Goal: Task Accomplishment & Management: Use online tool/utility

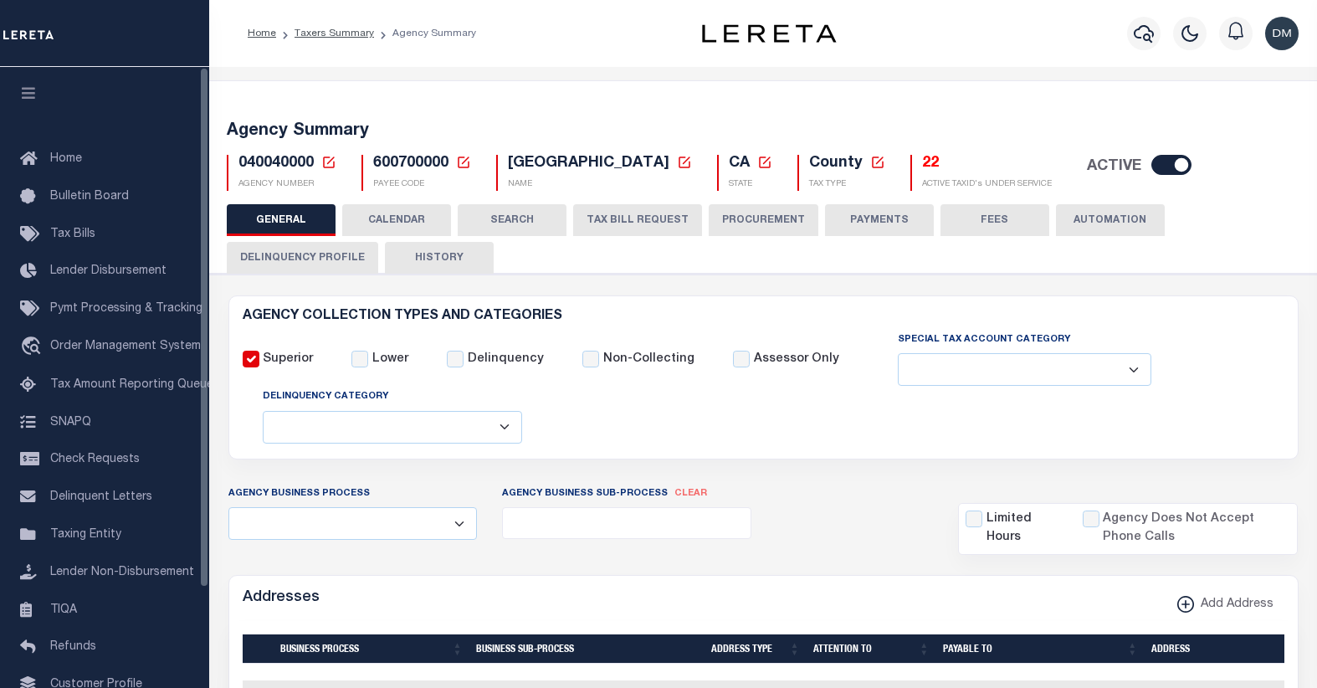
select select
click at [326, 161] on icon at bounding box center [328, 162] width 15 height 15
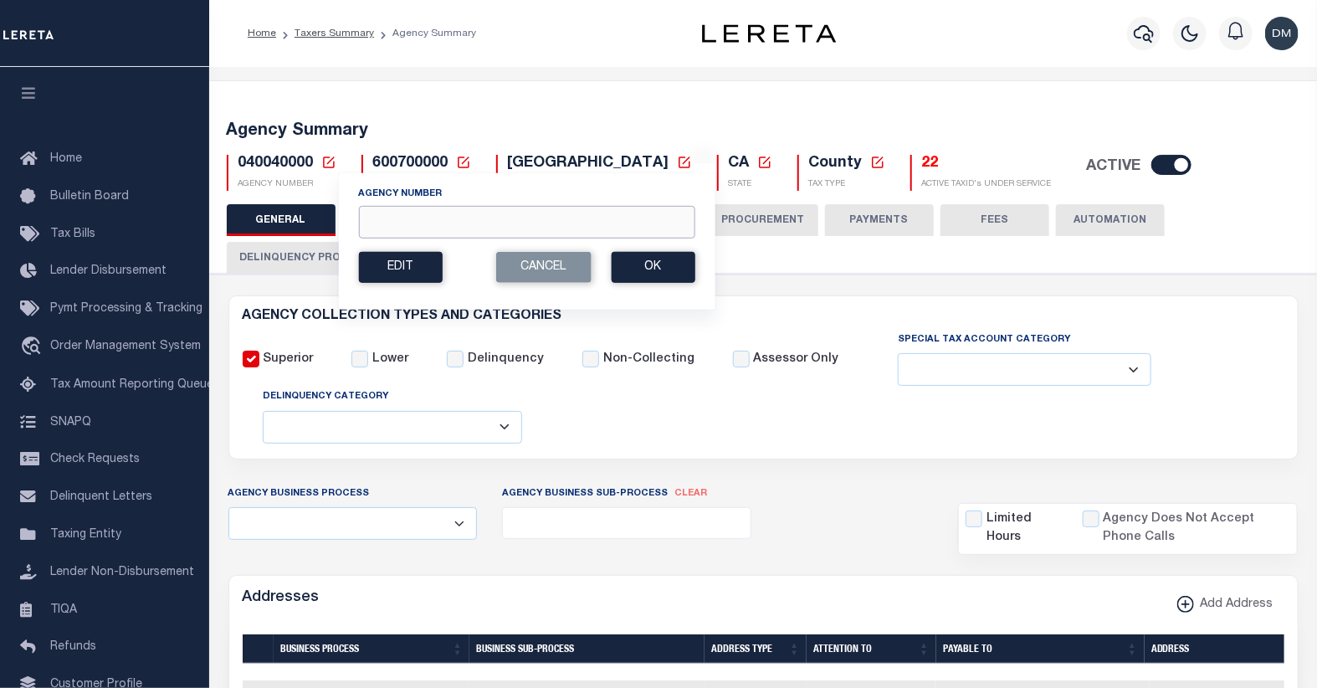
click at [414, 224] on input "Agency Number" at bounding box center [526, 222] width 336 height 33
type input "040380000"
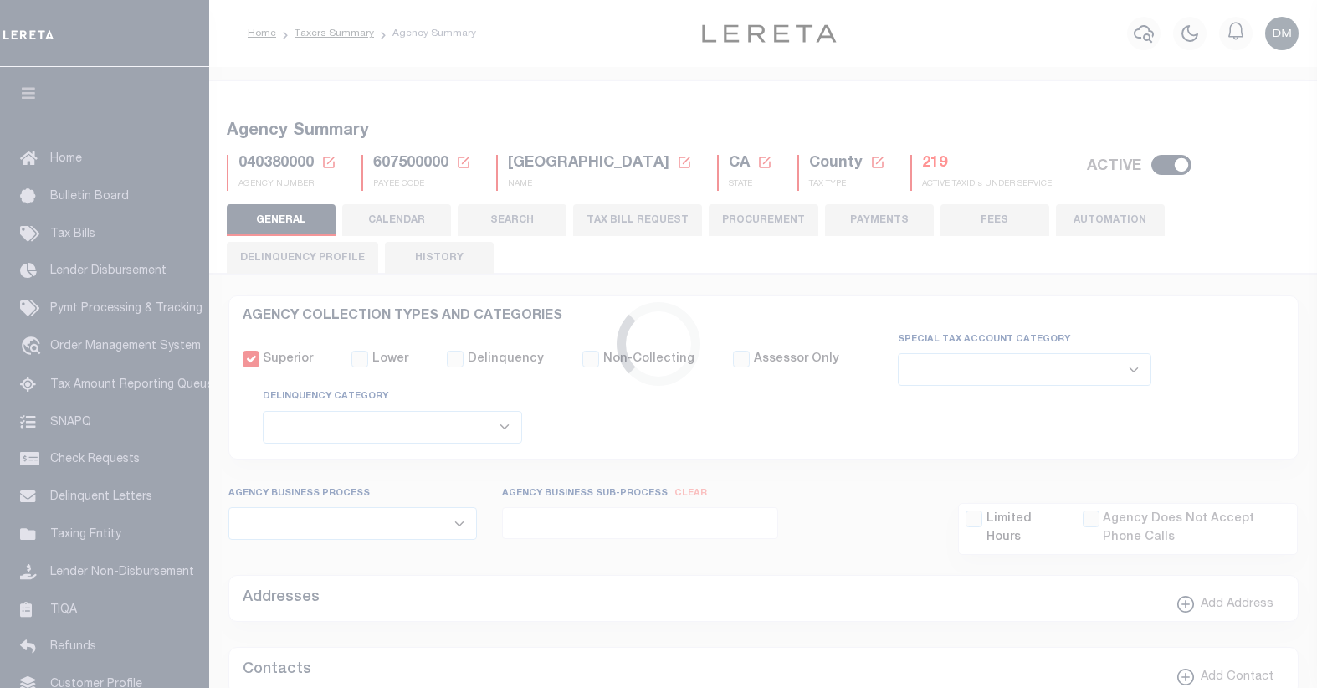
select select
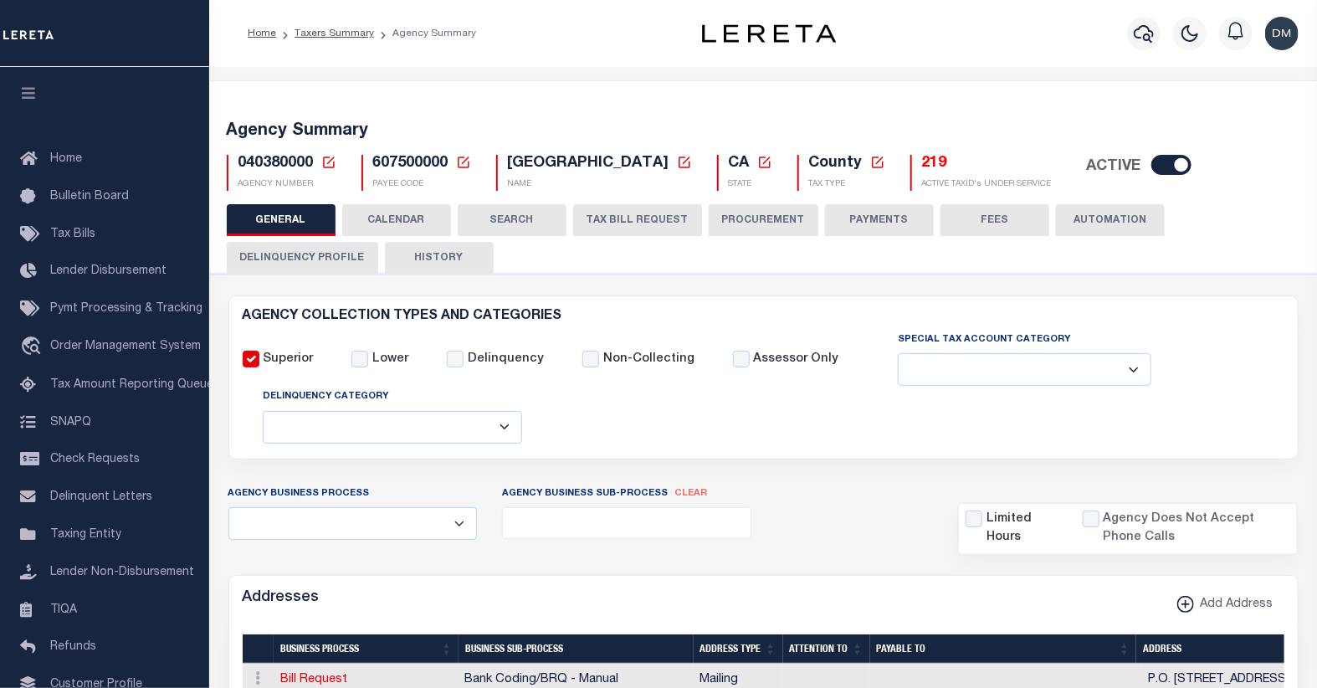
click at [959, 162] on h5 "219" at bounding box center [987, 164] width 130 height 18
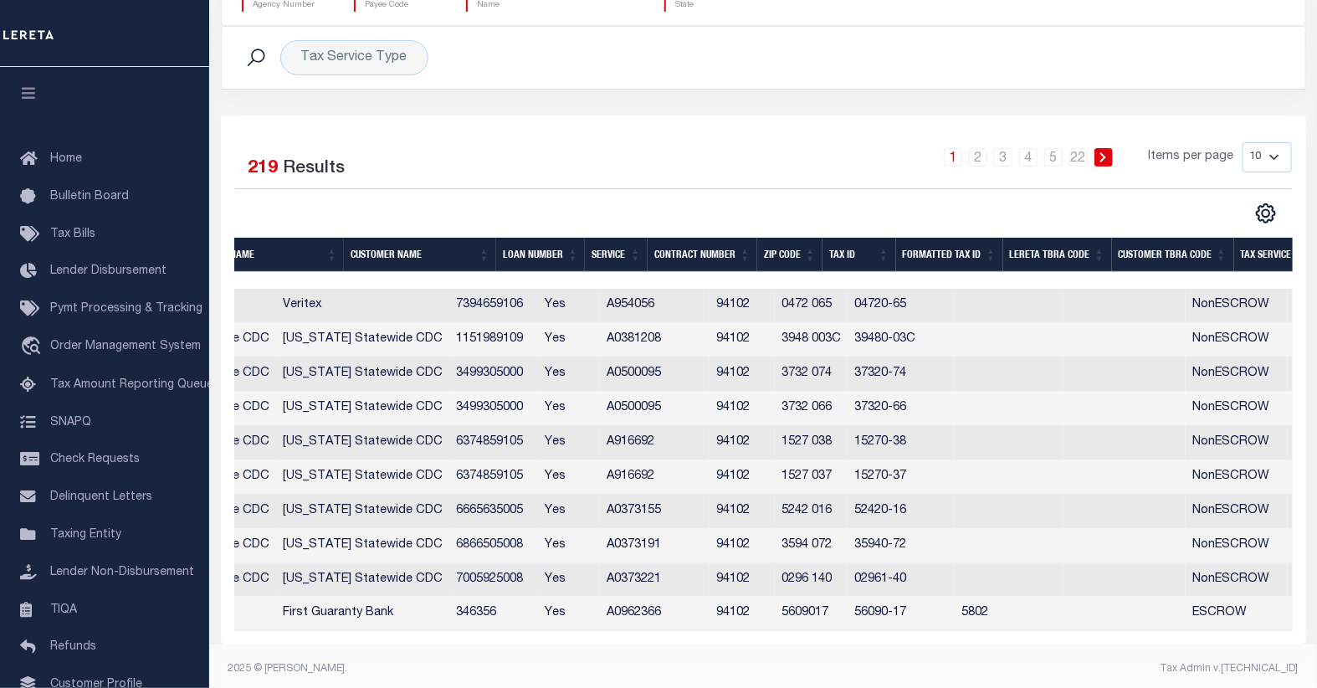
scroll to position [0, 370]
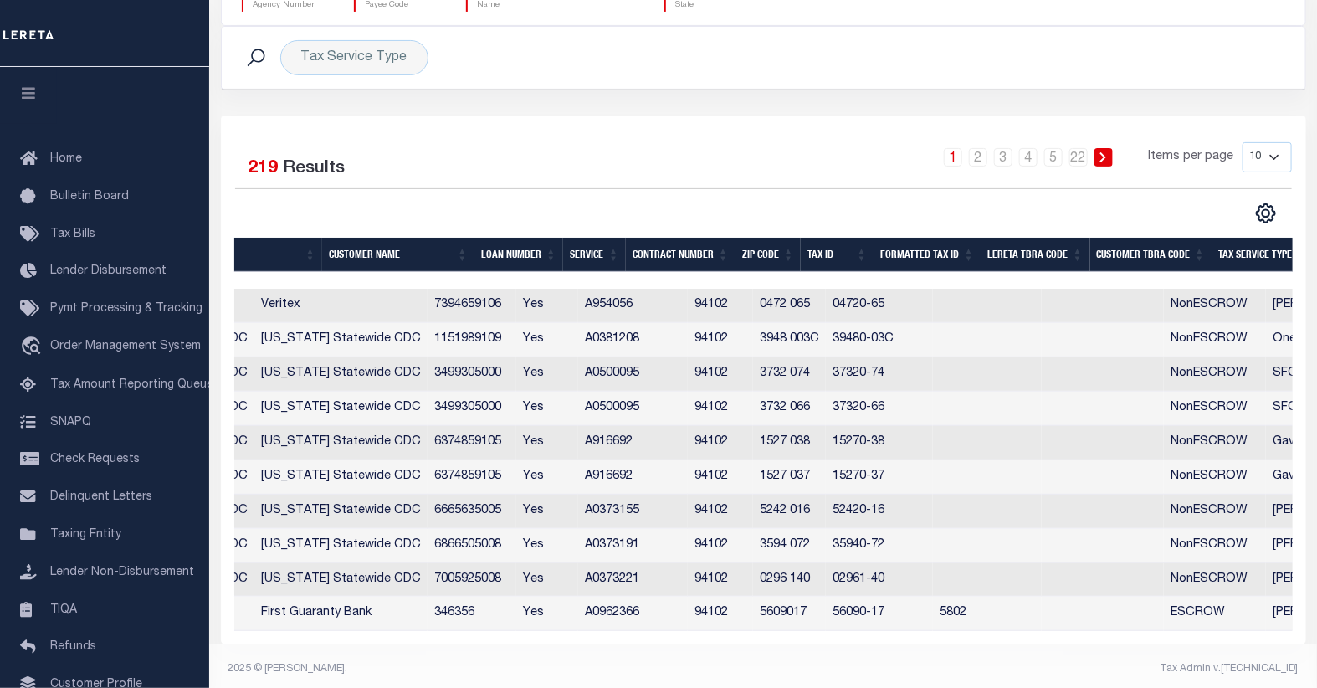
click at [822, 255] on th "Tax ID" at bounding box center [837, 255] width 74 height 34
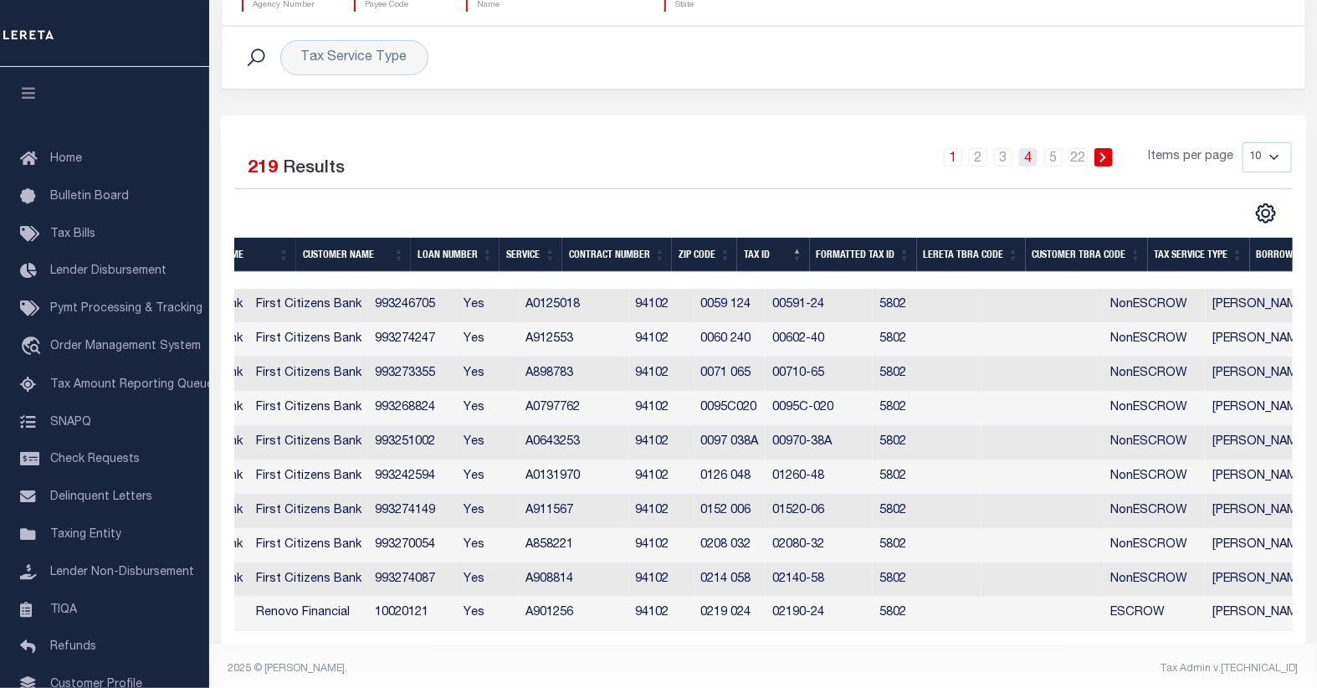
click at [1029, 164] on link "4" at bounding box center [1028, 157] width 18 height 18
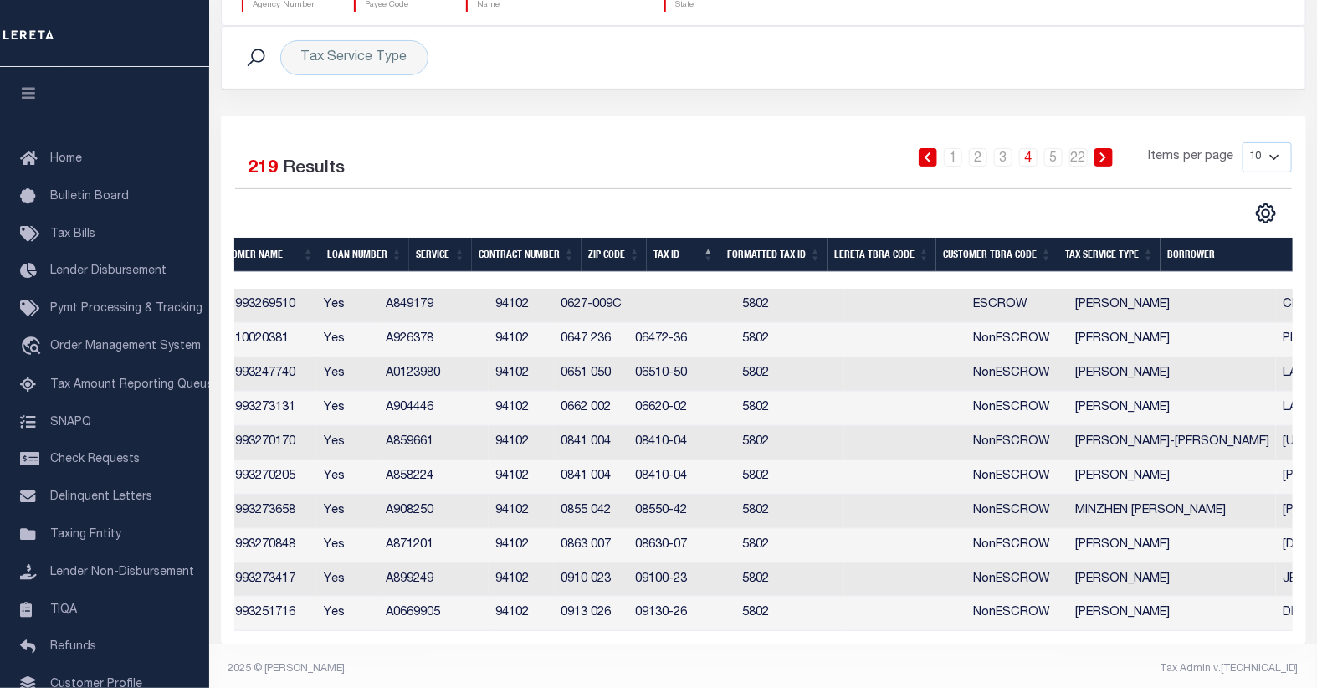
click at [488, 306] on td "A849179" at bounding box center [434, 306] width 110 height 34
checkbox input "false"
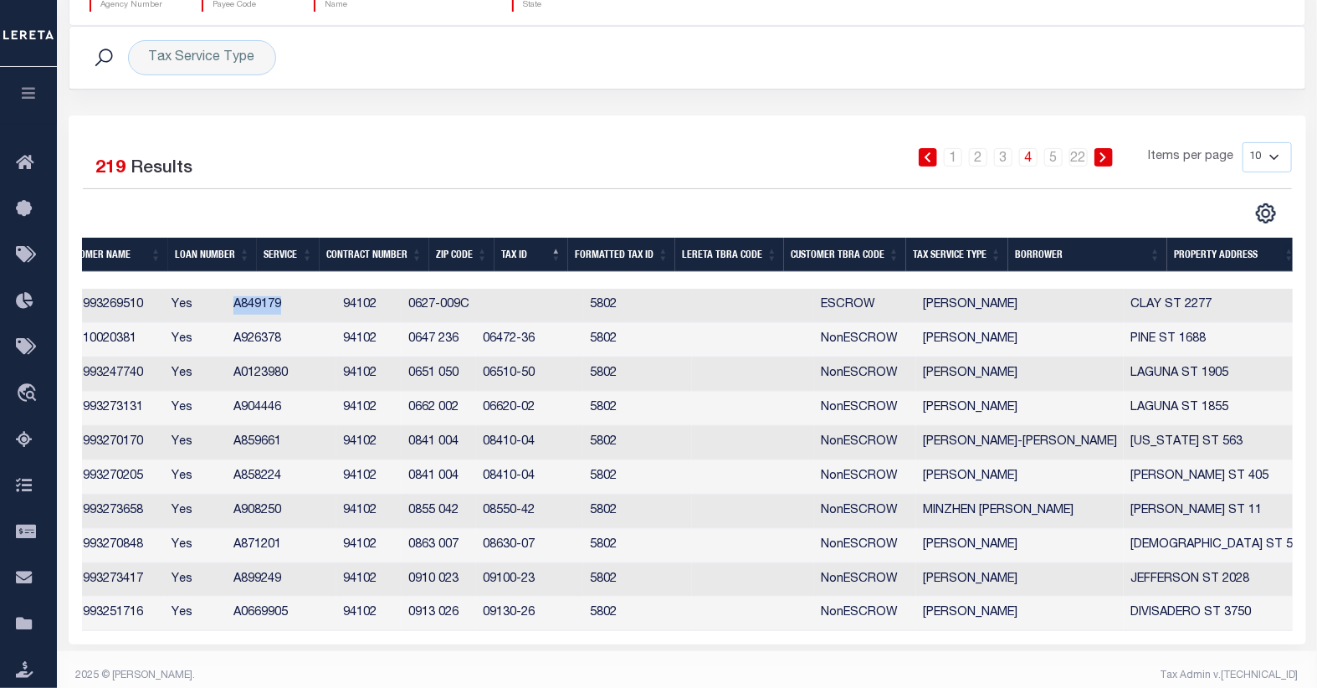
copy td "A849179"
click at [1077, 163] on link "22" at bounding box center [1078, 157] width 18 height 18
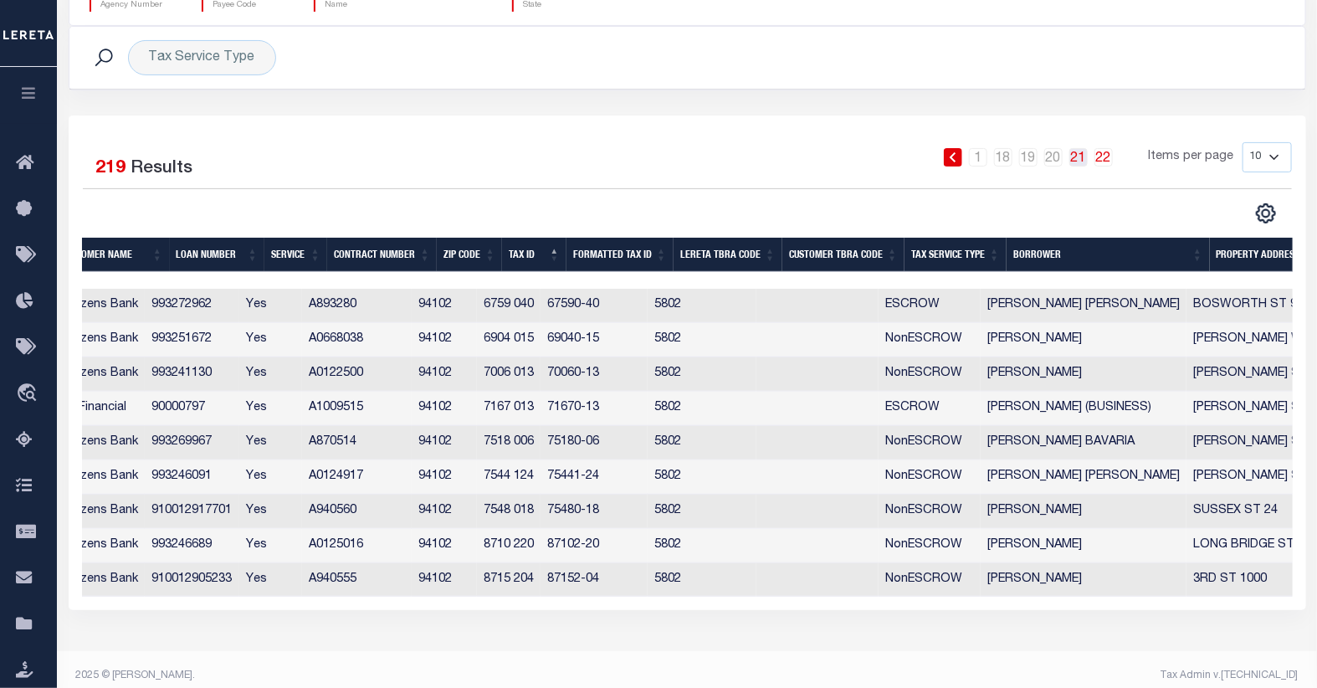
click at [1082, 161] on link "21" at bounding box center [1078, 157] width 18 height 18
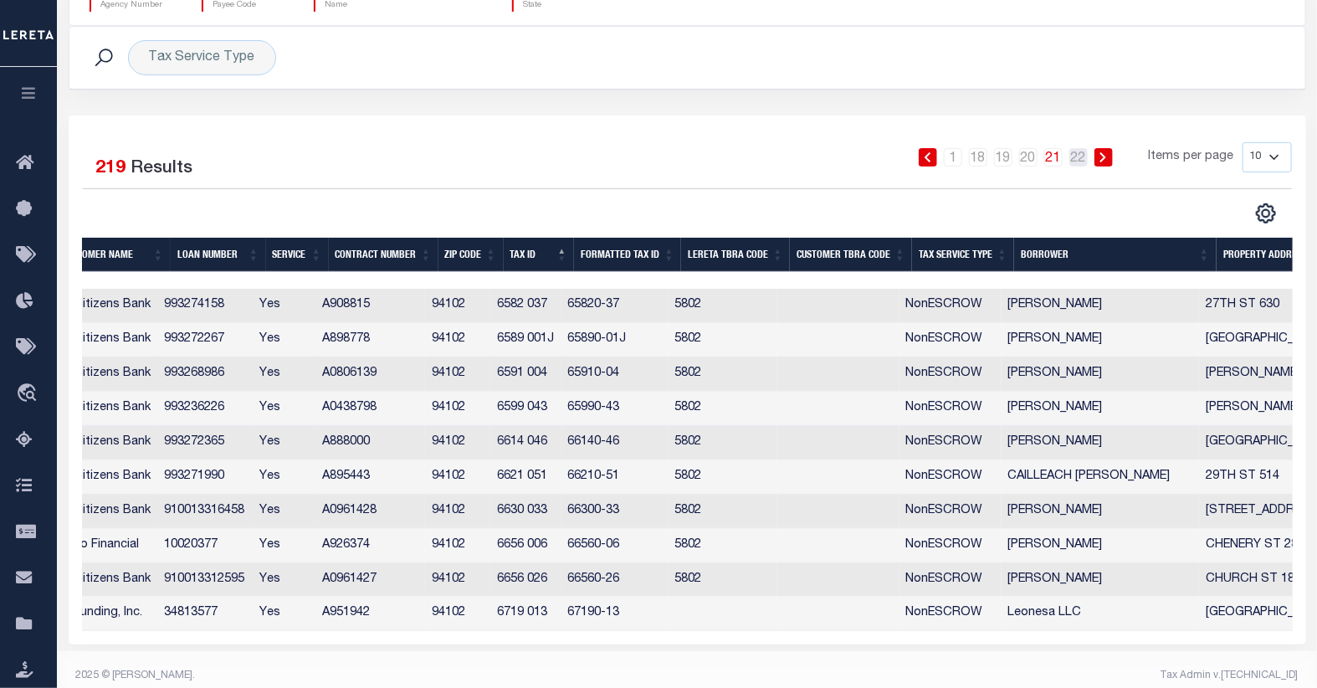
click at [1082, 161] on link "22" at bounding box center [1078, 157] width 18 height 18
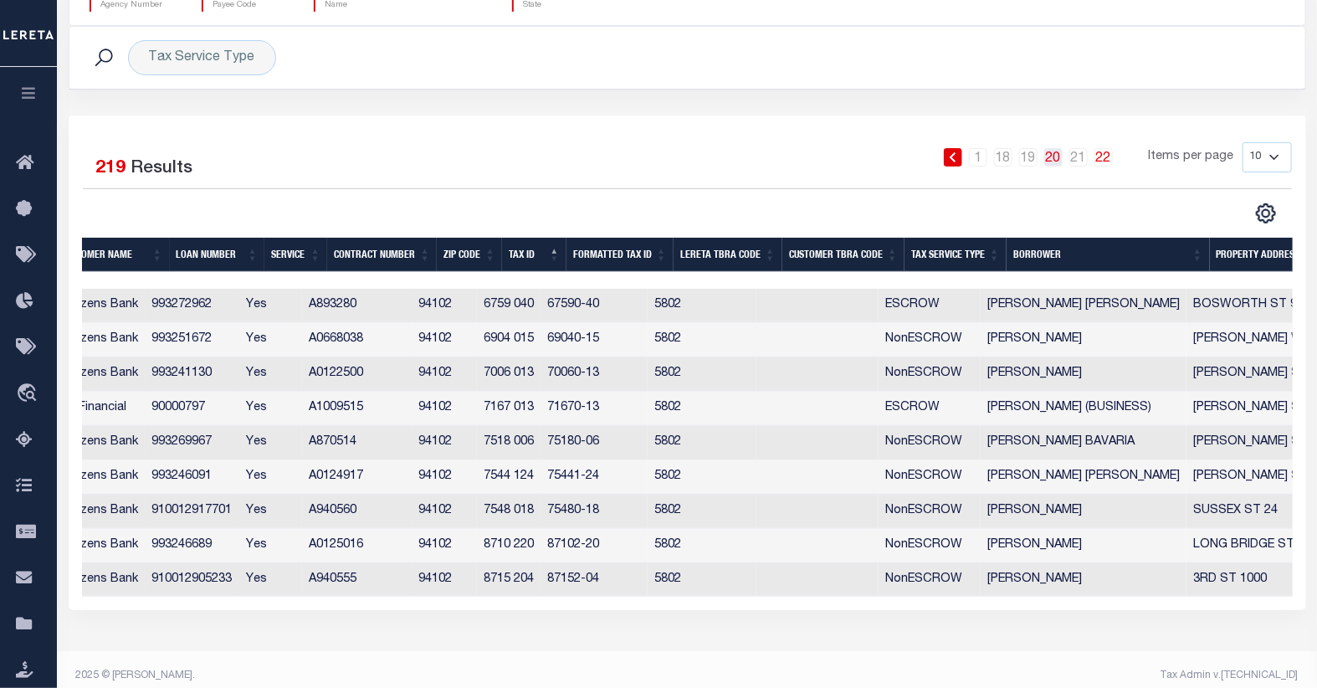
click at [1049, 161] on link "20" at bounding box center [1053, 157] width 18 height 18
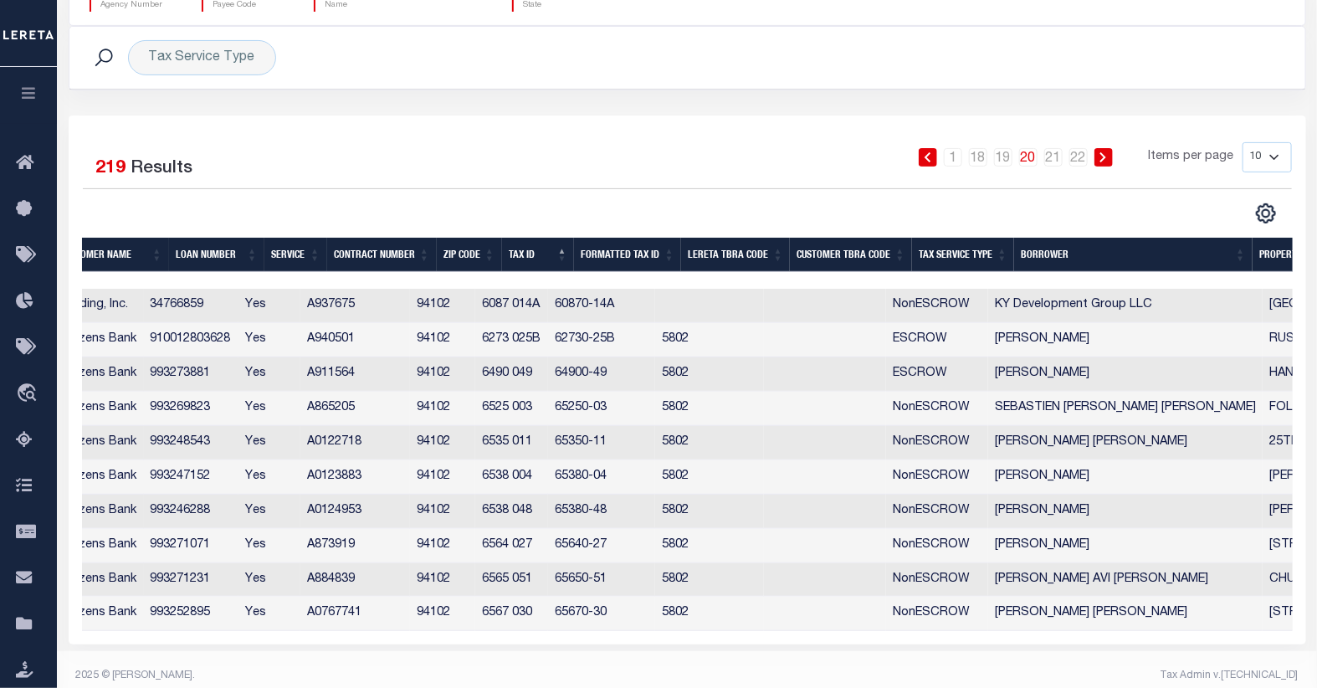
click at [1030, 161] on link "20" at bounding box center [1028, 157] width 18 height 18
click at [1002, 161] on link "19" at bounding box center [1003, 157] width 18 height 18
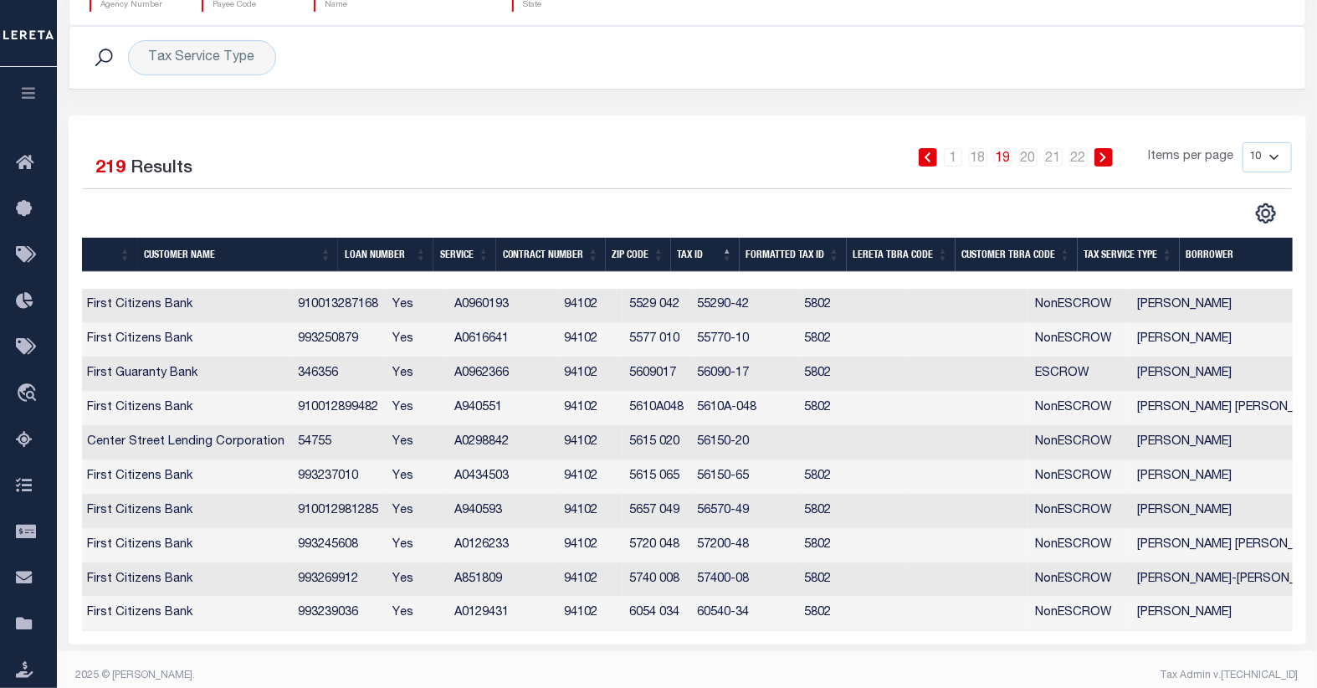
click at [542, 374] on td "A0962366" at bounding box center [502, 374] width 110 height 34
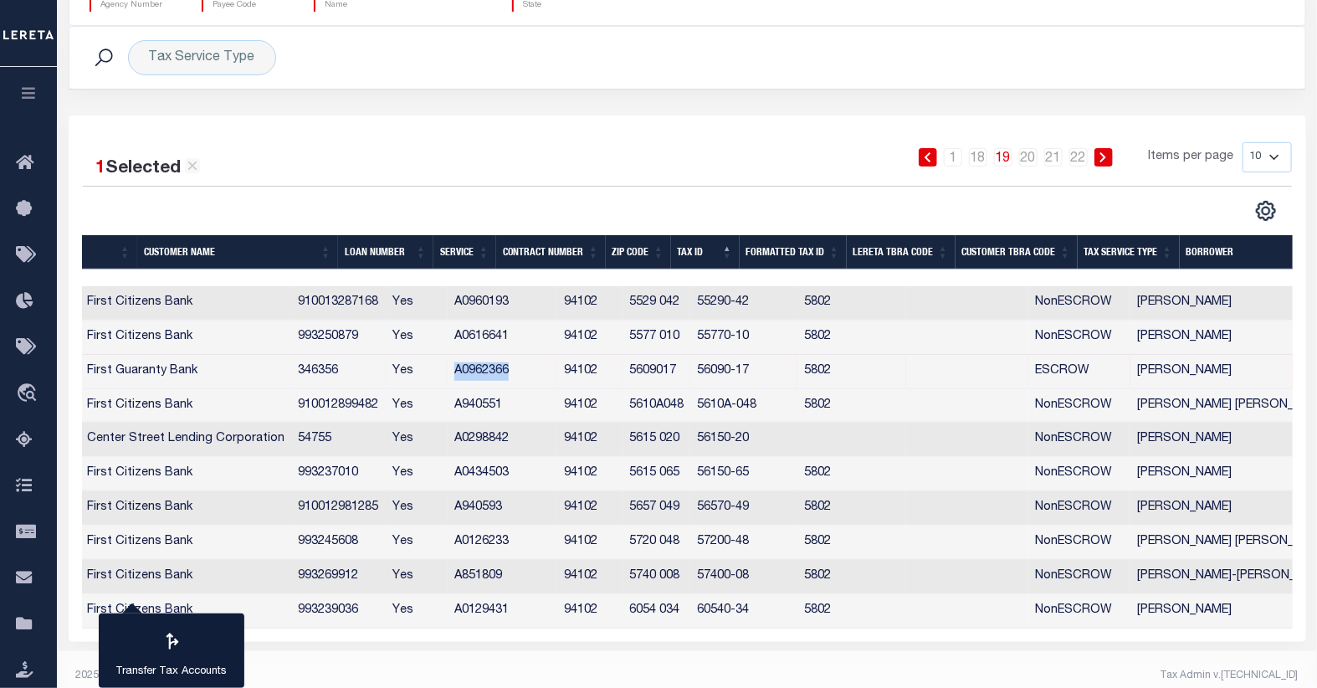
click at [542, 374] on td "A0962366" at bounding box center [502, 372] width 110 height 34
checkbox input "false"
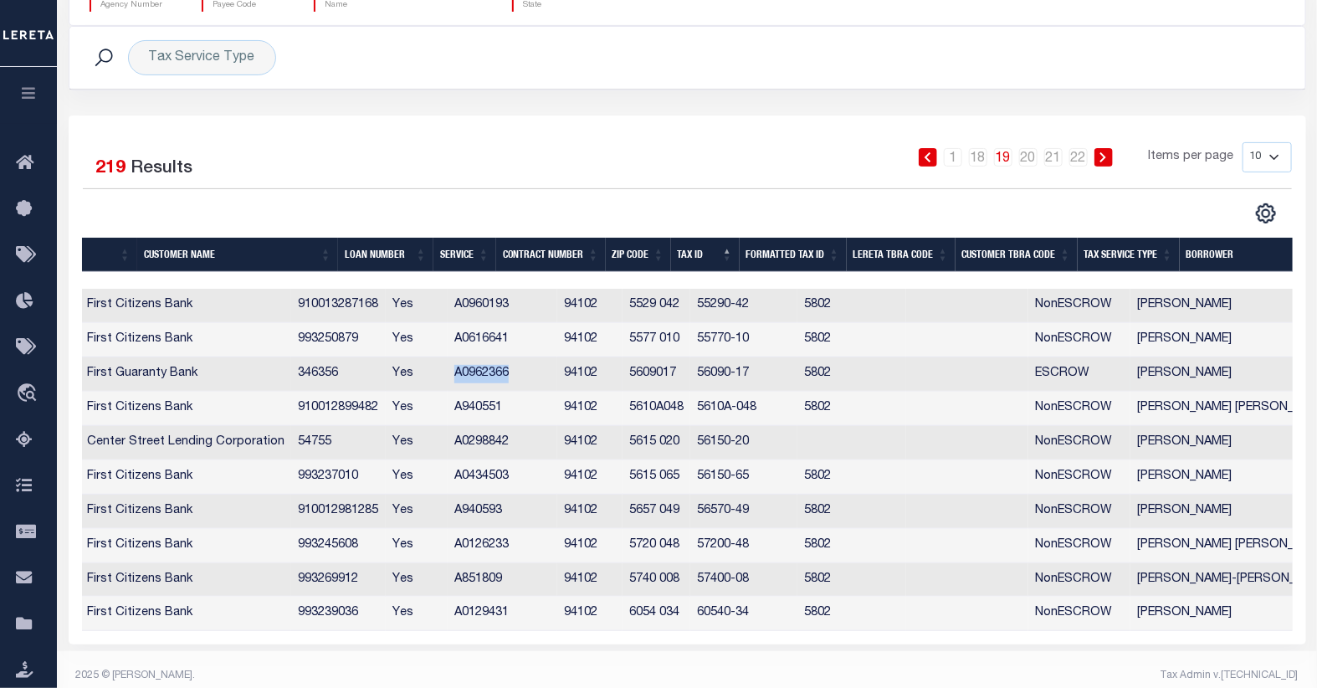
copy td "A0962366"
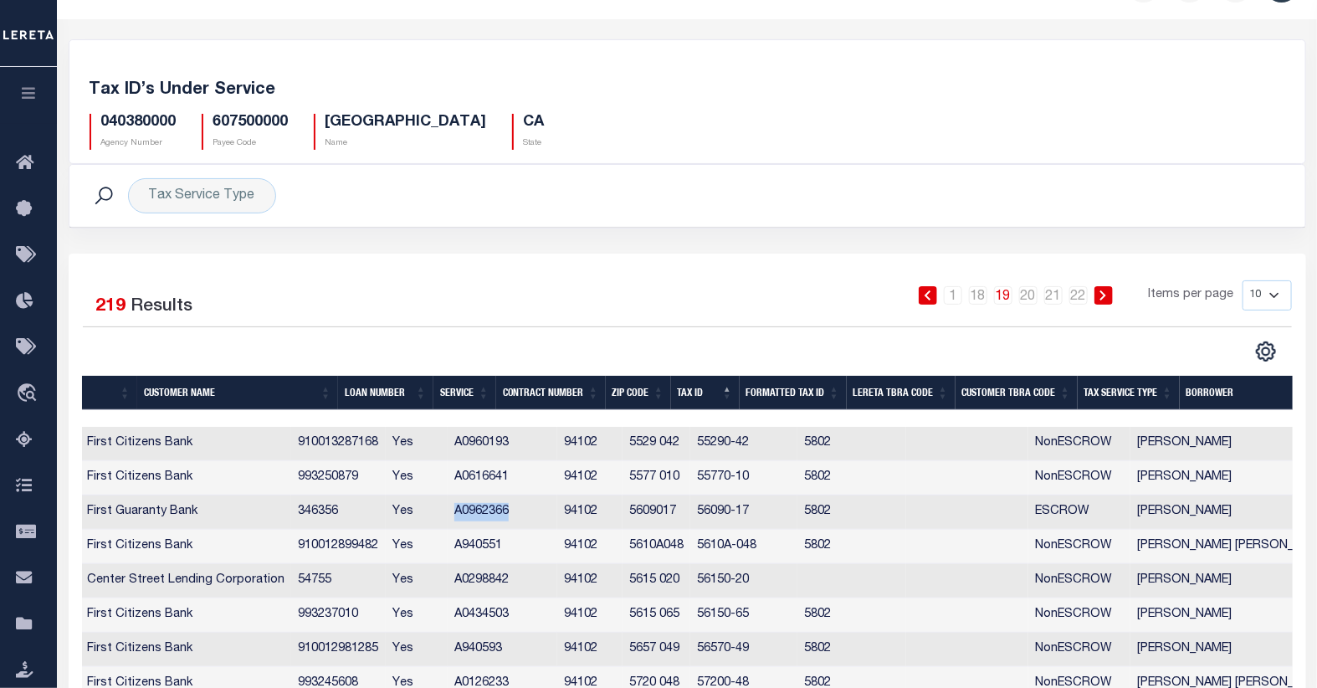
scroll to position [0, 0]
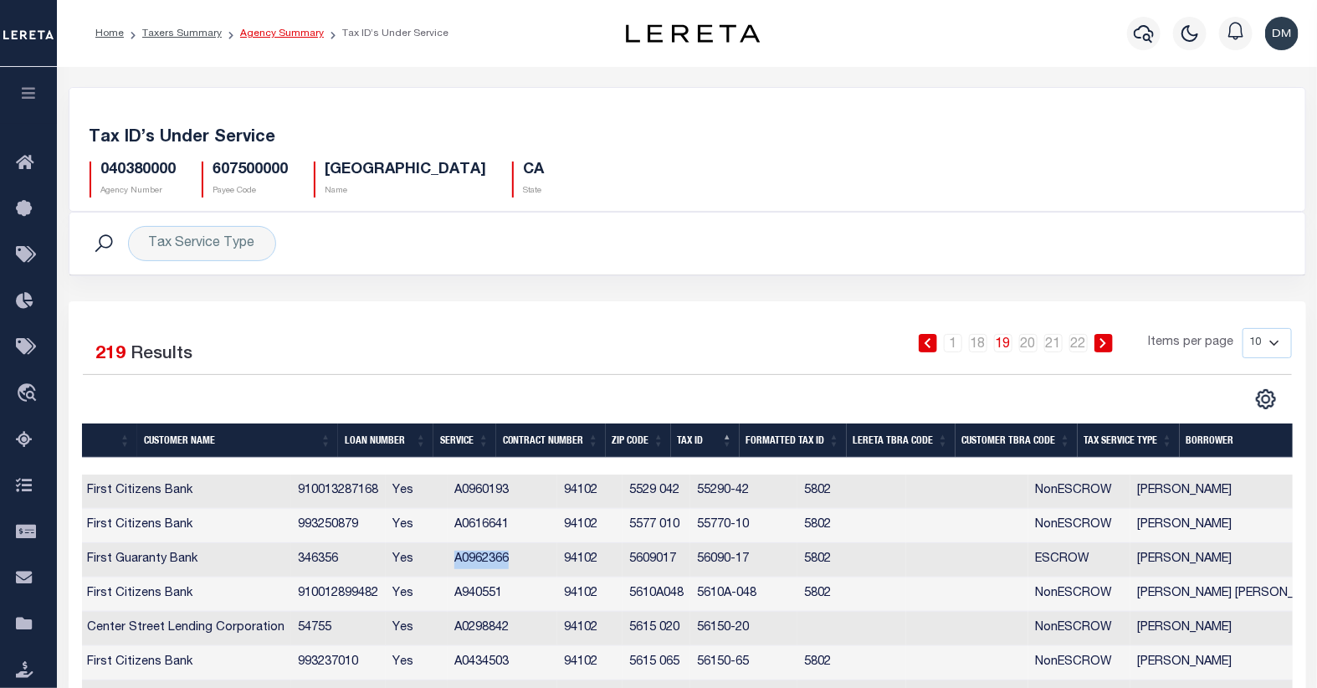
click at [278, 30] on link "Agency Summary" at bounding box center [282, 33] width 84 height 10
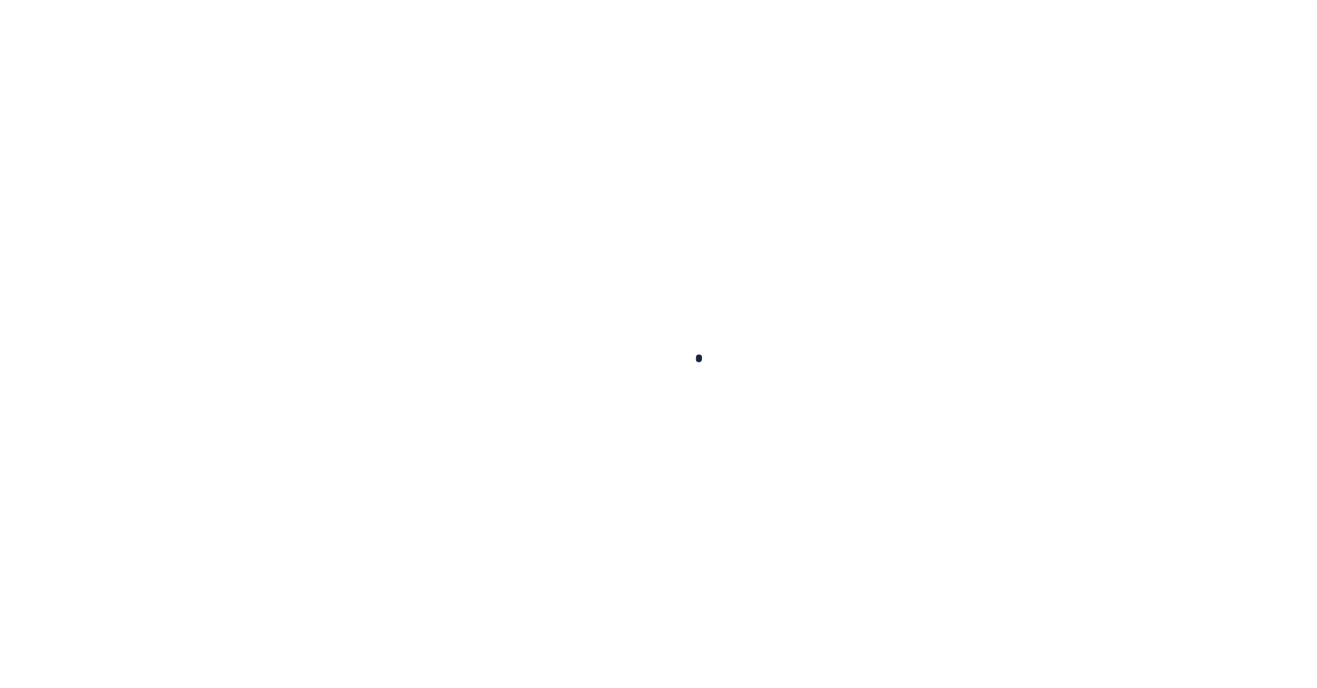
select select
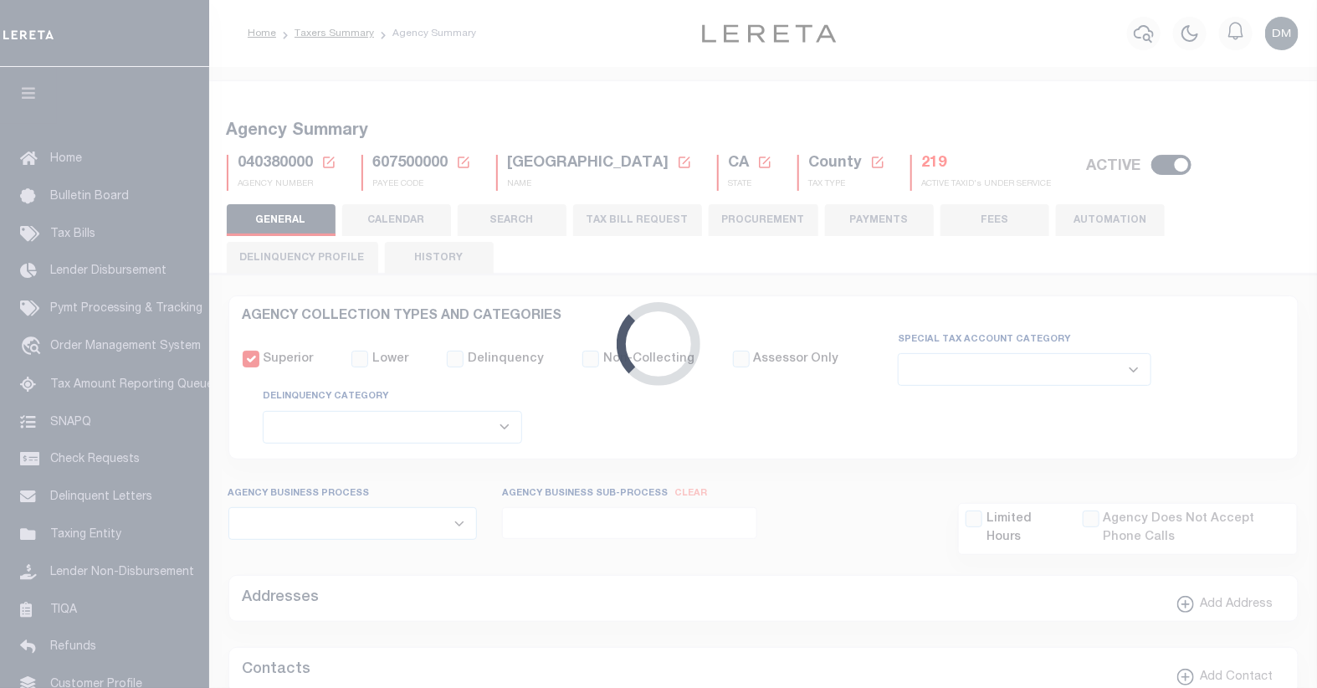
checkbox input "false"
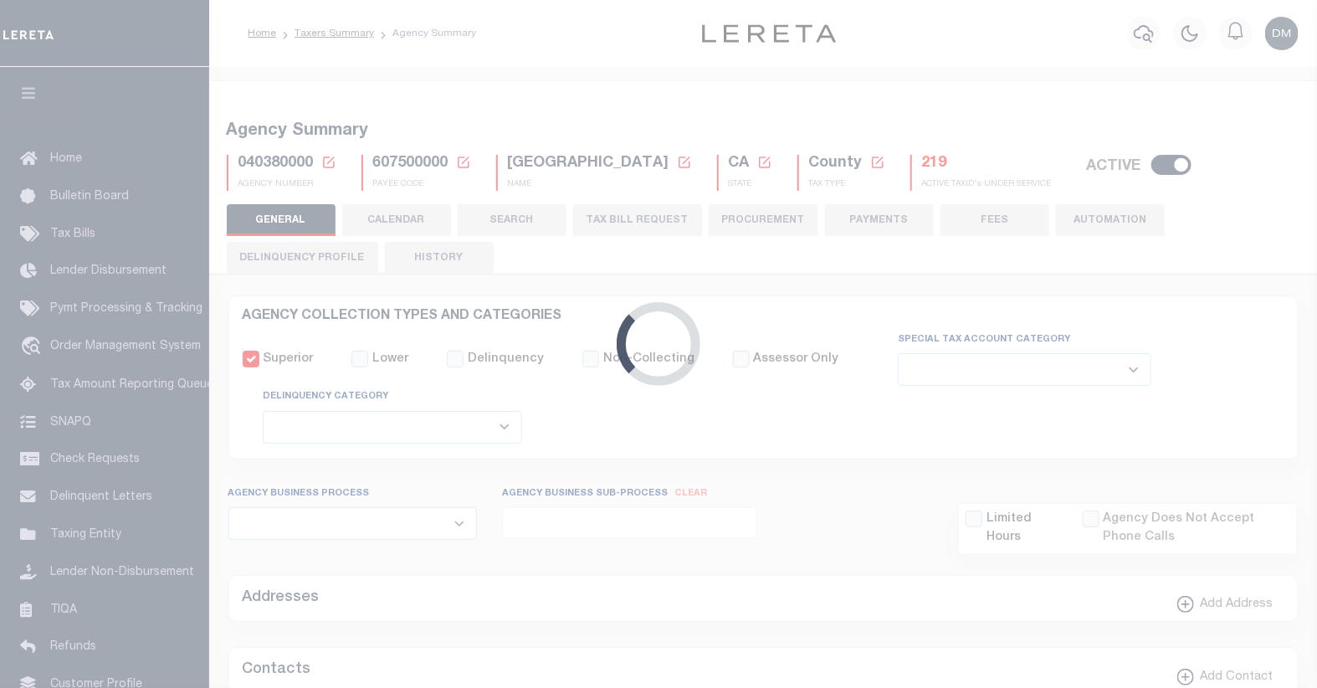
type input "607500000"
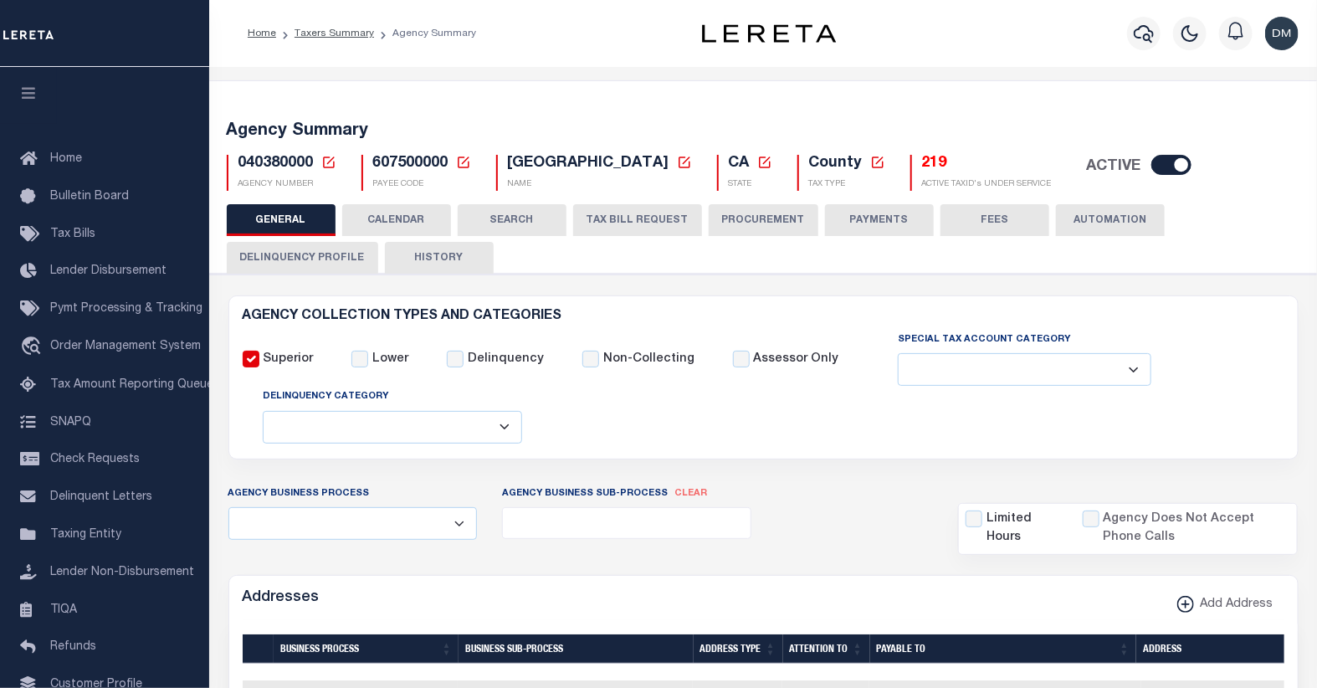
click at [324, 165] on icon at bounding box center [328, 162] width 15 height 15
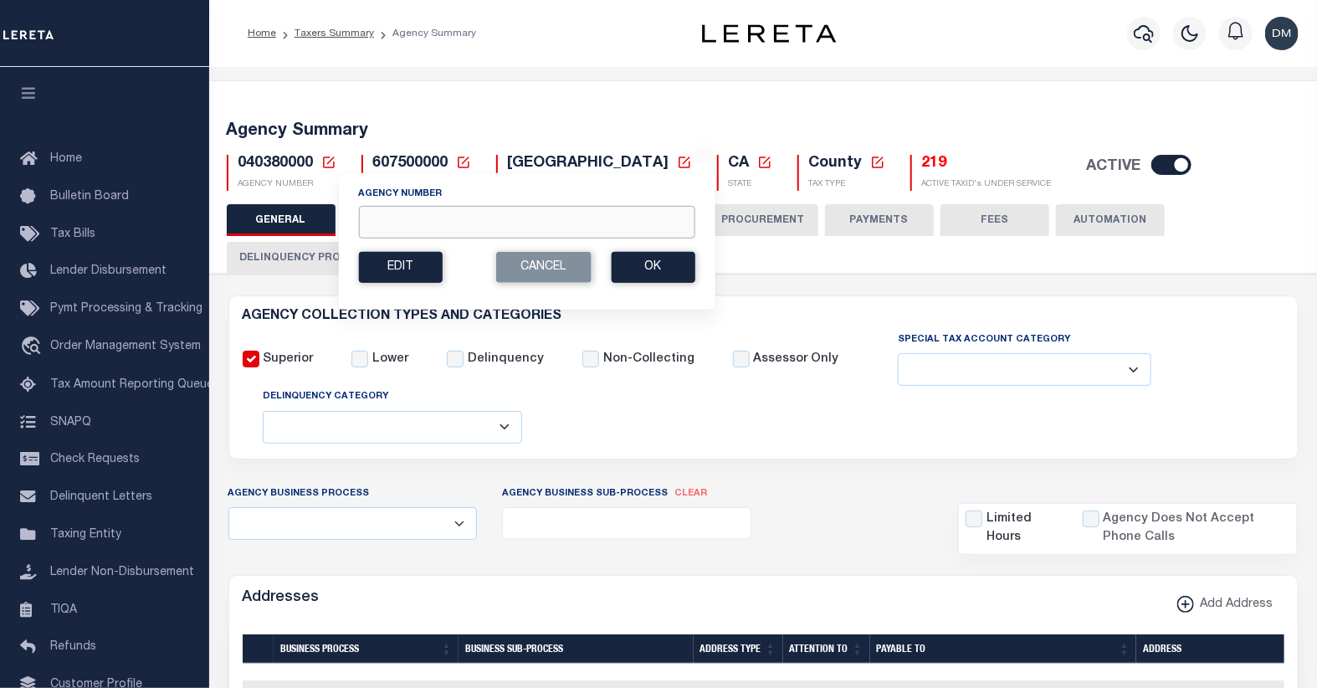
click at [400, 219] on input "Agency Number" at bounding box center [526, 222] width 336 height 33
type input "040410000"
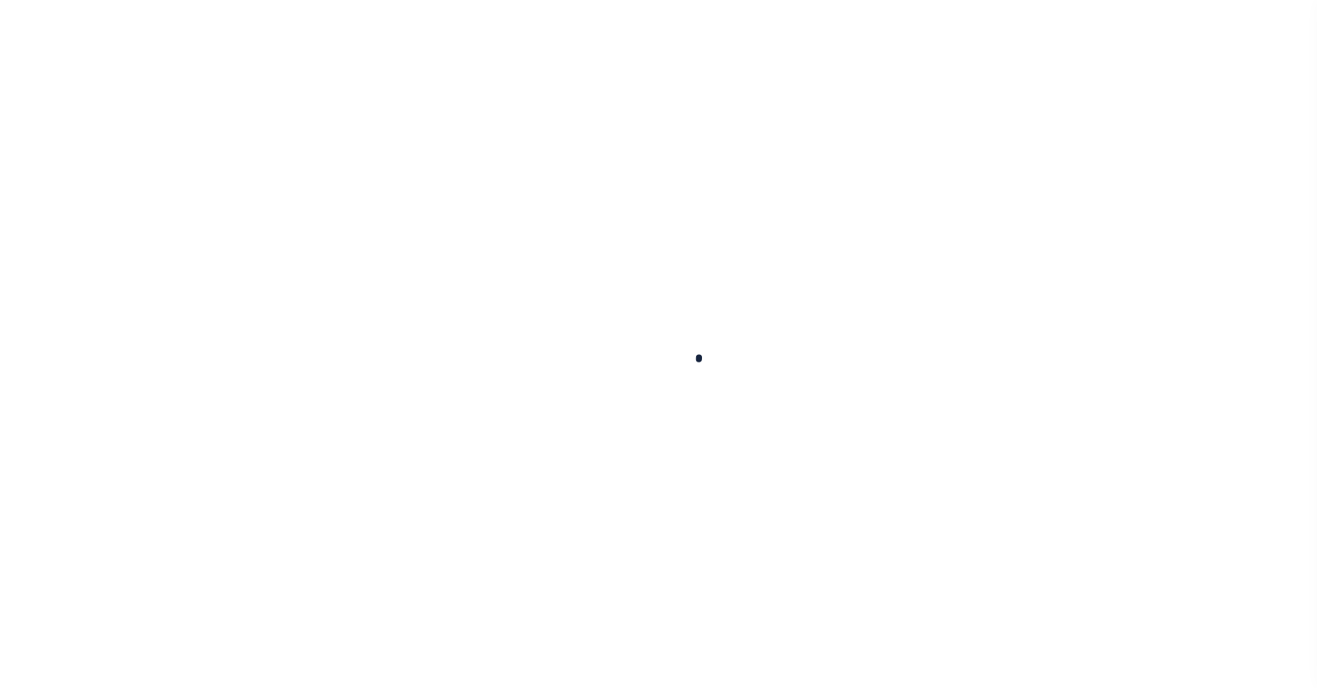
select select
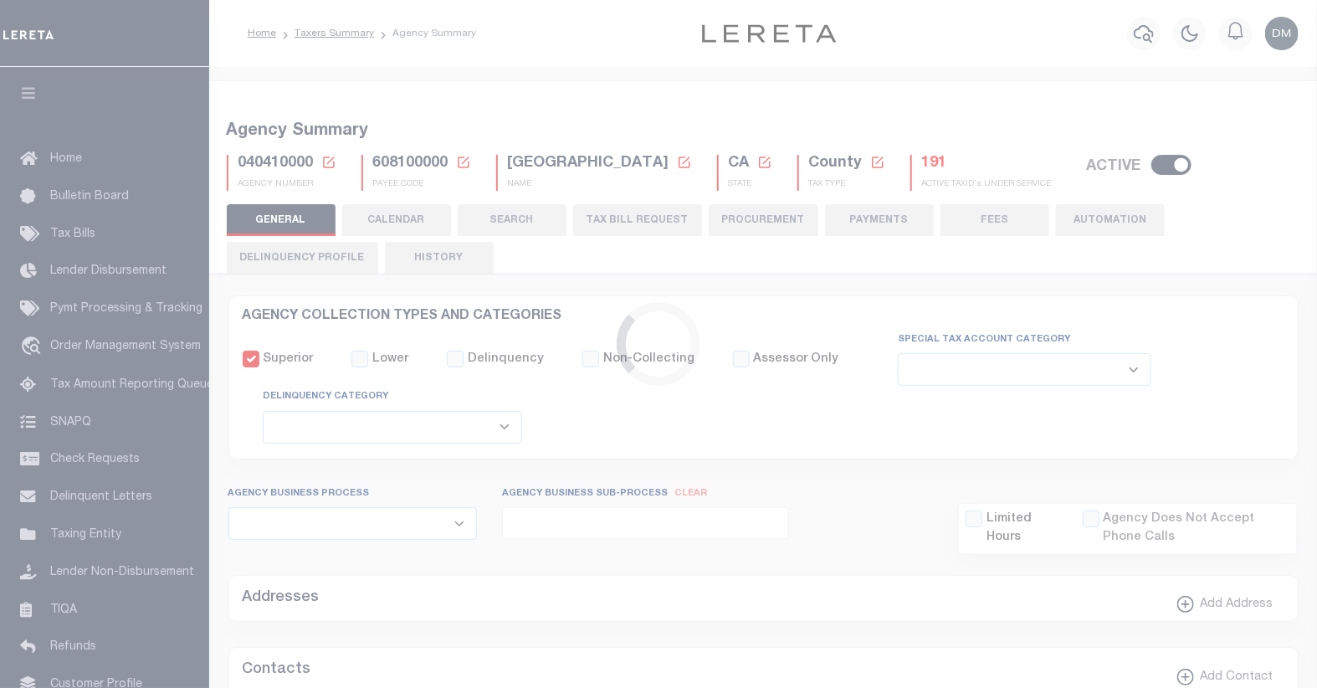
checkbox input "false"
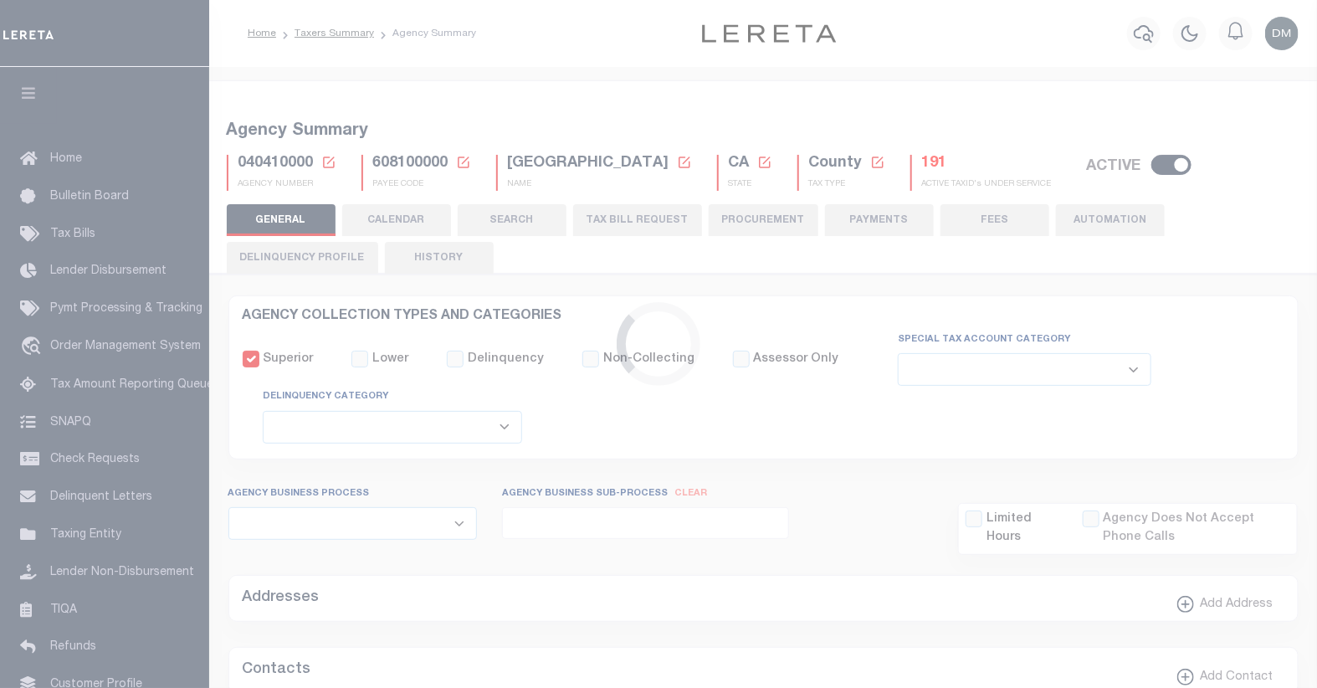
type input "608100000"
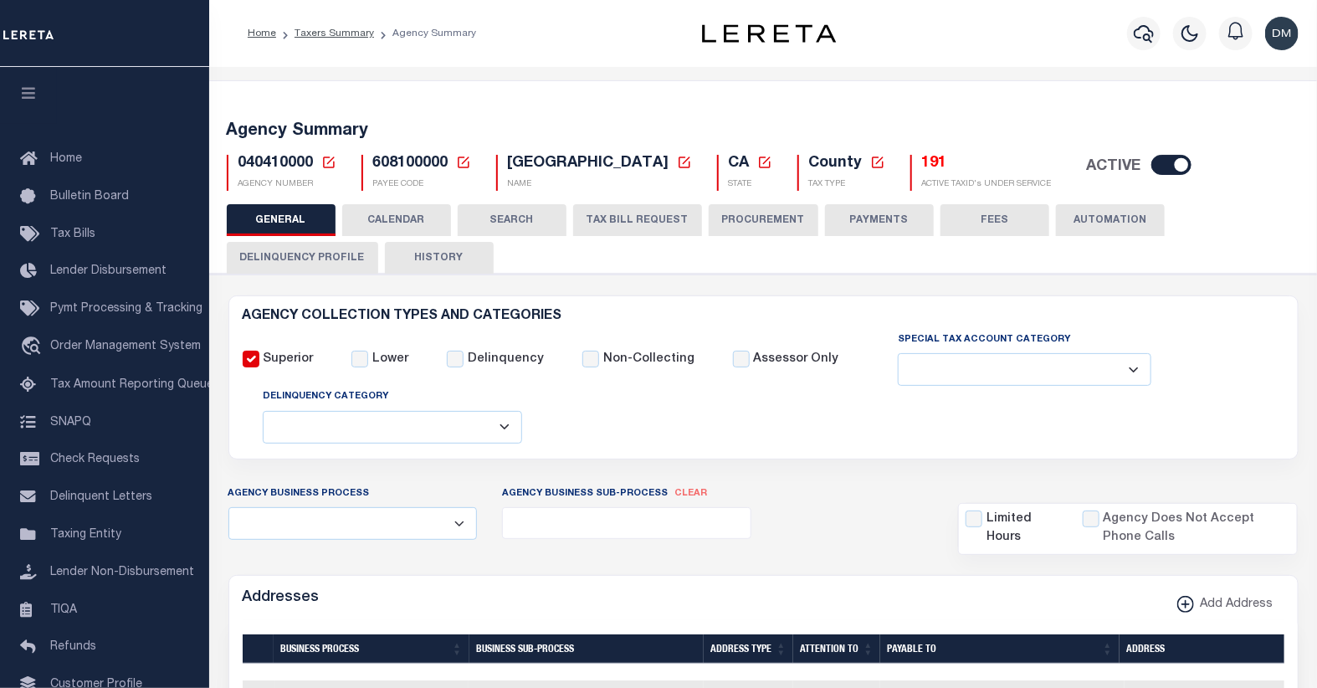
click at [922, 161] on h5 "191" at bounding box center [987, 164] width 130 height 18
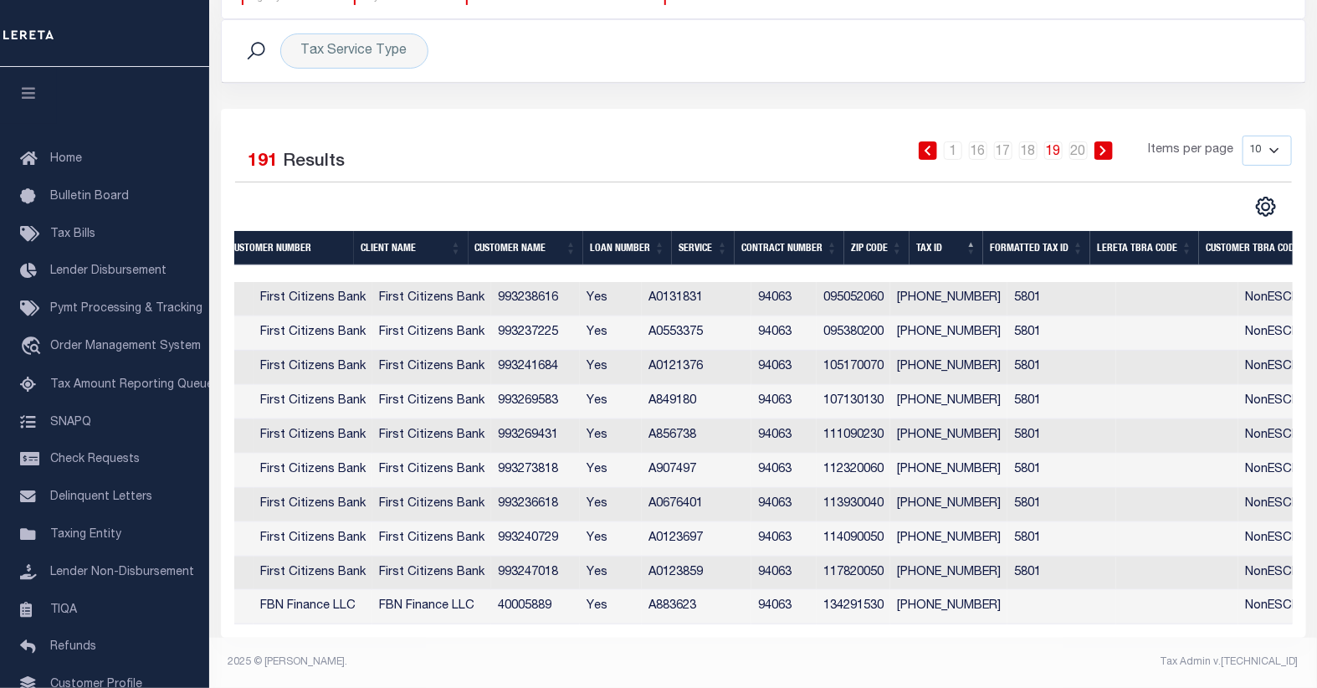
scroll to position [0, 212]
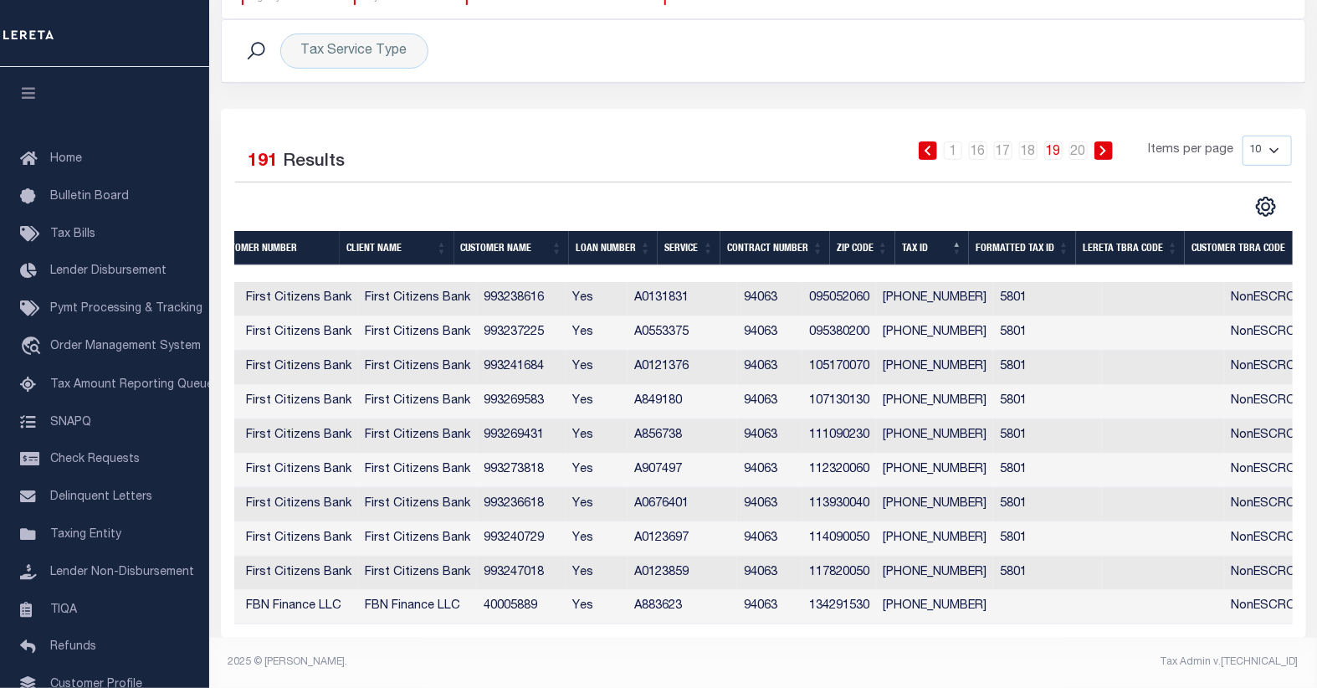
click at [921, 235] on th "Tax ID" at bounding box center [932, 248] width 74 height 34
click at [1021, 232] on th "Formatted Tax ID" at bounding box center [1022, 248] width 107 height 34
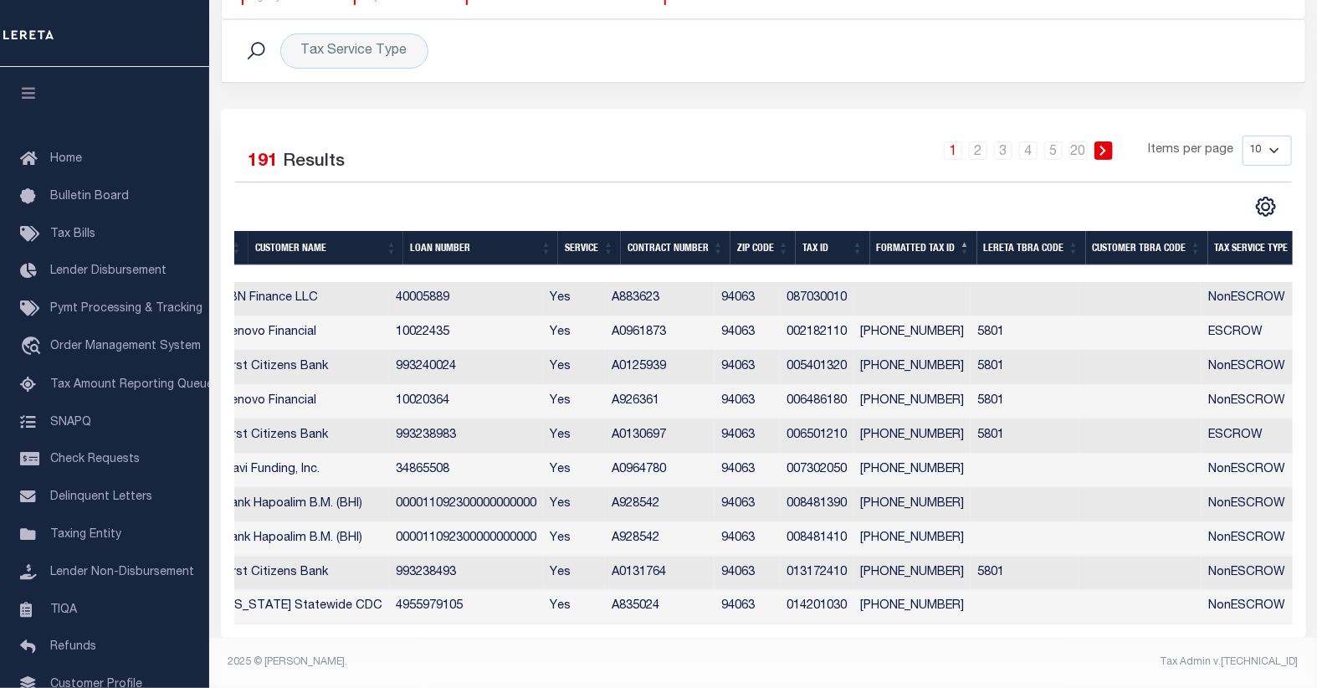
scroll to position [0, 0]
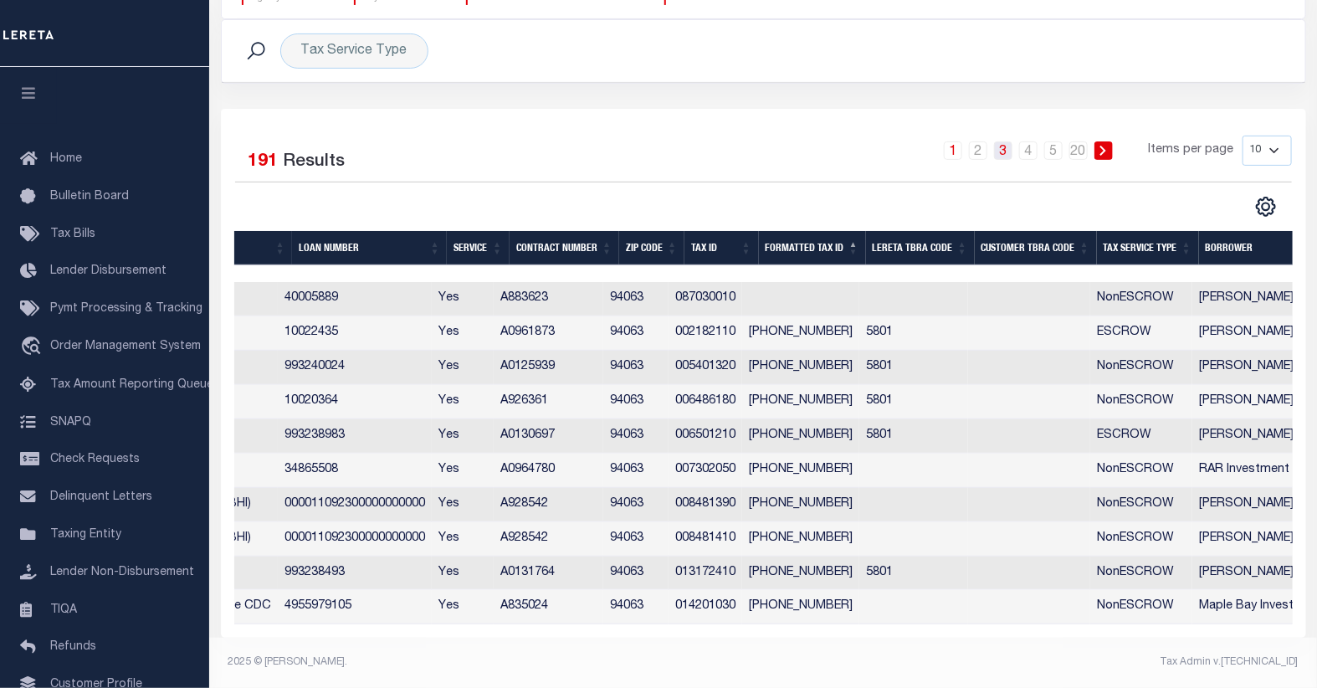
click at [1007, 141] on link "3" at bounding box center [1003, 150] width 18 height 18
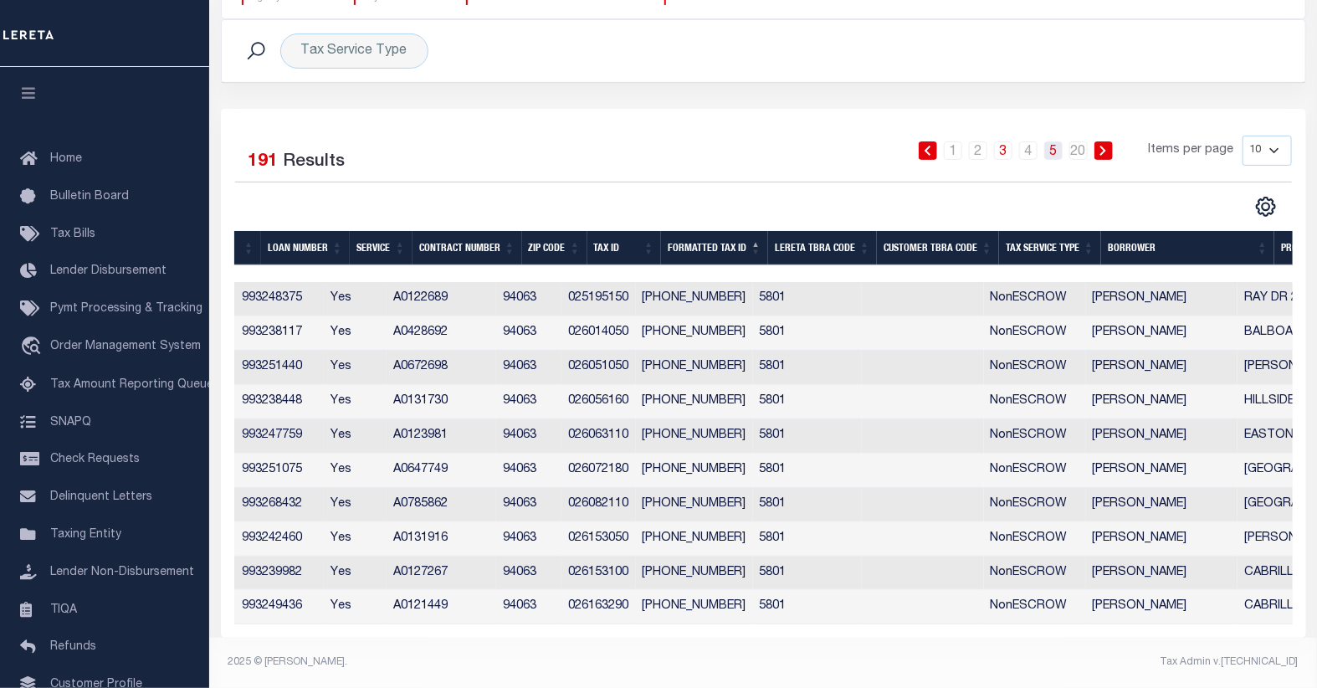
click at [1055, 141] on link "5" at bounding box center [1053, 150] width 18 height 18
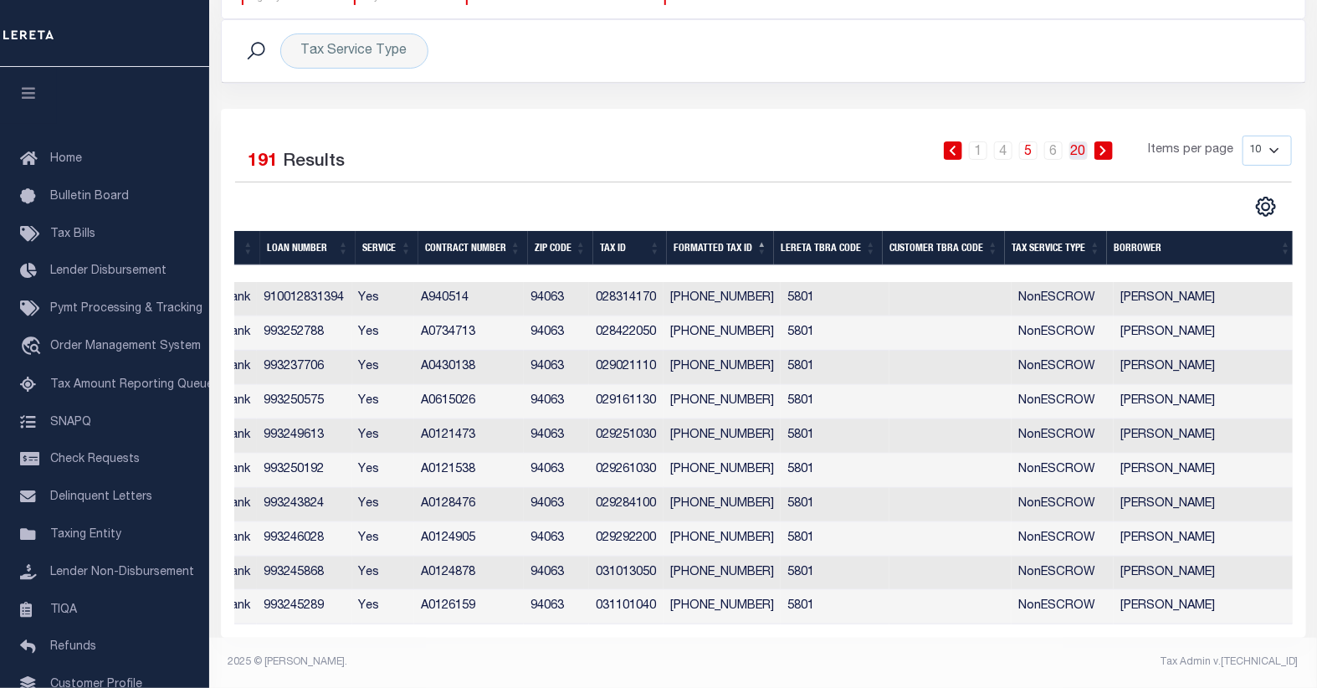
click at [1077, 143] on link "20" at bounding box center [1078, 150] width 18 height 18
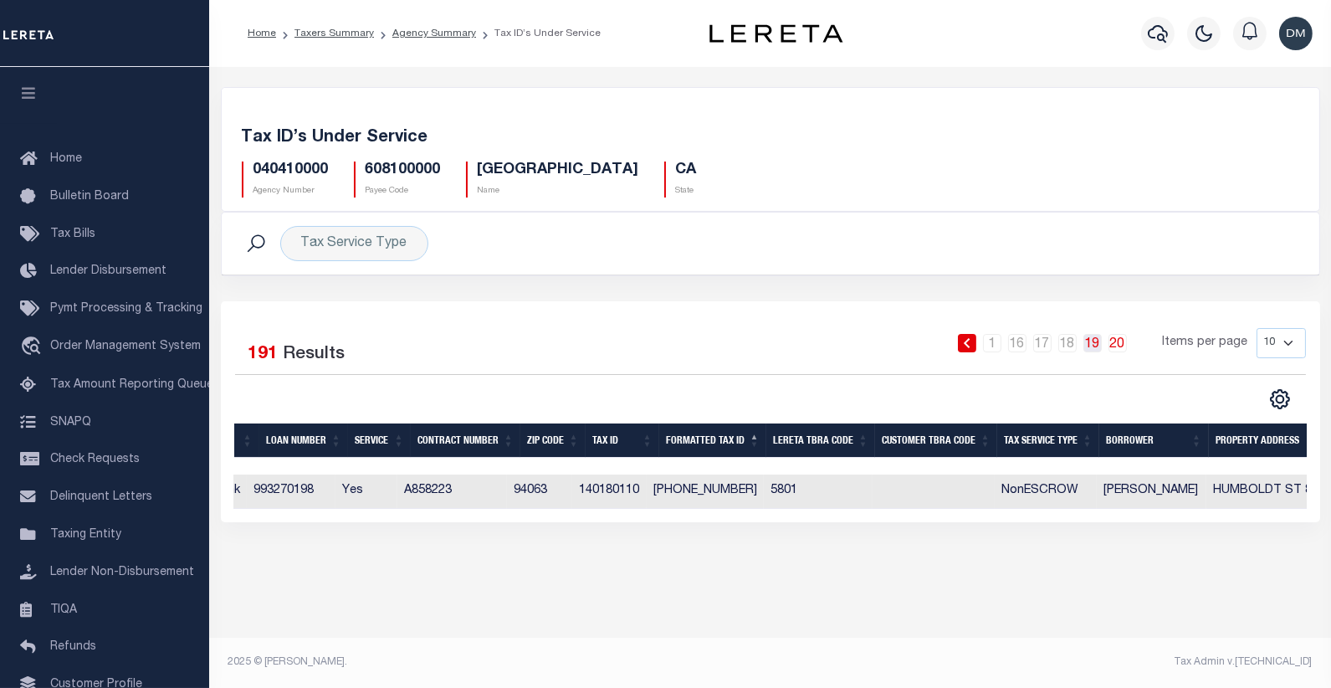
click at [1099, 345] on link "19" at bounding box center [1092, 343] width 18 height 18
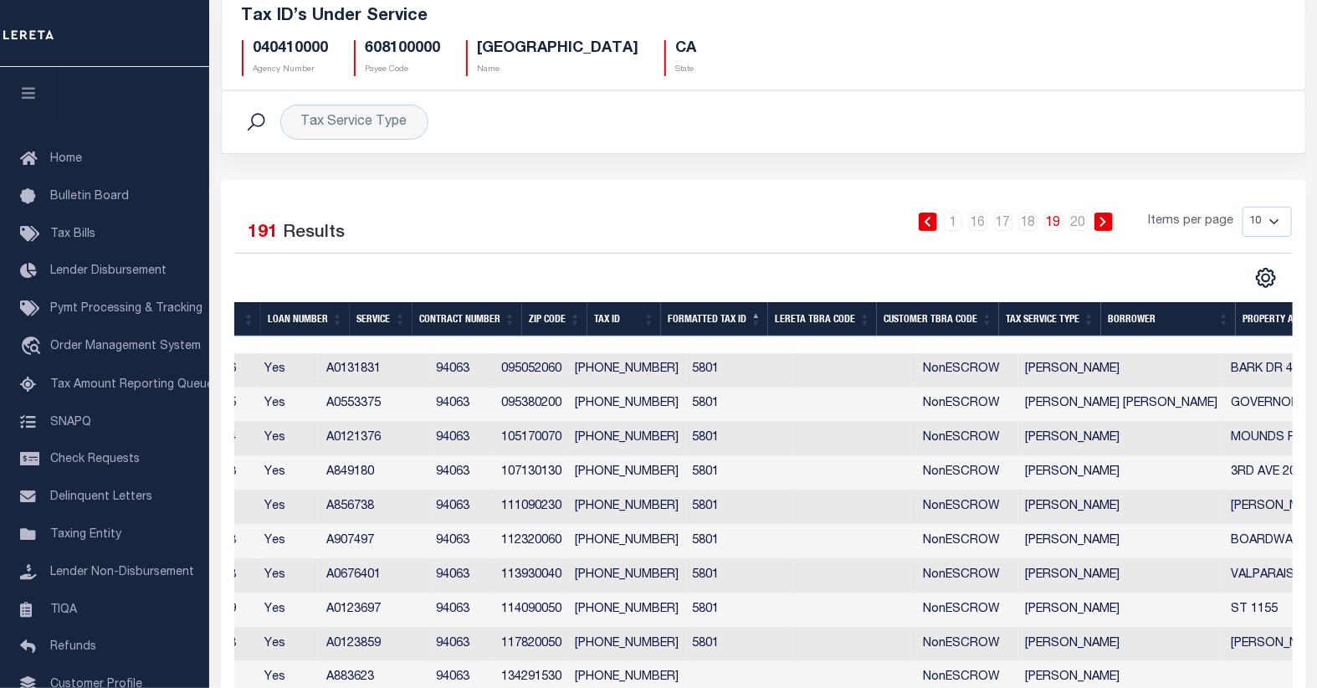
scroll to position [186, 0]
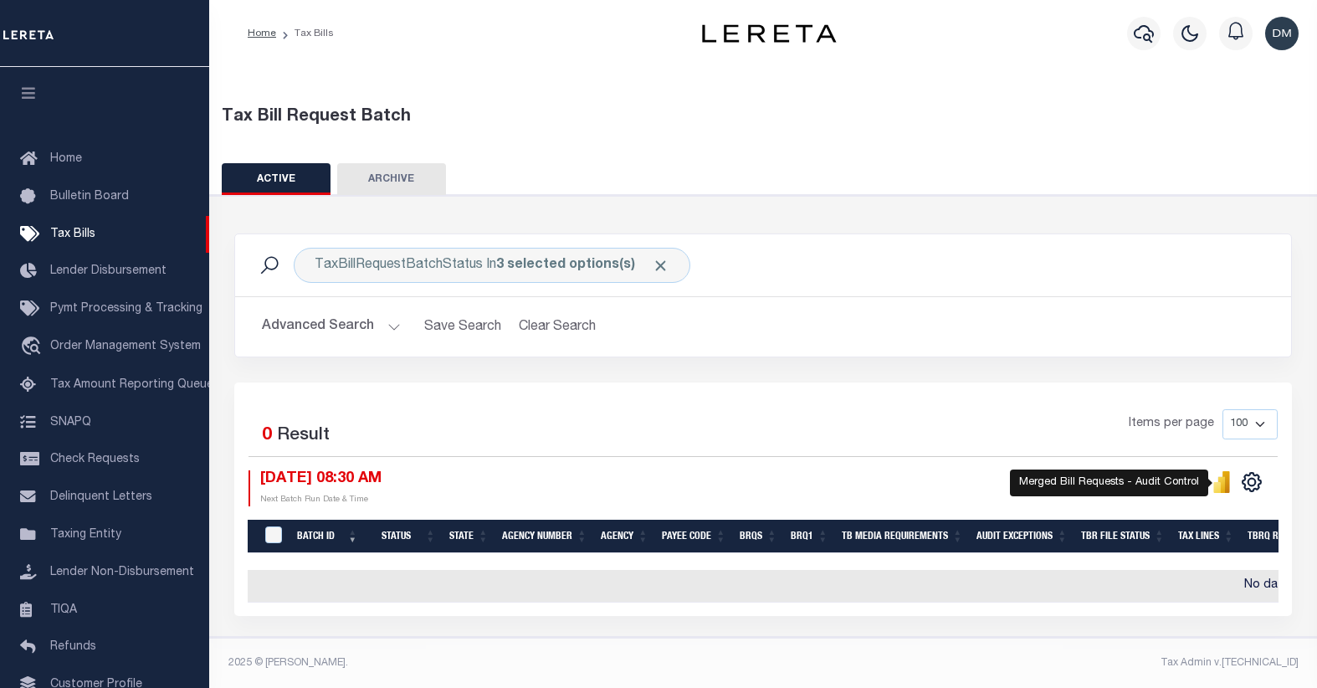
select select
click at [335, 323] on button "Advanced Search" at bounding box center [331, 326] width 139 height 33
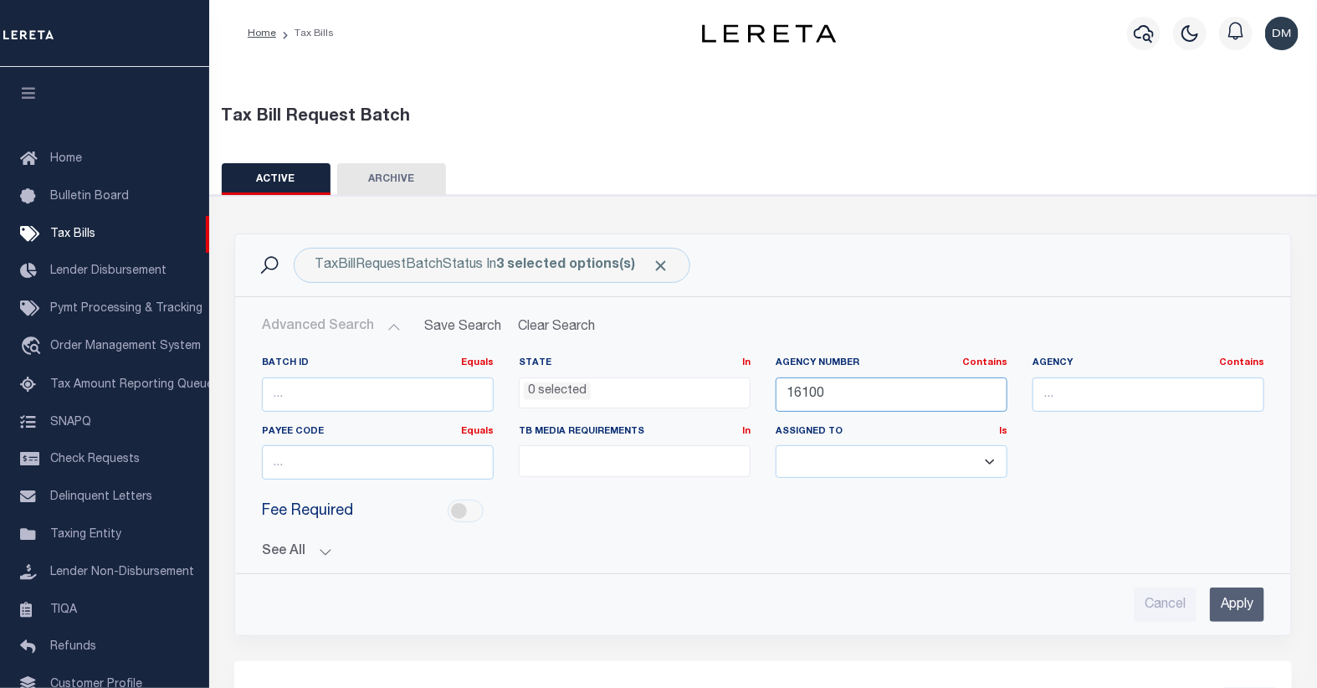
click at [816, 396] on input "16100" at bounding box center [891, 394] width 232 height 34
type input "42037"
click at [1240, 601] on input "Apply" at bounding box center [1236, 604] width 54 height 34
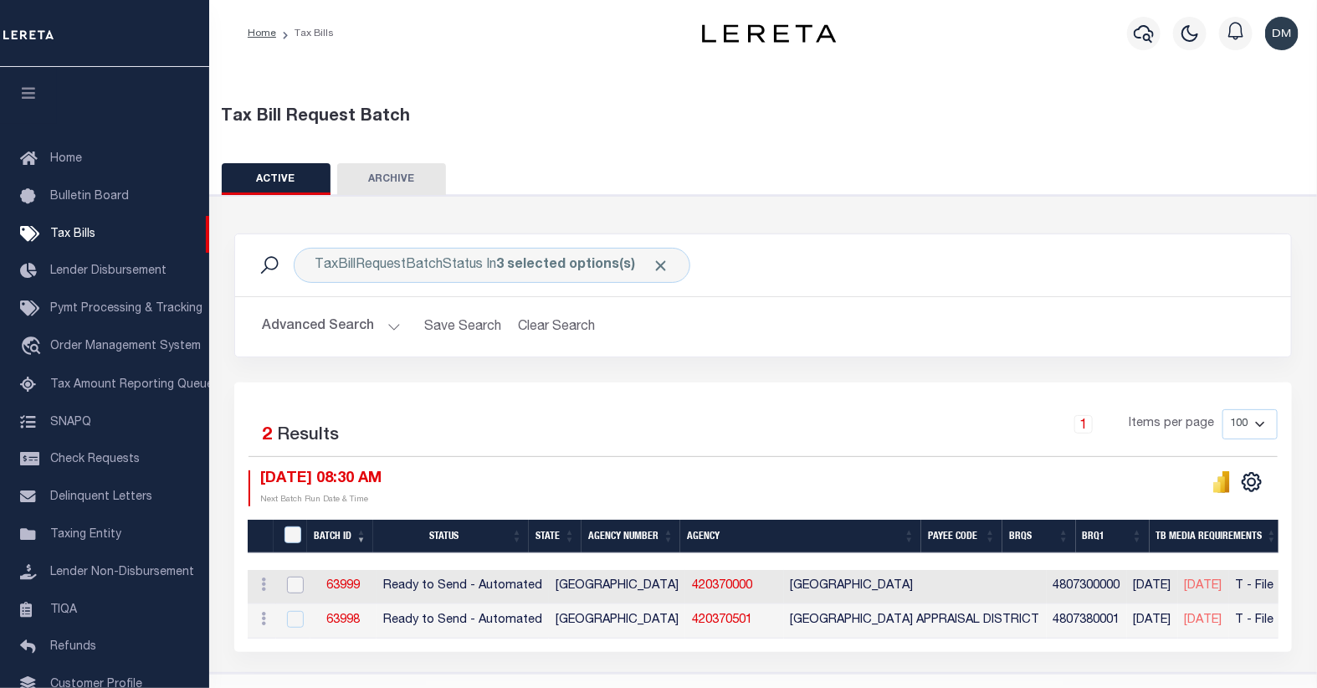
click at [294, 588] on input "checkbox" at bounding box center [295, 584] width 17 height 17
checkbox input "true"
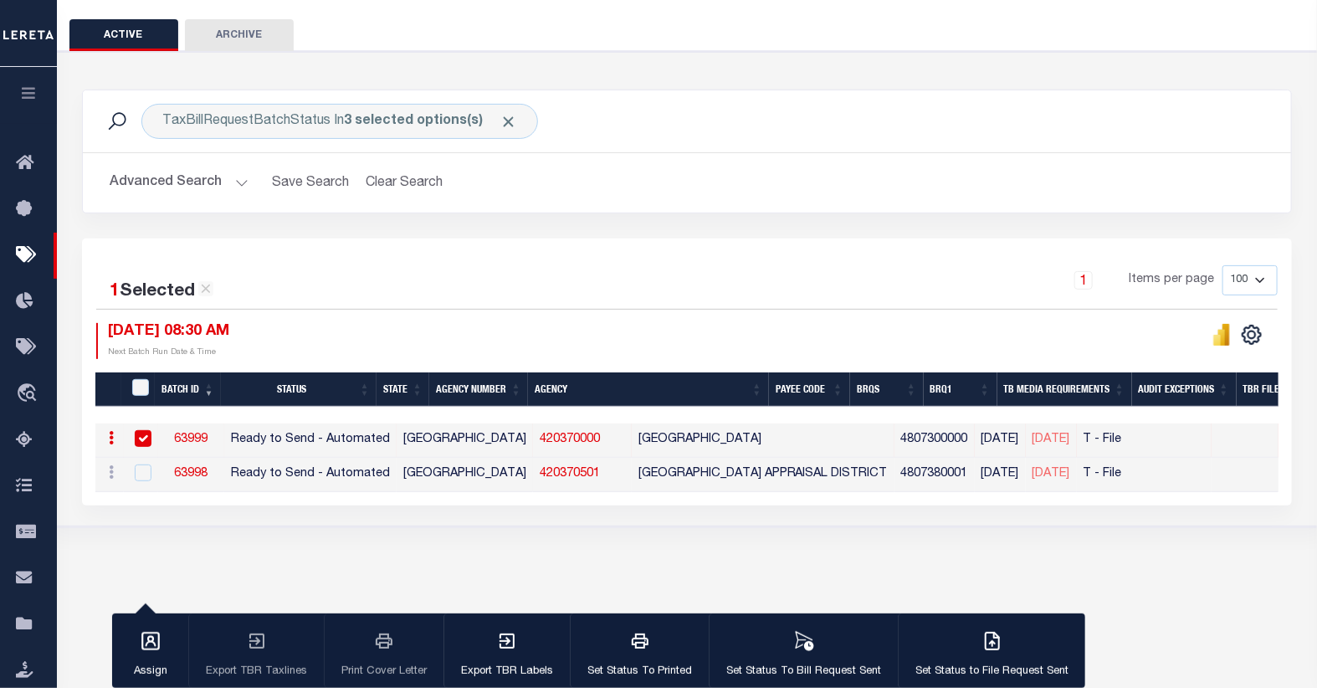
scroll to position [186, 0]
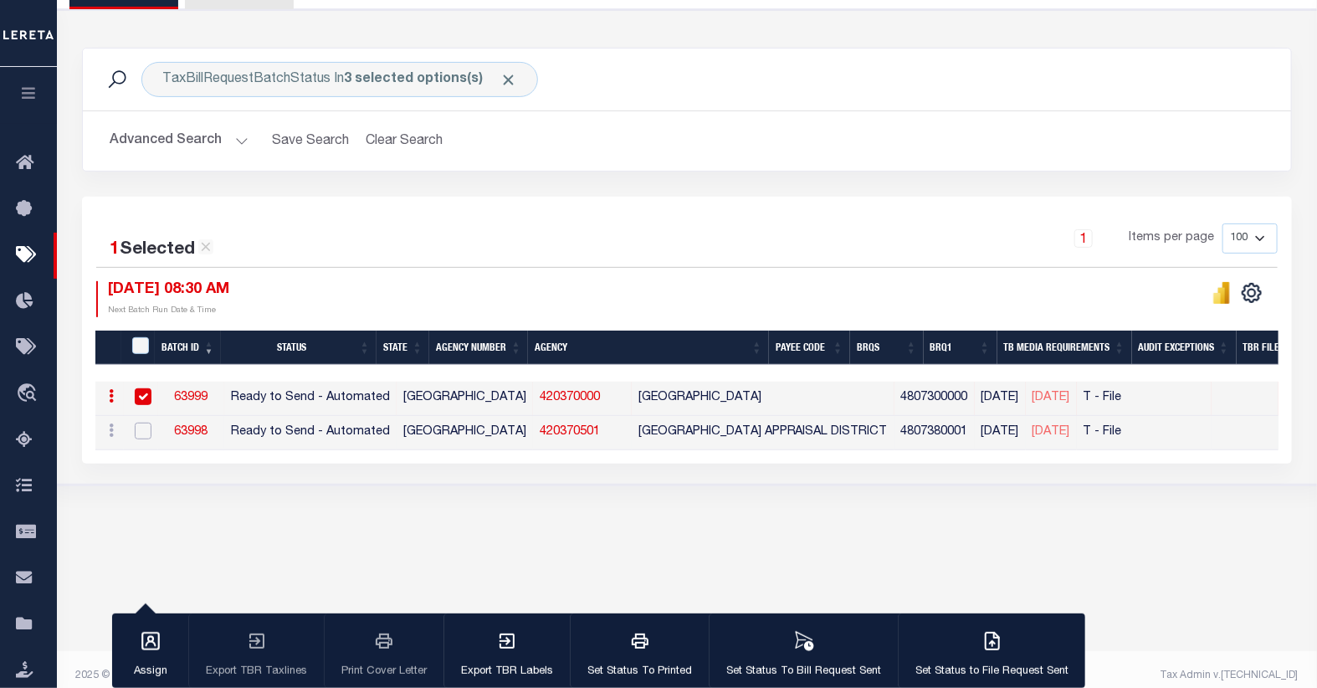
click at [145, 431] on input "checkbox" at bounding box center [143, 430] width 17 height 17
checkbox input "true"
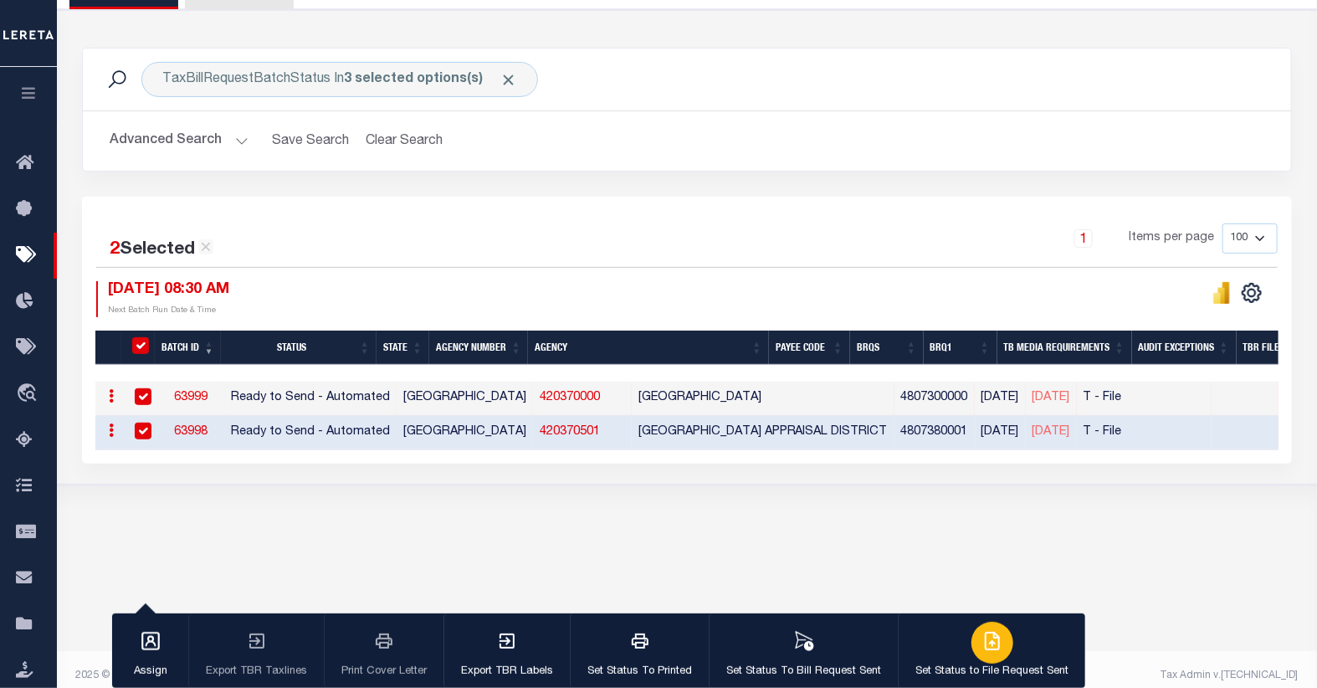
click at [987, 646] on icon "button" at bounding box center [992, 641] width 20 height 20
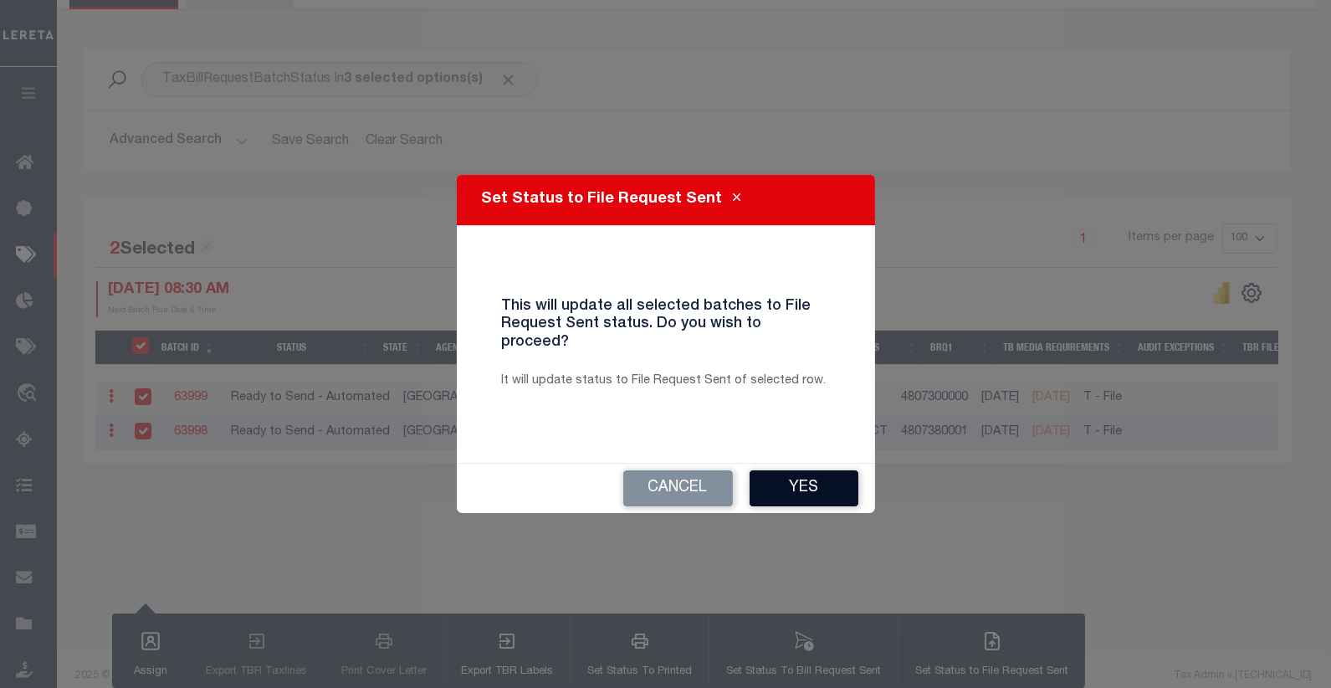
click at [787, 477] on button "Yes" at bounding box center [803, 488] width 109 height 36
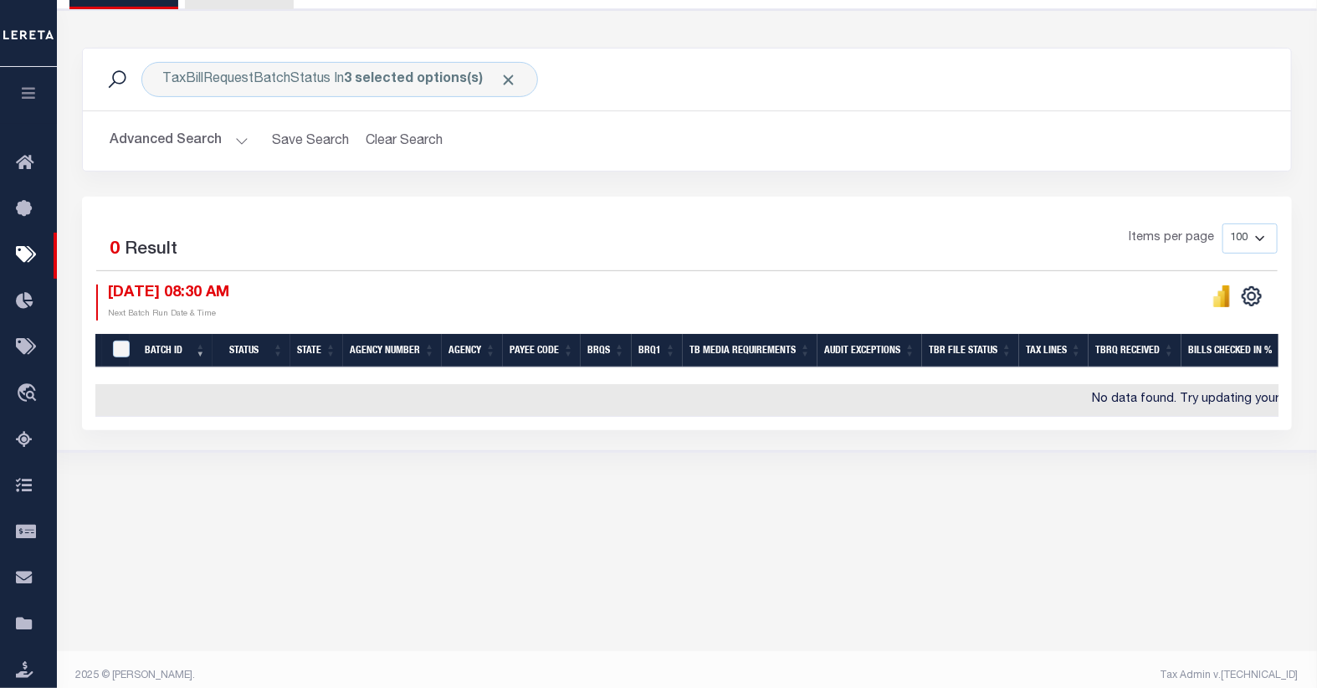
click at [233, 146] on button "Advanced Search" at bounding box center [179, 141] width 139 height 33
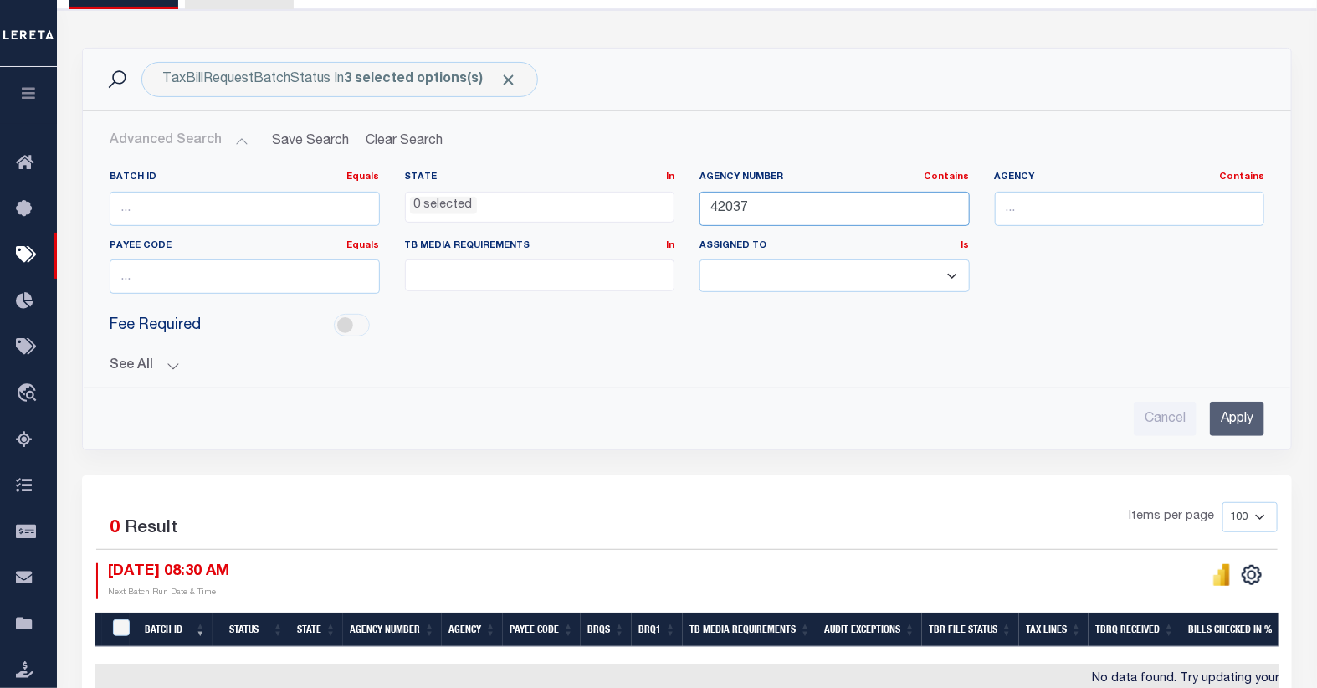
click at [737, 209] on input "42037" at bounding box center [834, 209] width 270 height 34
click at [1235, 422] on input "Apply" at bounding box center [1236, 418] width 54 height 34
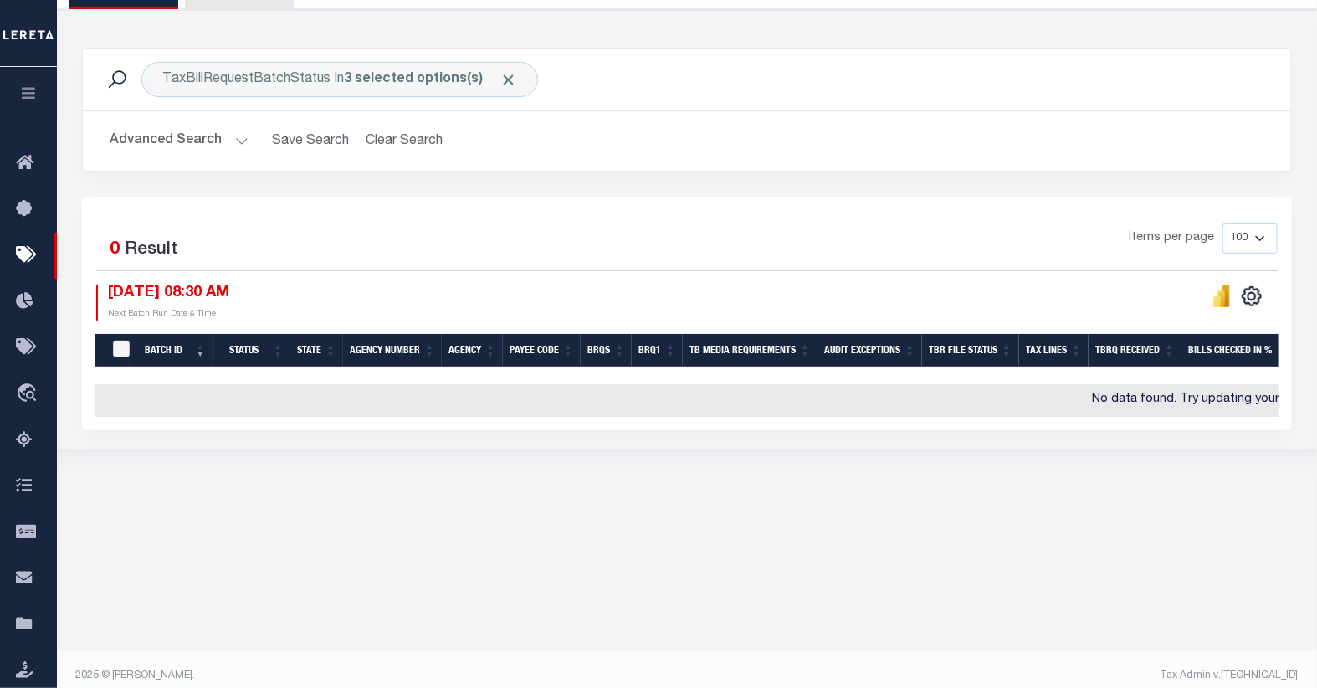
click at [215, 146] on button "Advanced Search" at bounding box center [179, 141] width 139 height 33
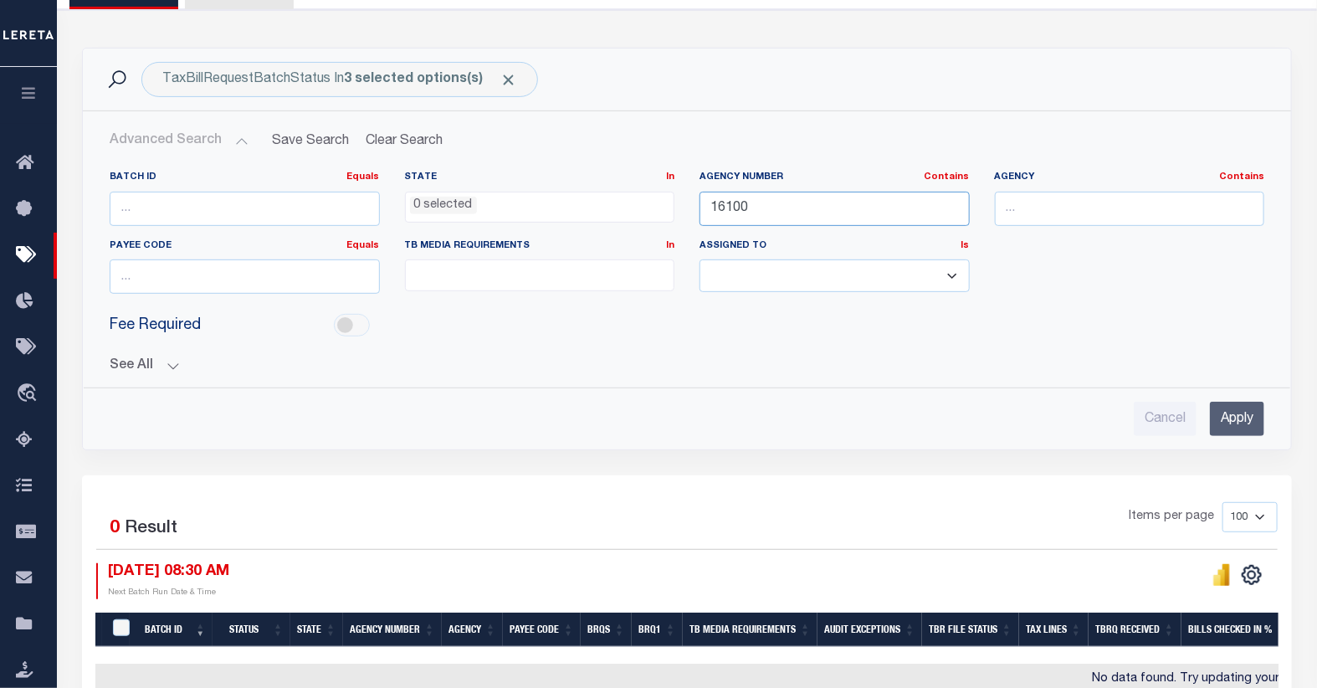
click at [731, 210] on input "16100" at bounding box center [834, 209] width 270 height 34
type input "24011"
click at [1228, 415] on input "Apply" at bounding box center [1236, 418] width 54 height 34
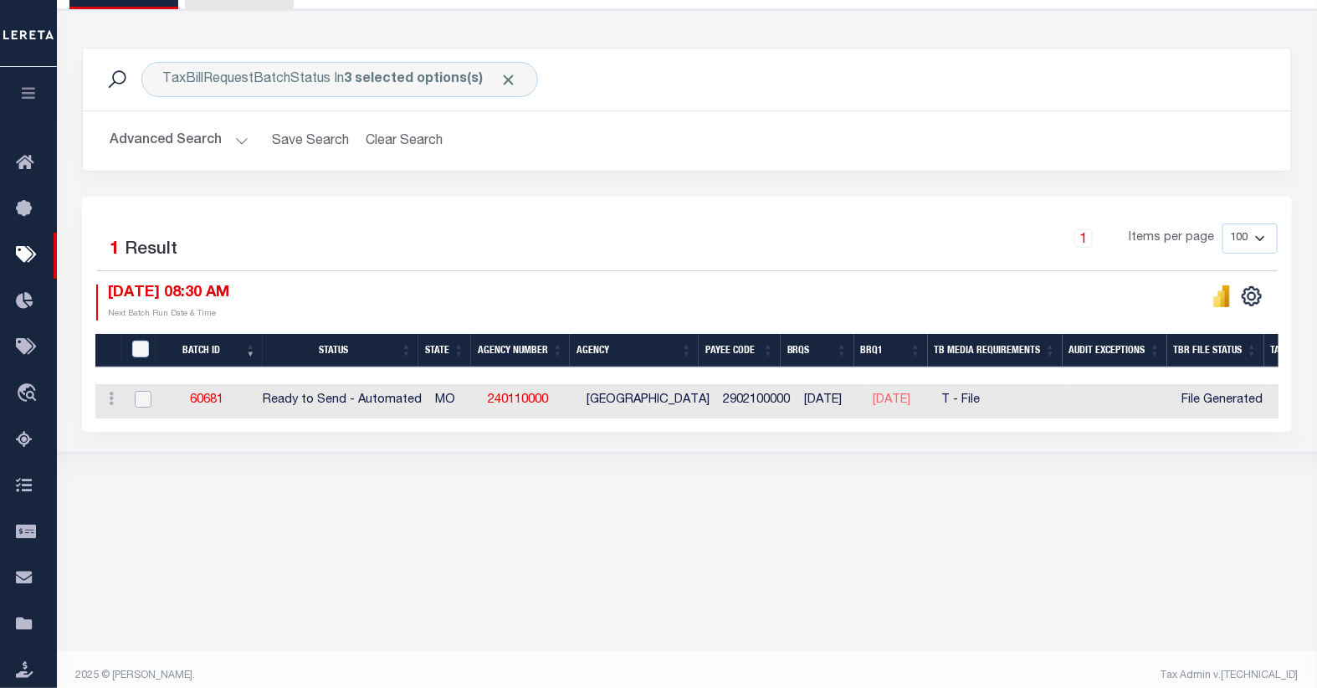
click at [141, 398] on input "checkbox" at bounding box center [143, 399] width 17 height 17
checkbox input "true"
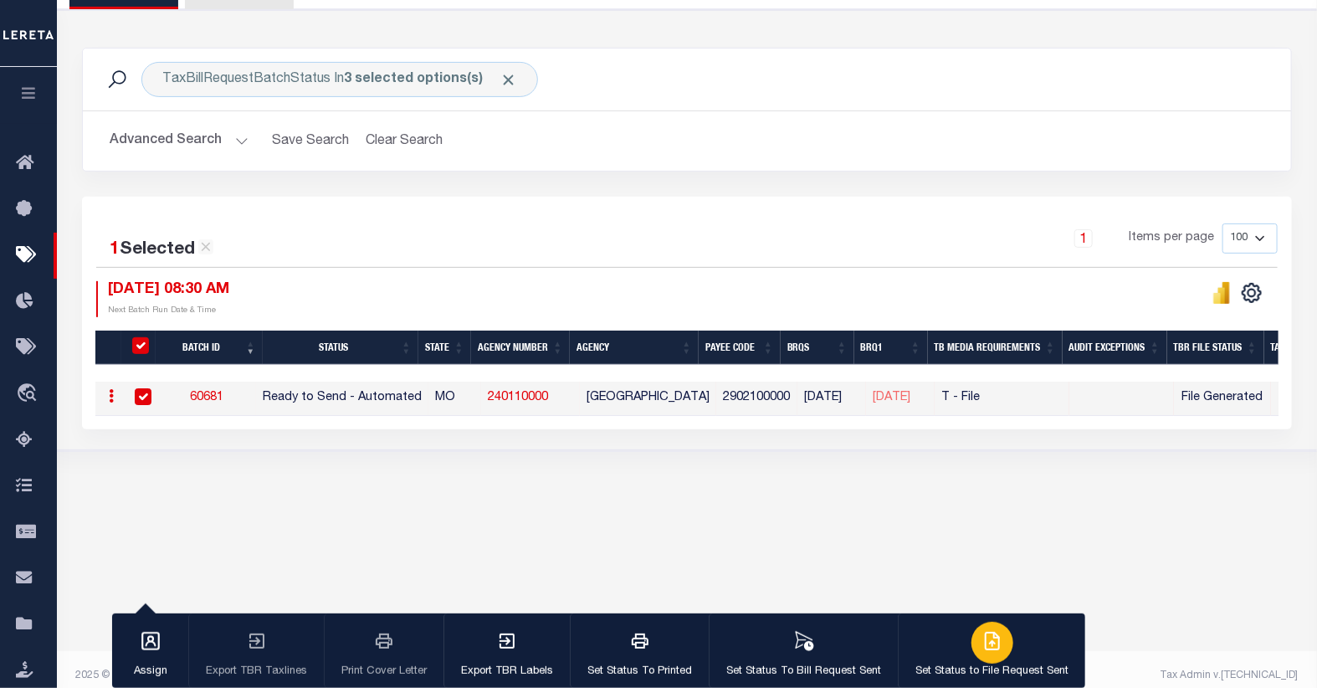
click at [993, 645] on icon "button" at bounding box center [992, 641] width 20 height 20
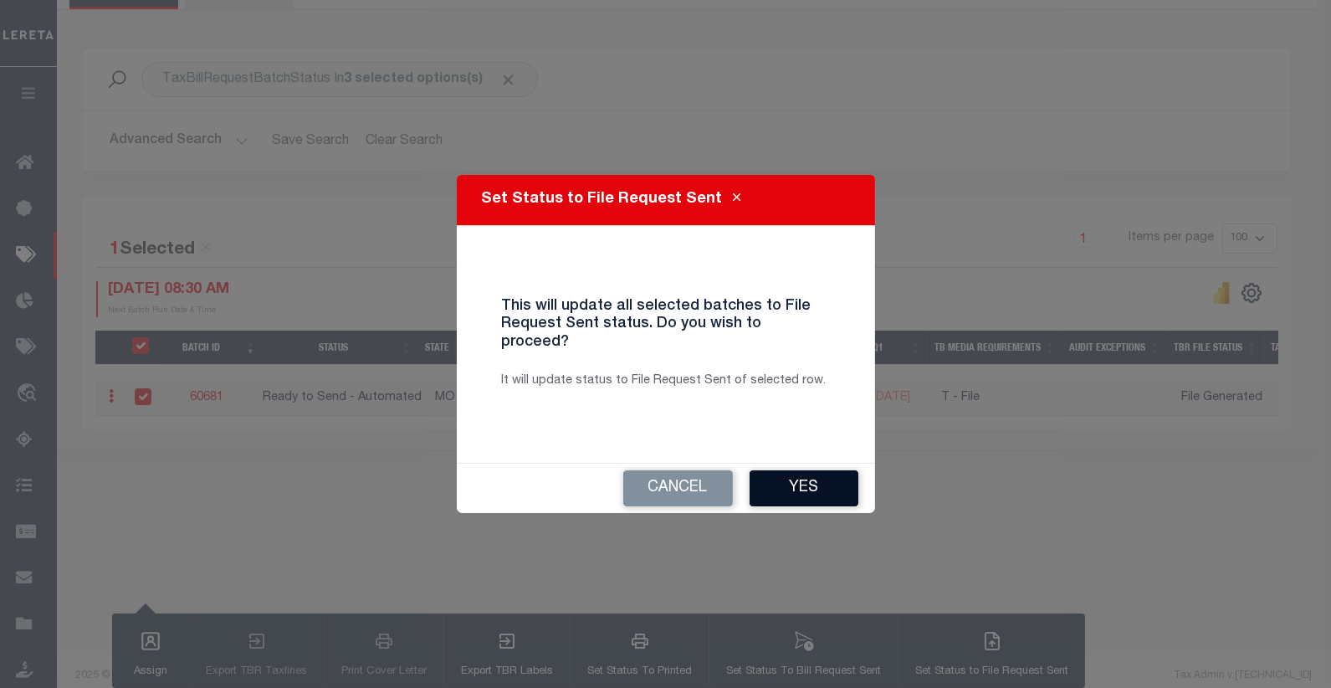
click at [828, 474] on button "Yes" at bounding box center [803, 488] width 109 height 36
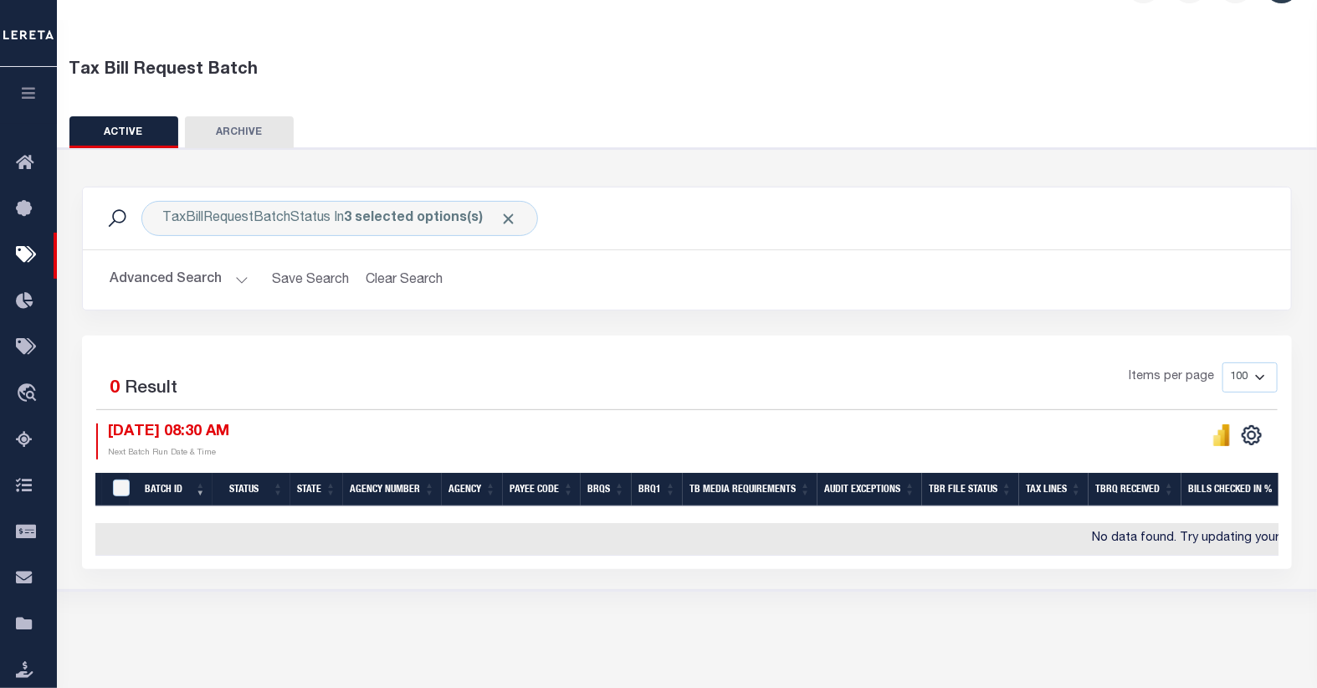
scroll to position [0, 0]
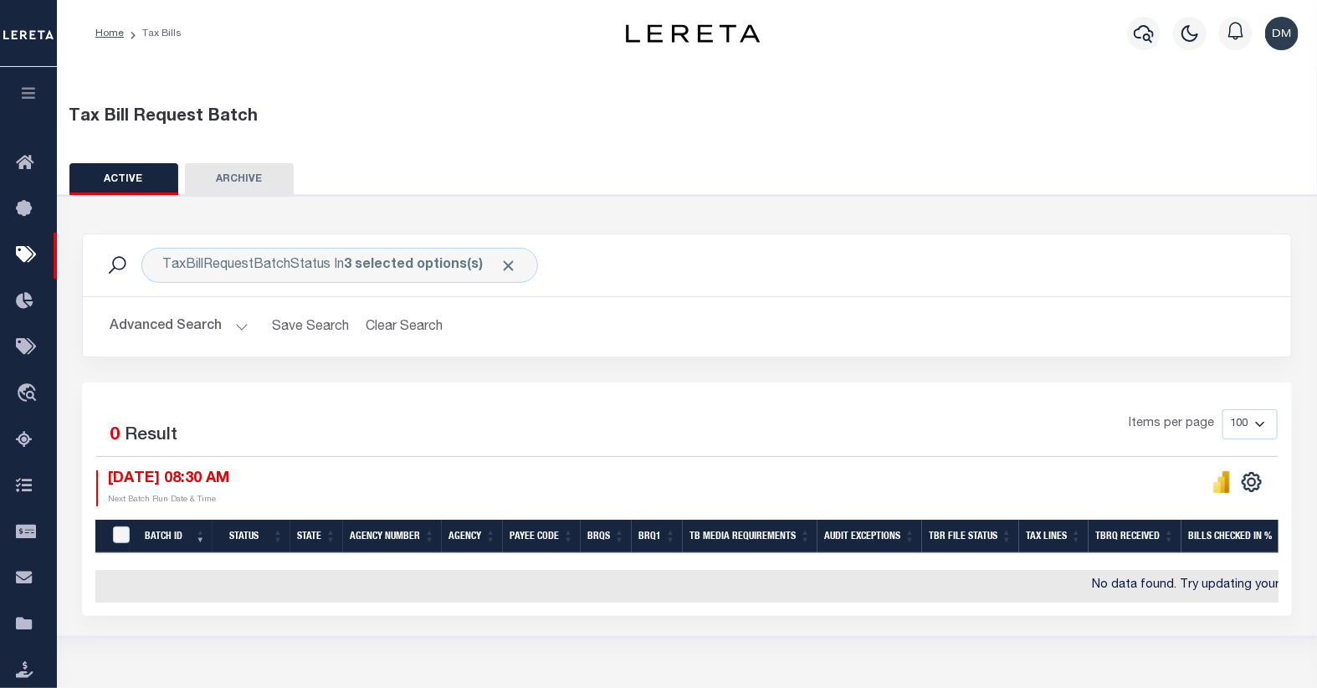
click at [201, 335] on button "Advanced Search" at bounding box center [179, 326] width 139 height 33
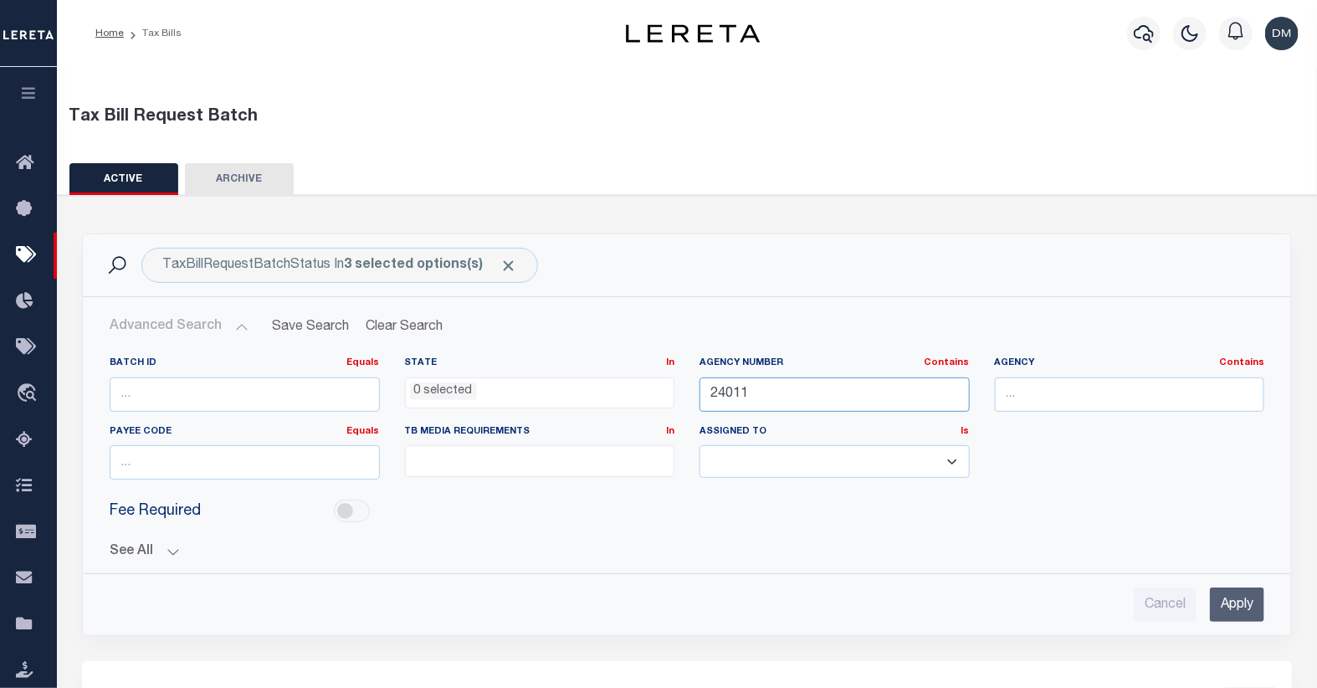
click at [780, 388] on input "24011" at bounding box center [834, 394] width 270 height 34
type input "24016"
click at [1240, 606] on input "Apply" at bounding box center [1236, 604] width 54 height 34
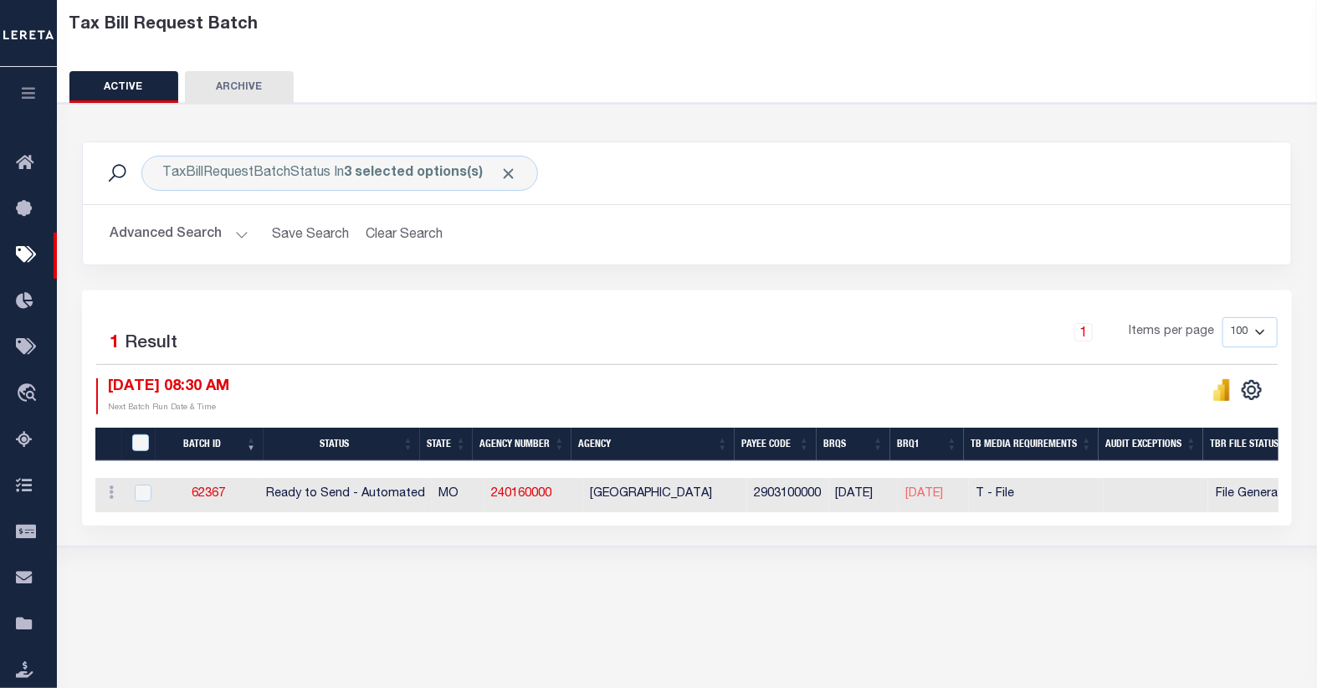
scroll to position [93, 0]
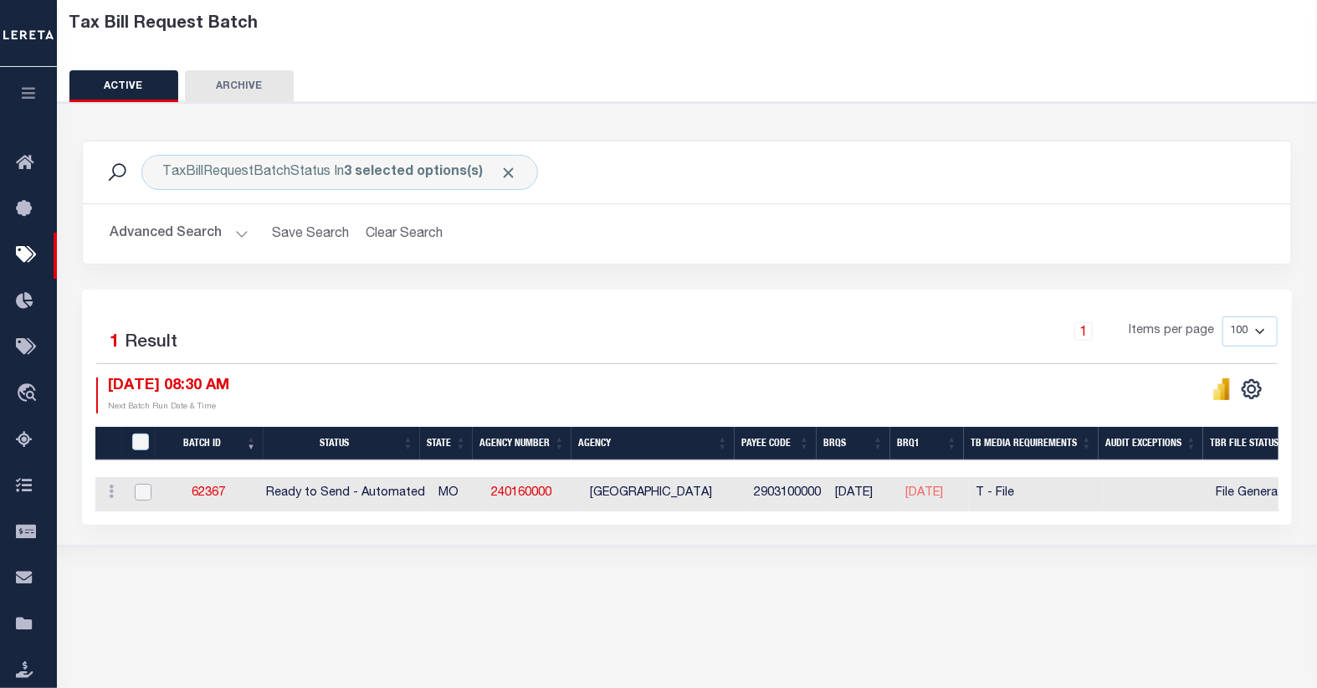
click at [141, 495] on input "checkbox" at bounding box center [143, 491] width 17 height 17
checkbox input "true"
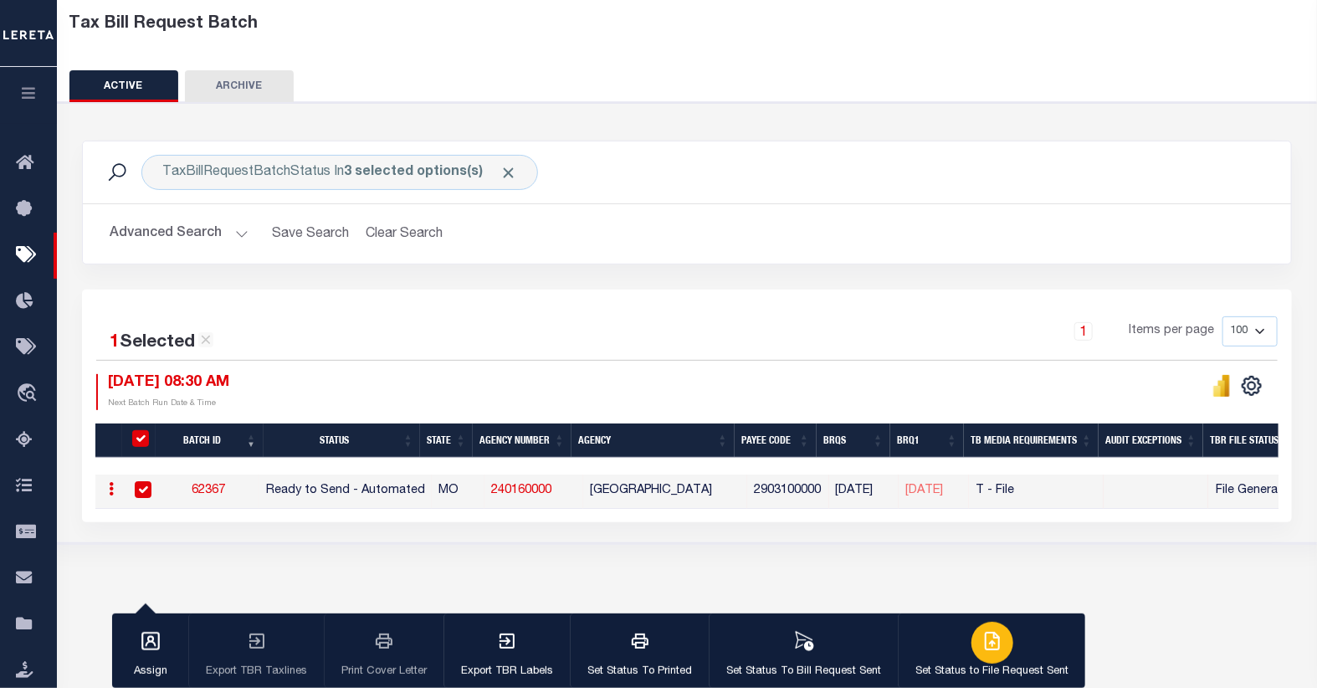
click at [983, 636] on icon "button" at bounding box center [992, 641] width 20 height 20
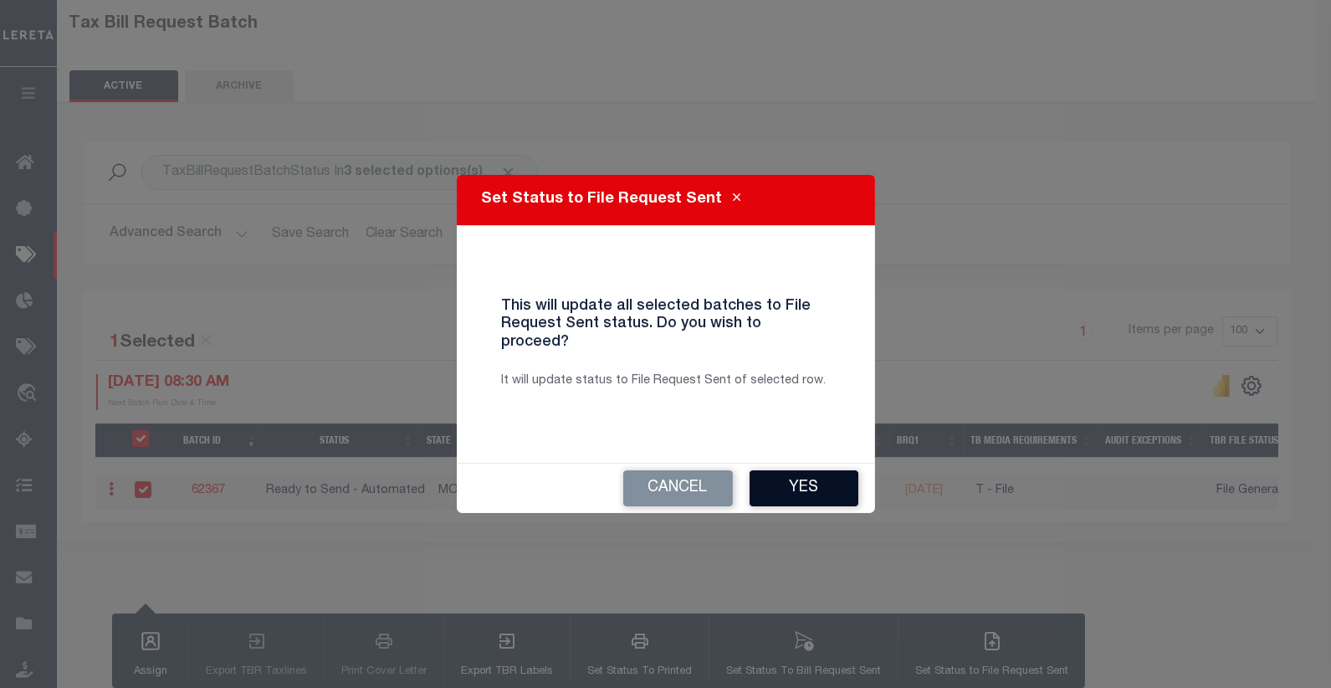
click at [809, 488] on button "Yes" at bounding box center [803, 488] width 109 height 36
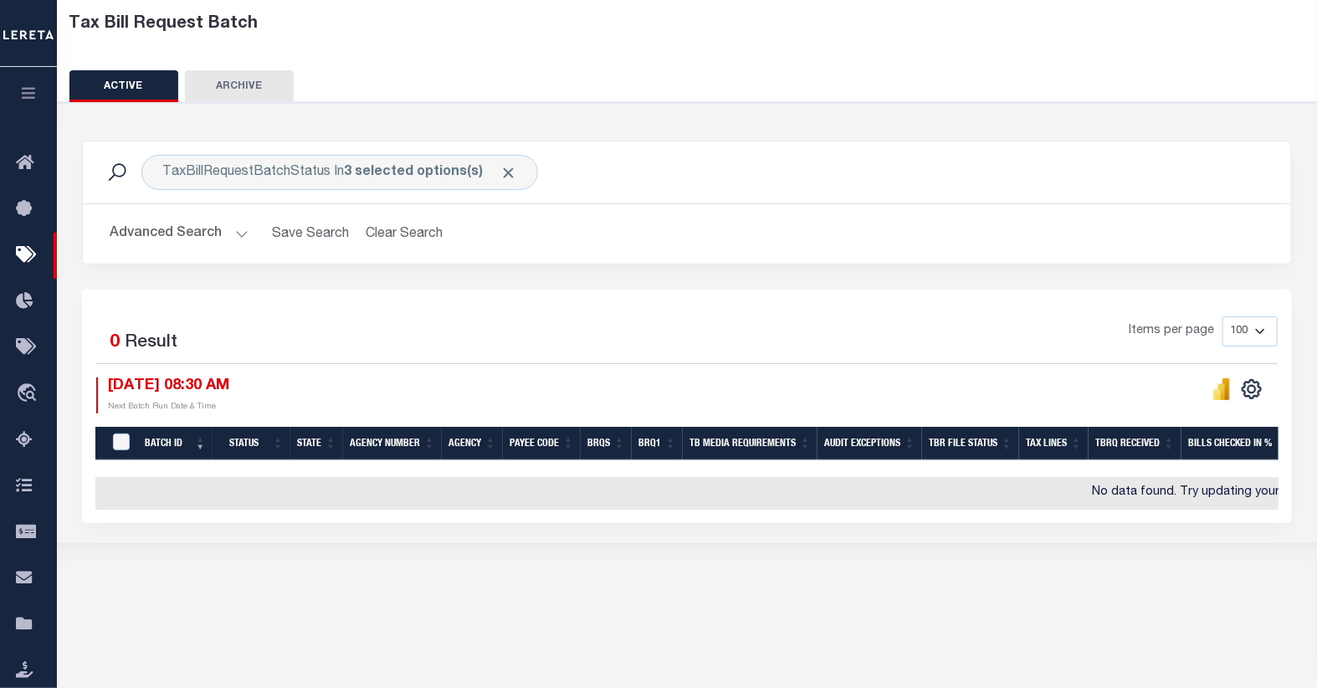
click at [233, 232] on button "Advanced Search" at bounding box center [179, 233] width 139 height 33
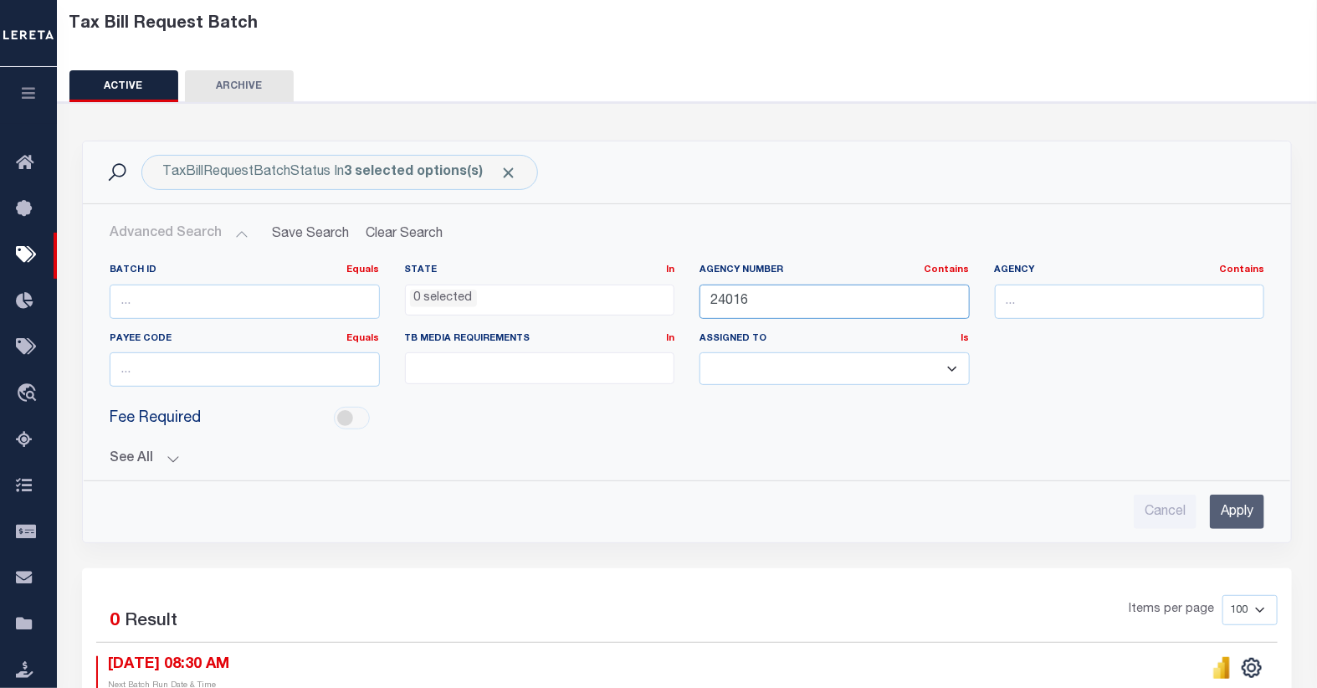
click at [754, 303] on input "24016" at bounding box center [834, 301] width 270 height 34
type input "24019"
click at [1251, 516] on input "Apply" at bounding box center [1236, 511] width 54 height 34
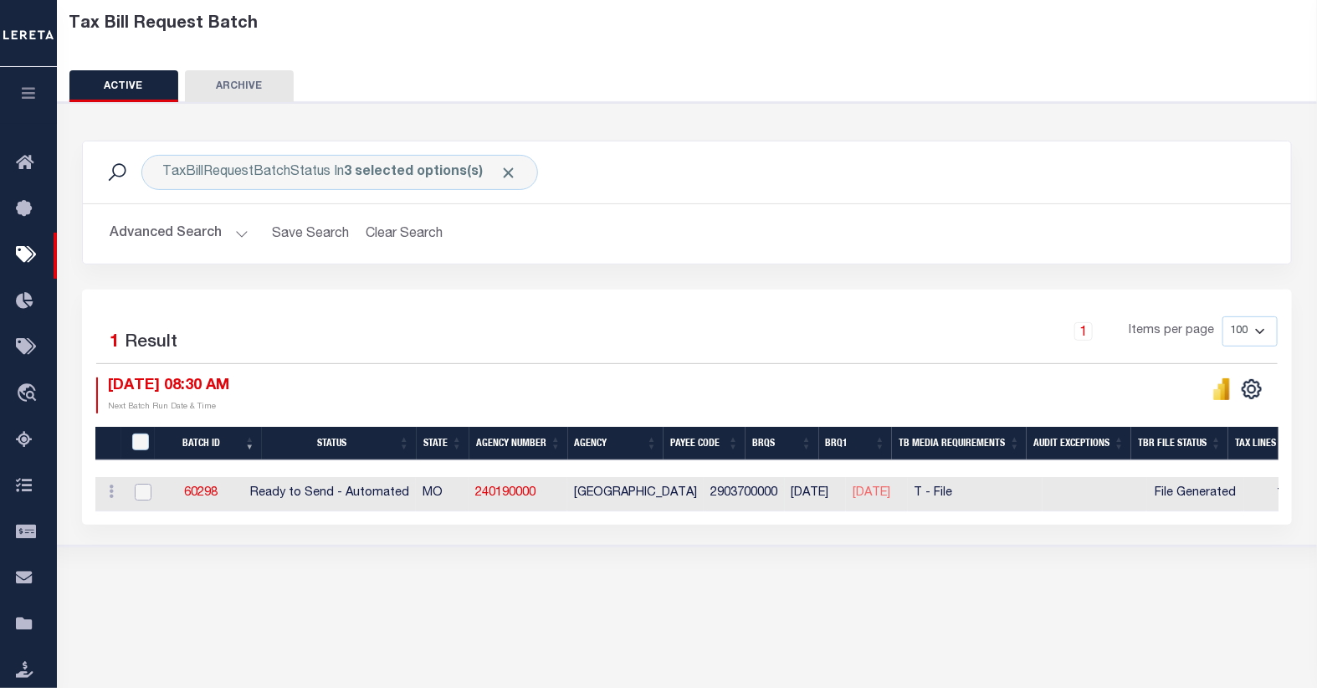
click at [140, 492] on input "checkbox" at bounding box center [143, 491] width 17 height 17
checkbox input "true"
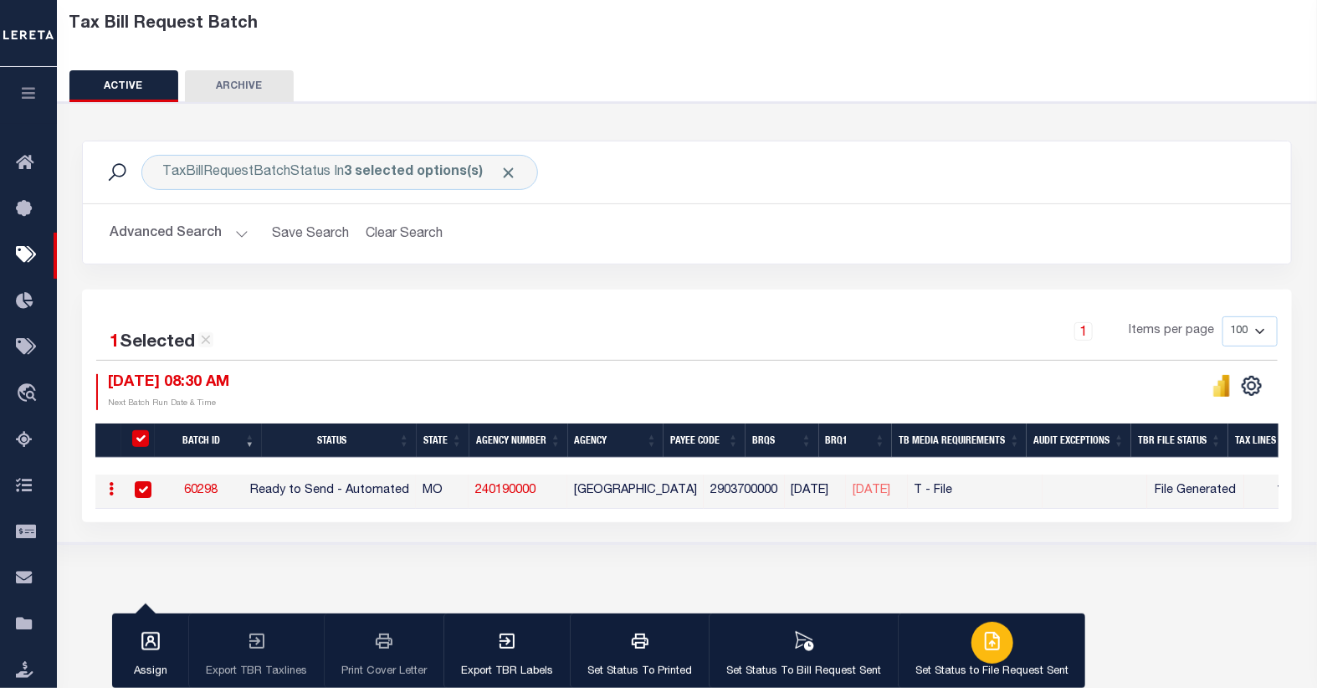
click at [979, 663] on p "Set Status to File Request Sent" at bounding box center [991, 671] width 153 height 17
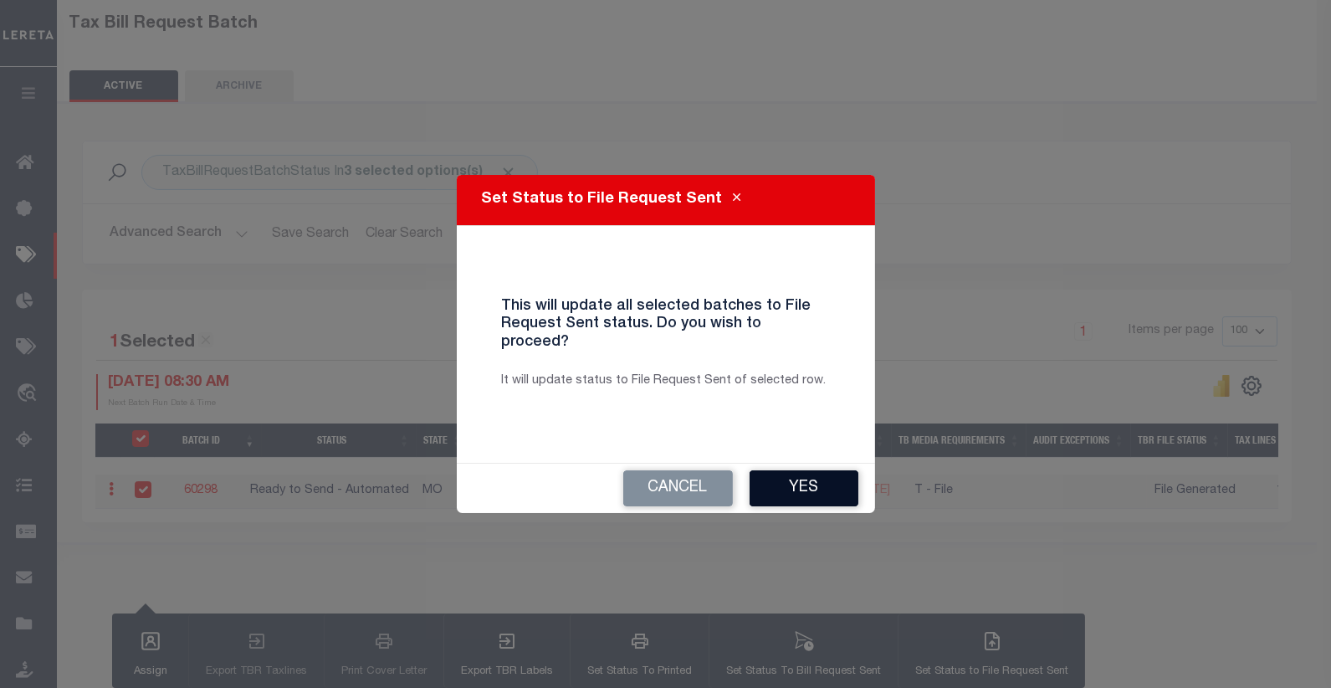
click at [805, 478] on button "Yes" at bounding box center [803, 488] width 109 height 36
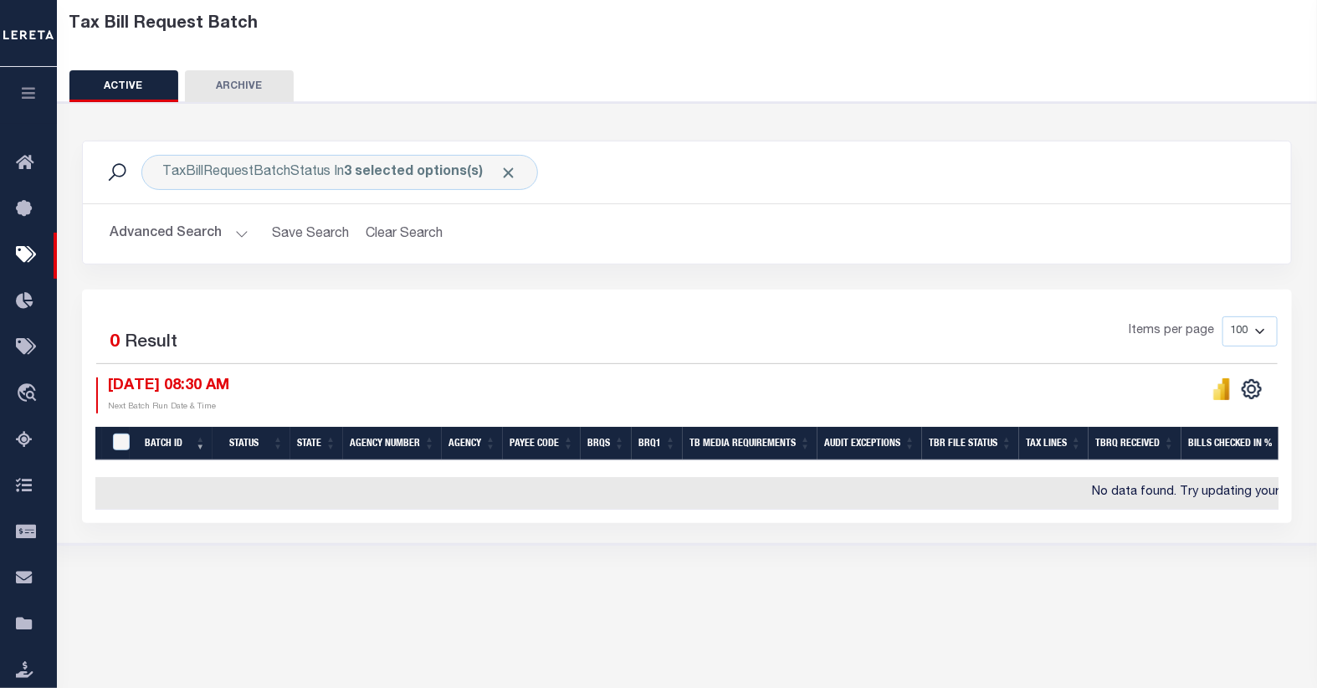
click at [189, 234] on button "Advanced Search" at bounding box center [179, 233] width 139 height 33
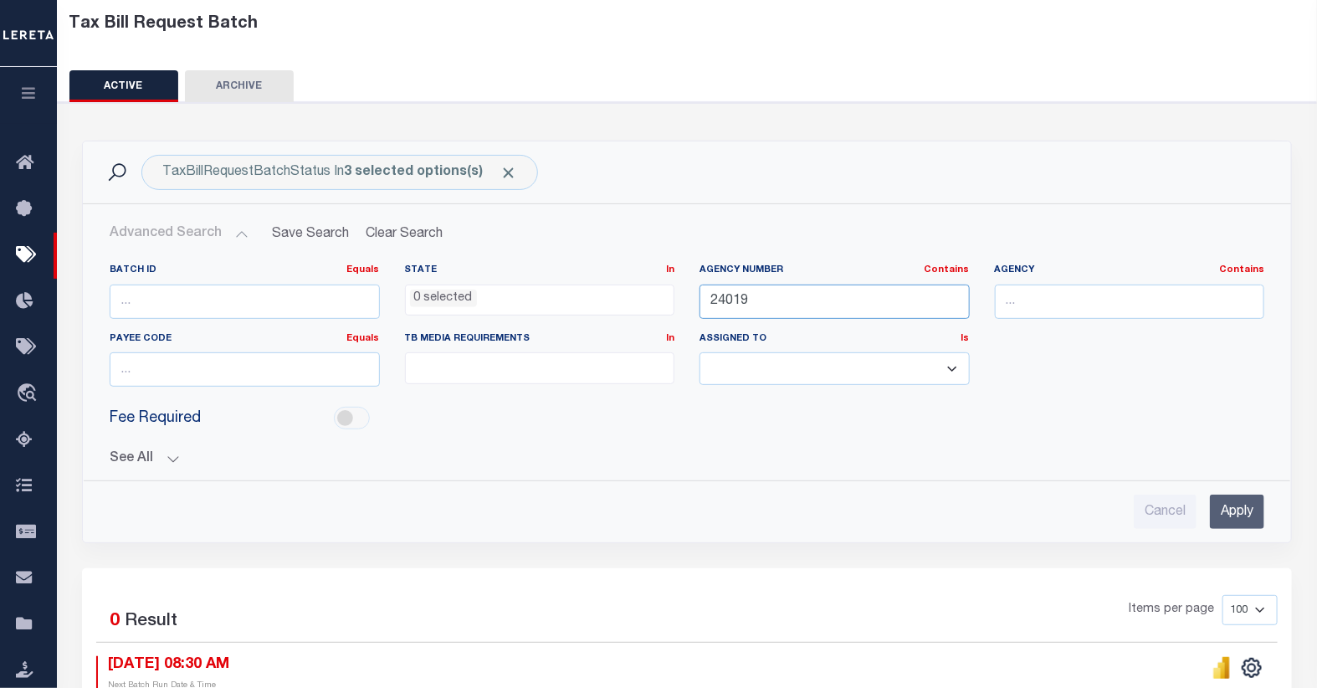
click at [817, 305] on input "24019" at bounding box center [834, 301] width 270 height 34
type input "24023"
click at [1224, 513] on input "Apply" at bounding box center [1236, 511] width 54 height 34
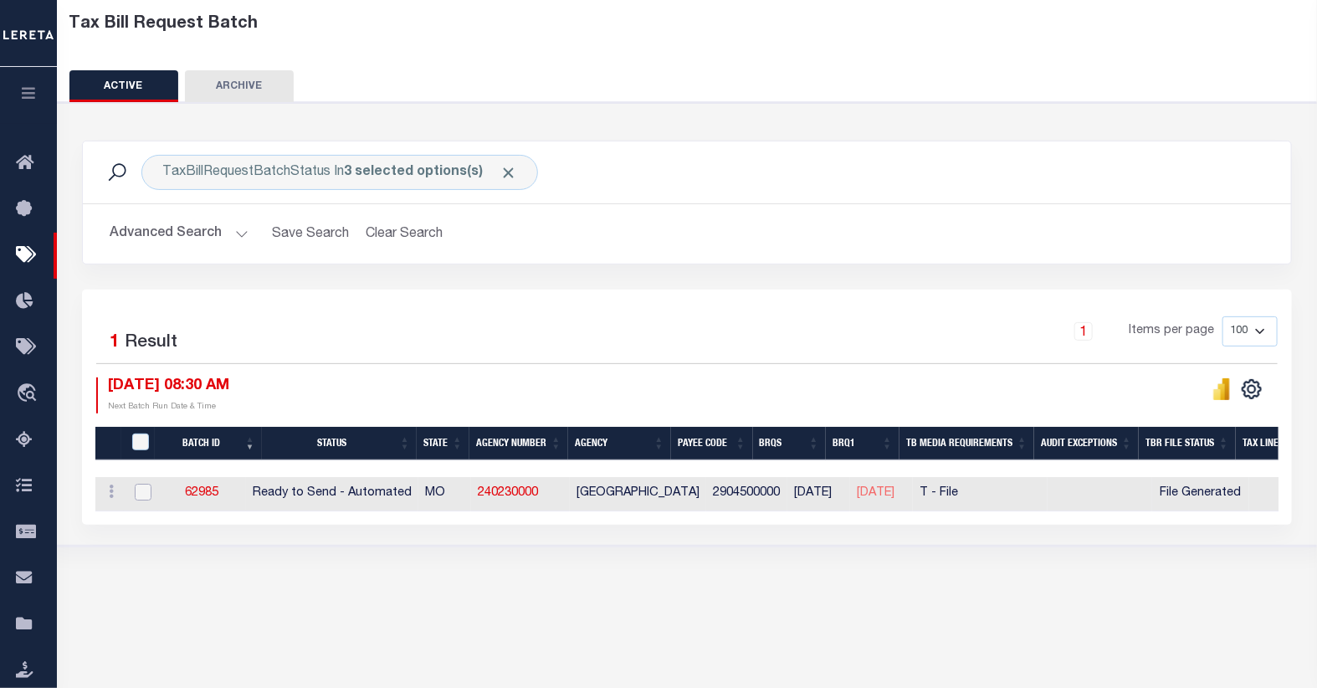
click at [142, 490] on input "checkbox" at bounding box center [143, 491] width 17 height 17
checkbox input "true"
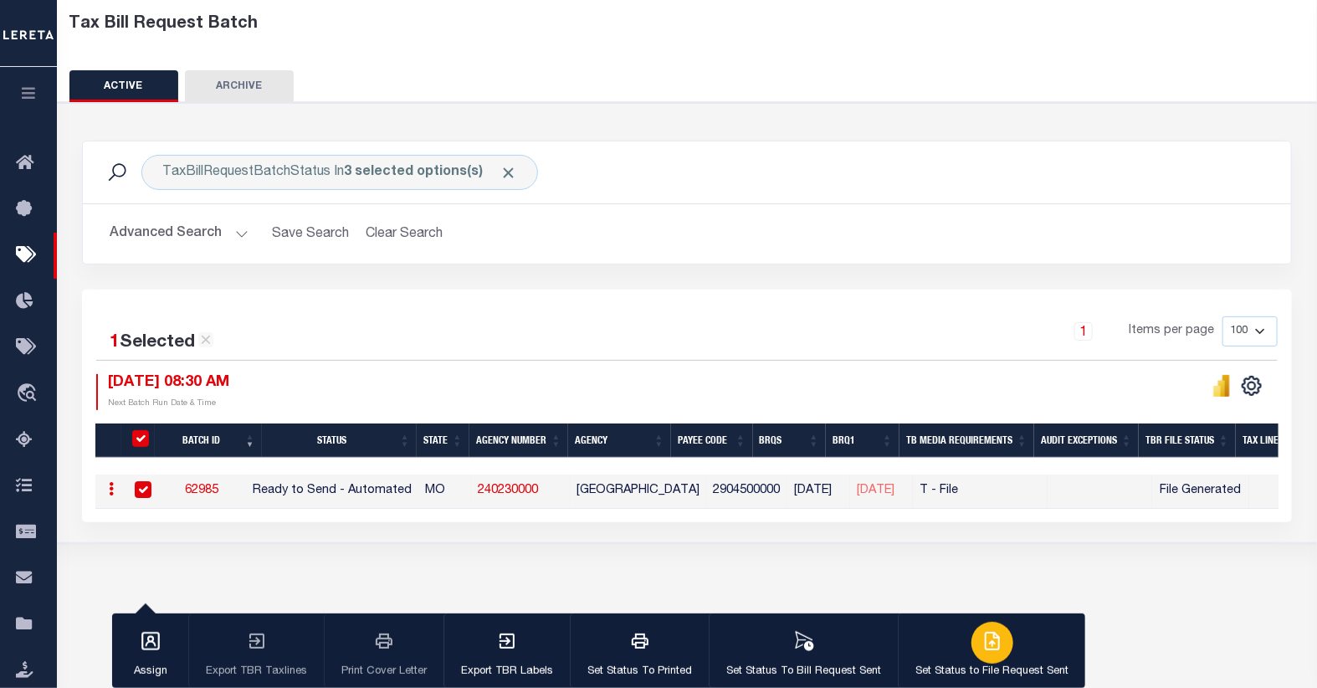
click at [990, 644] on icon "button" at bounding box center [994, 638] width 9 height 13
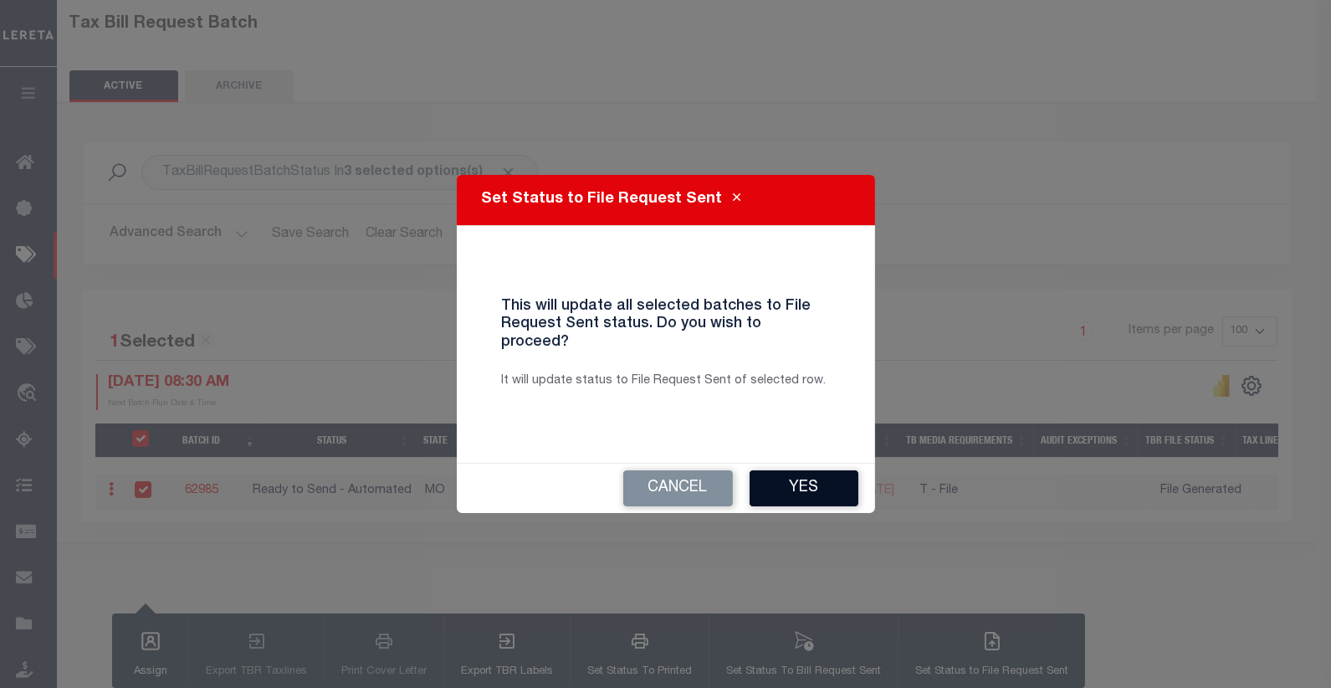
click at [818, 474] on button "Yes" at bounding box center [803, 488] width 109 height 36
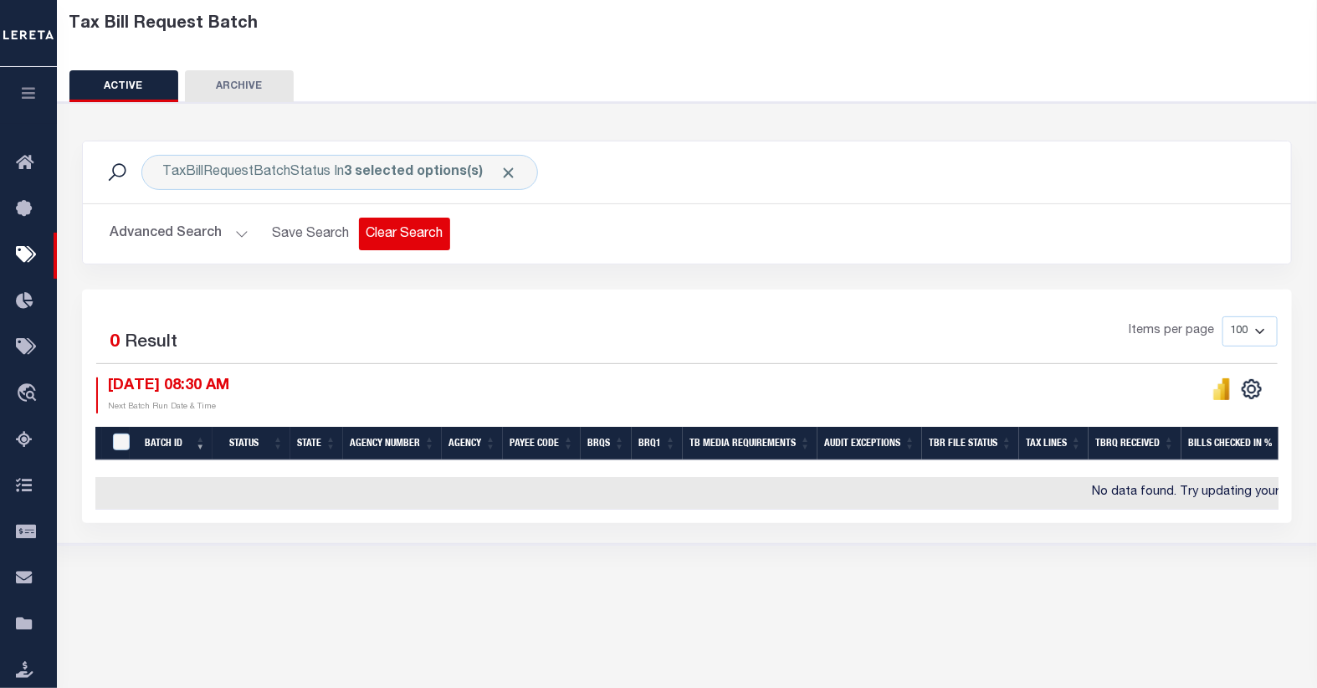
click at [429, 223] on button "Clear Search" at bounding box center [404, 233] width 91 height 33
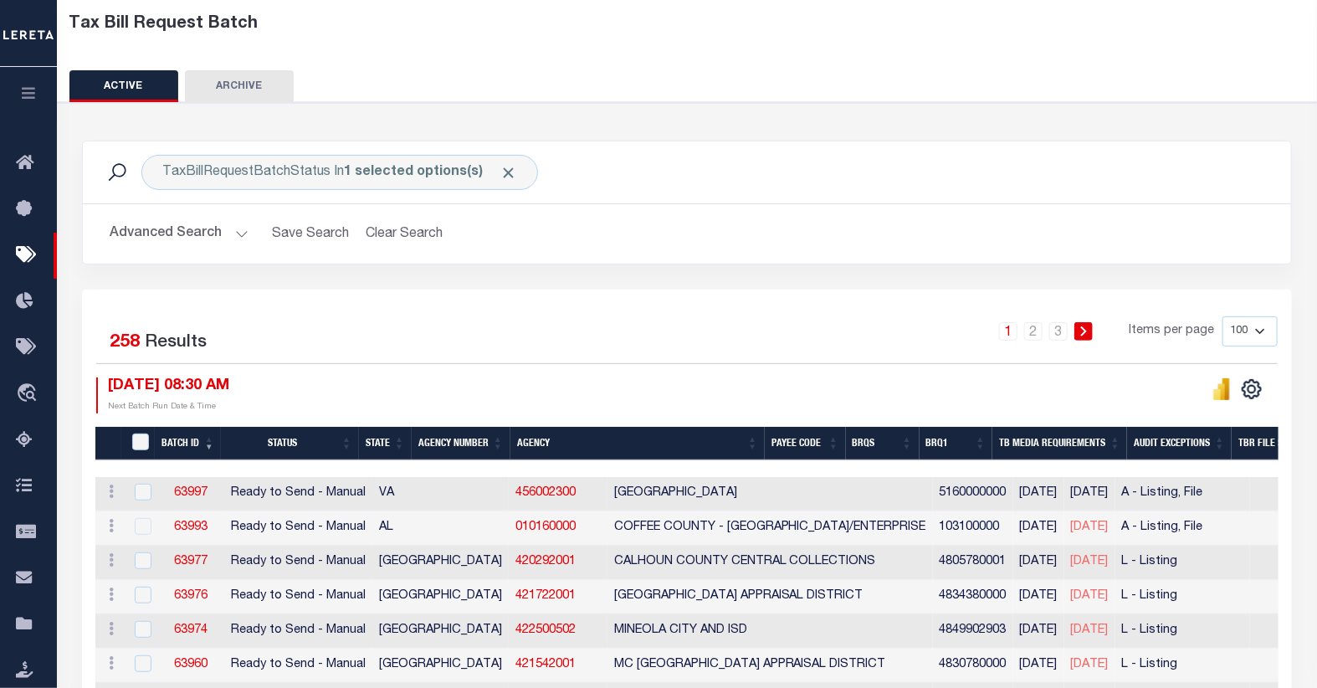
click at [182, 239] on button "Advanced Search" at bounding box center [179, 233] width 139 height 33
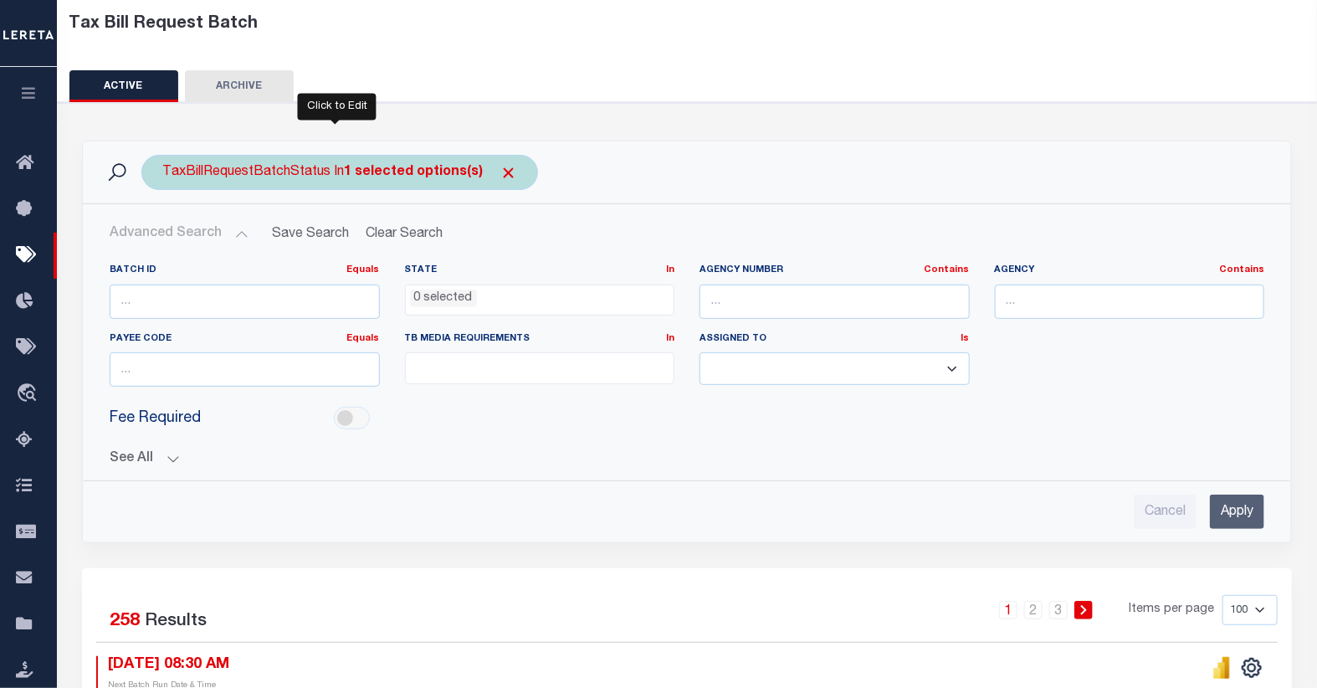
click at [315, 173] on div "TaxBillRequestBatchStatus In 1 selected options(s)" at bounding box center [339, 172] width 396 height 35
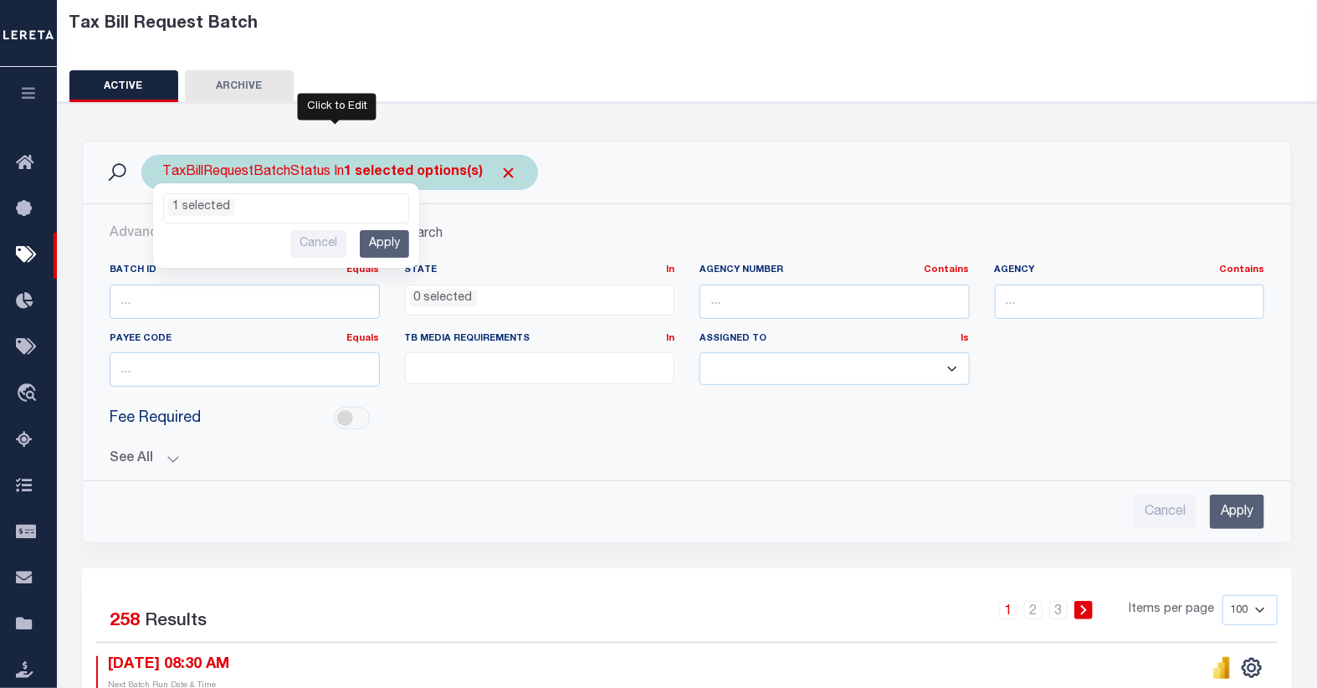
click at [285, 203] on ul "1 selected" at bounding box center [286, 205] width 244 height 22
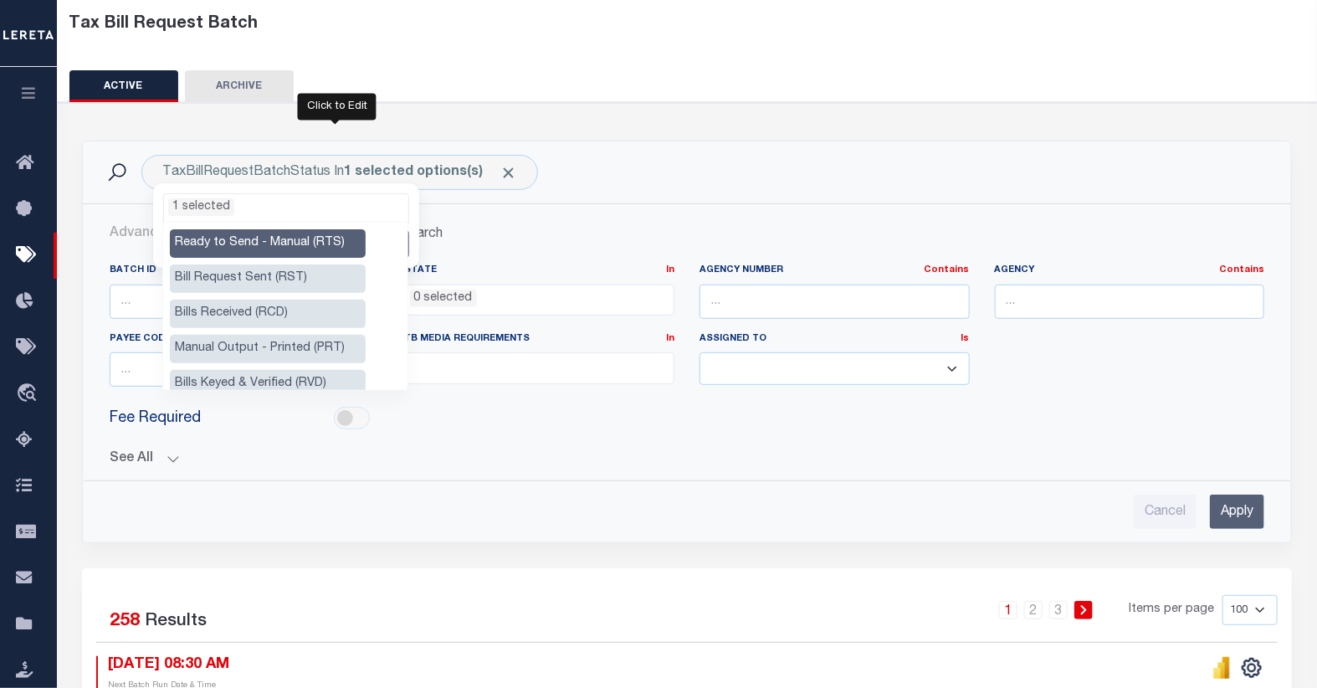
click at [239, 345] on li "Manual Output - Printed (PRT)" at bounding box center [268, 349] width 196 height 28
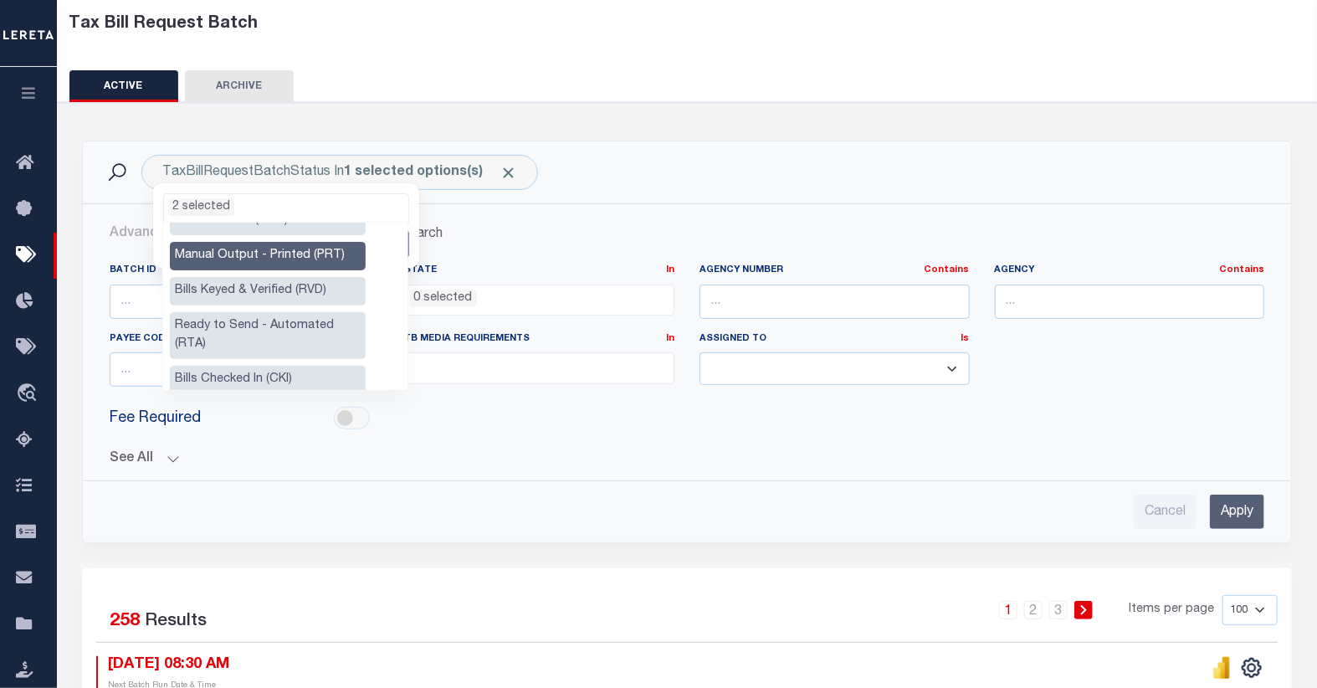
click at [248, 329] on li "Ready to Send - Automated (RTA)" at bounding box center [268, 335] width 196 height 47
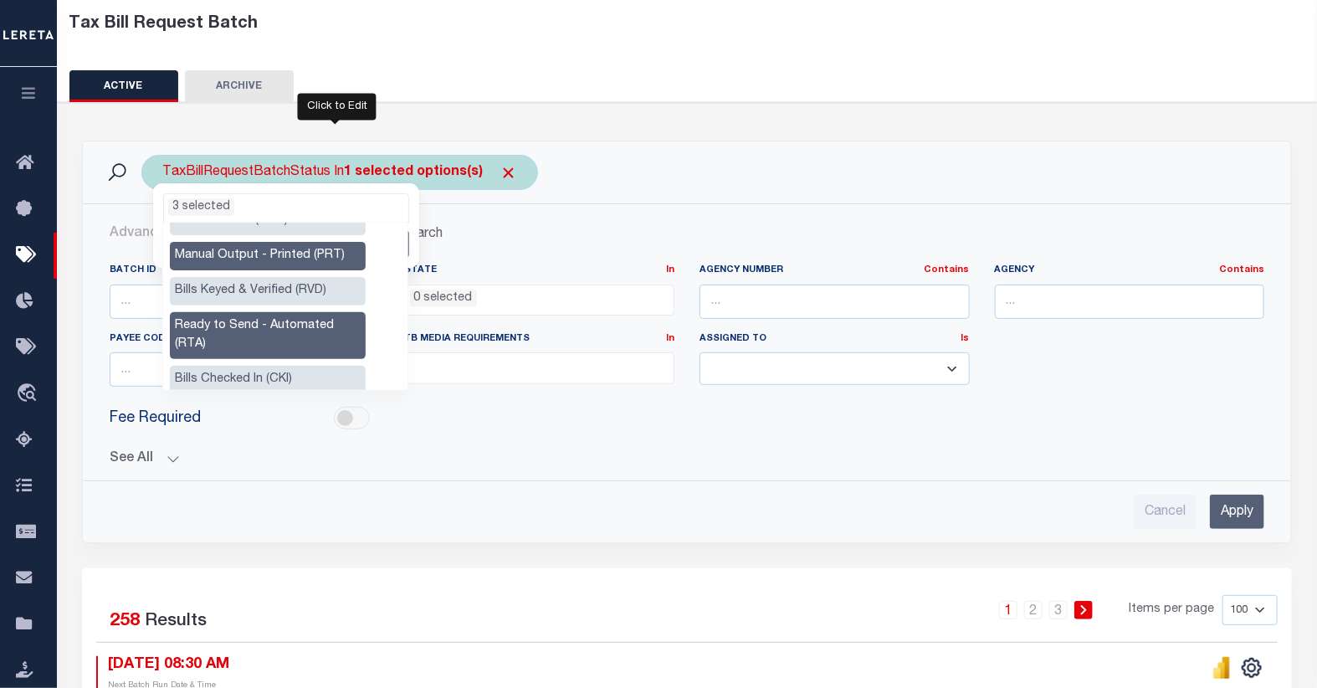
click at [247, 204] on ul "3 selected" at bounding box center [286, 205] width 244 height 22
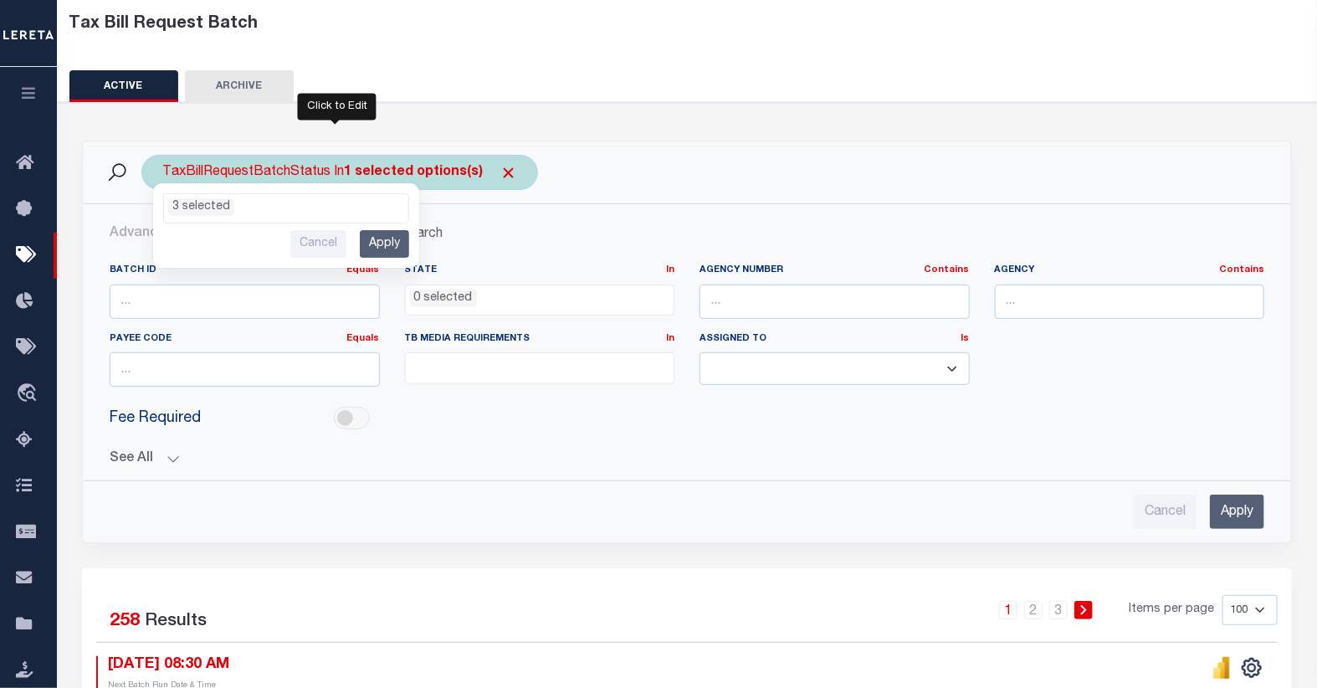
click at [380, 240] on input "Apply" at bounding box center [384, 244] width 49 height 28
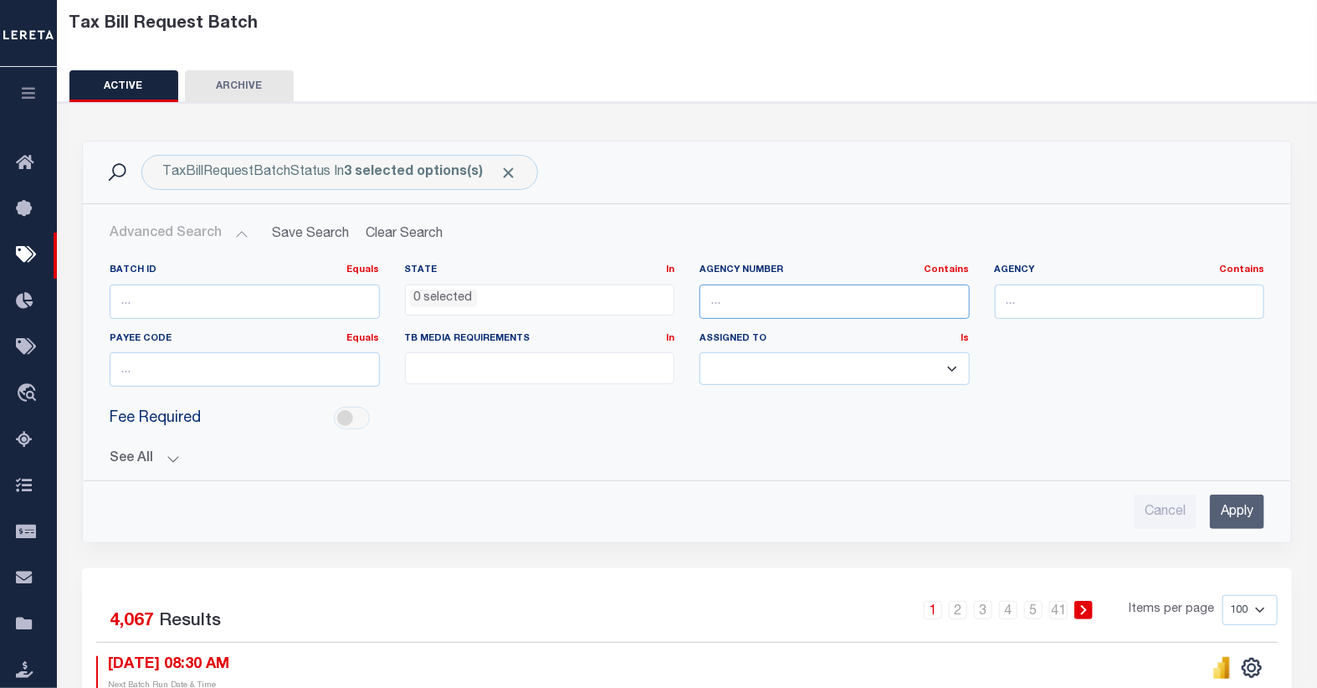
click at [723, 307] on input "text" at bounding box center [834, 301] width 270 height 34
type input "24033"
click at [1233, 510] on input "Apply" at bounding box center [1236, 511] width 54 height 34
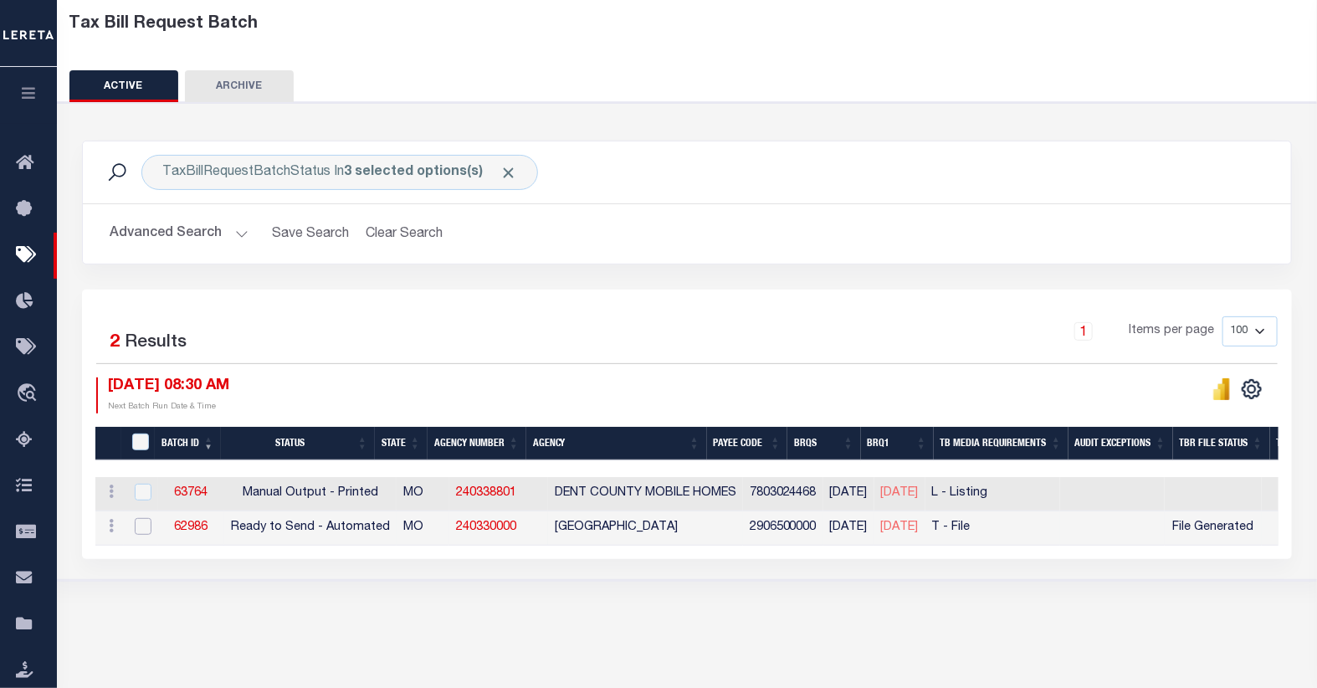
click at [146, 531] on input "checkbox" at bounding box center [143, 526] width 17 height 17
checkbox input "true"
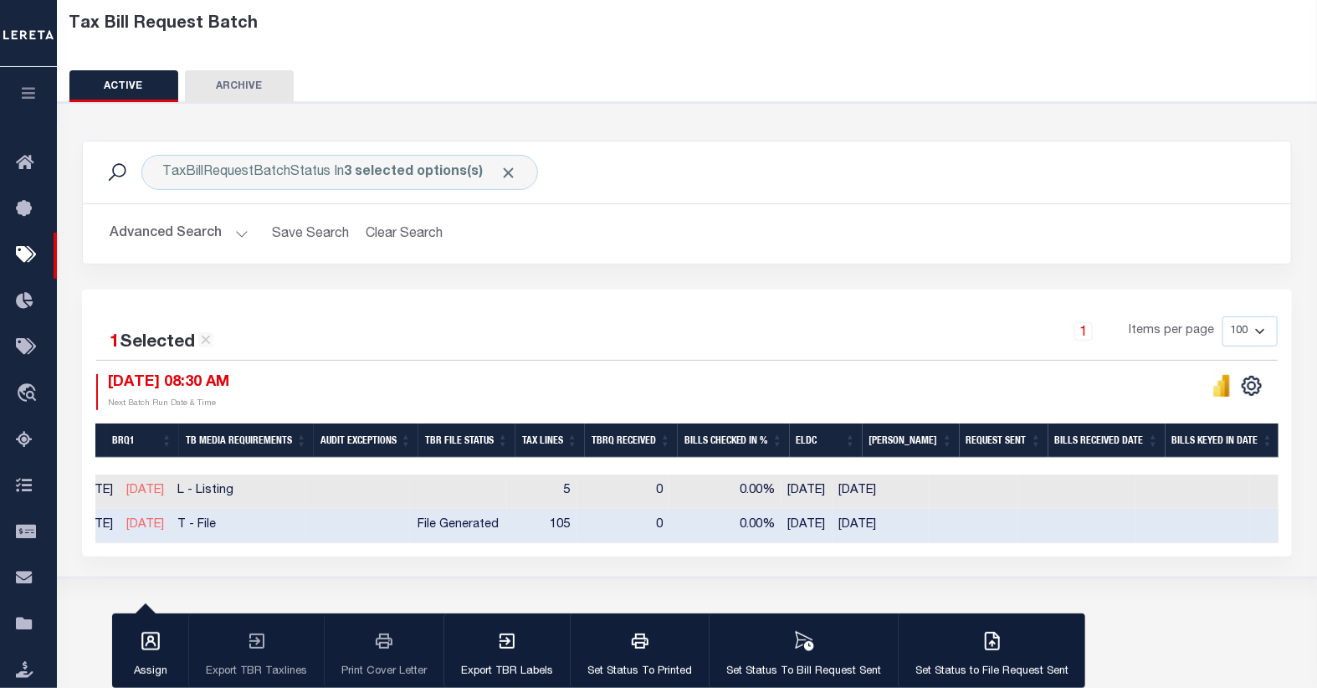
scroll to position [0, 0]
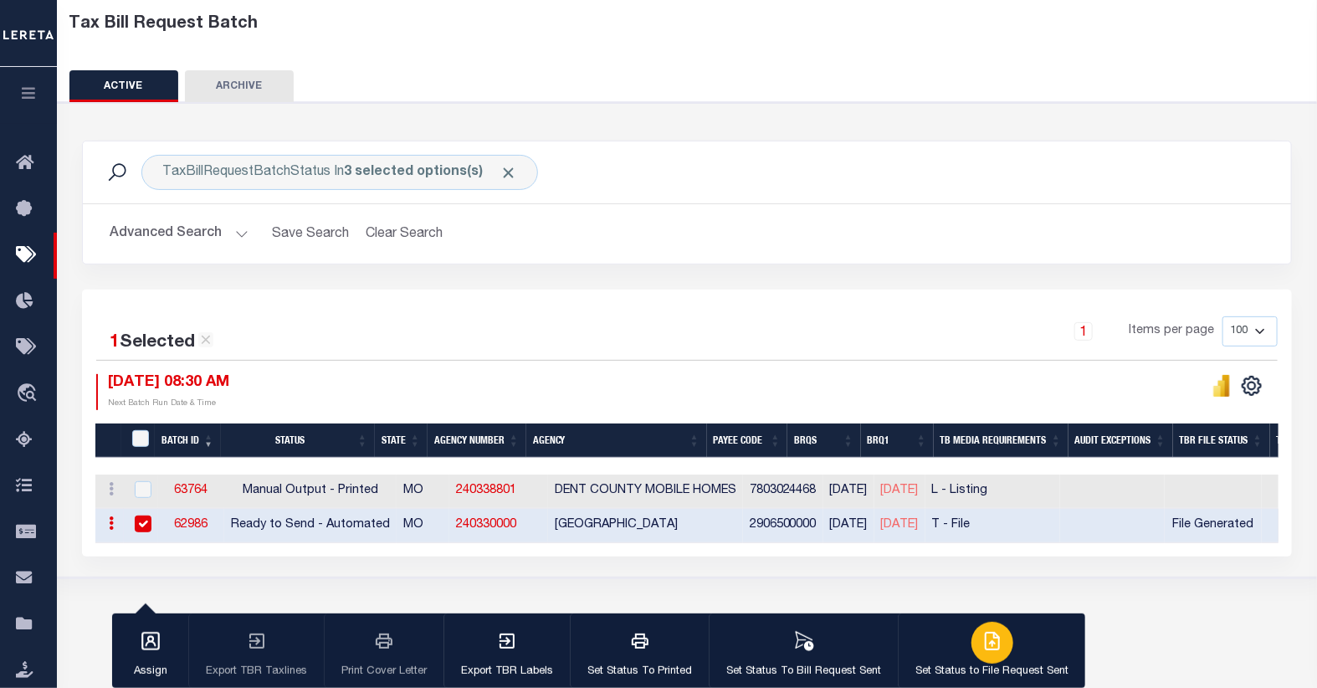
click at [996, 650] on div "button" at bounding box center [992, 642] width 42 height 42
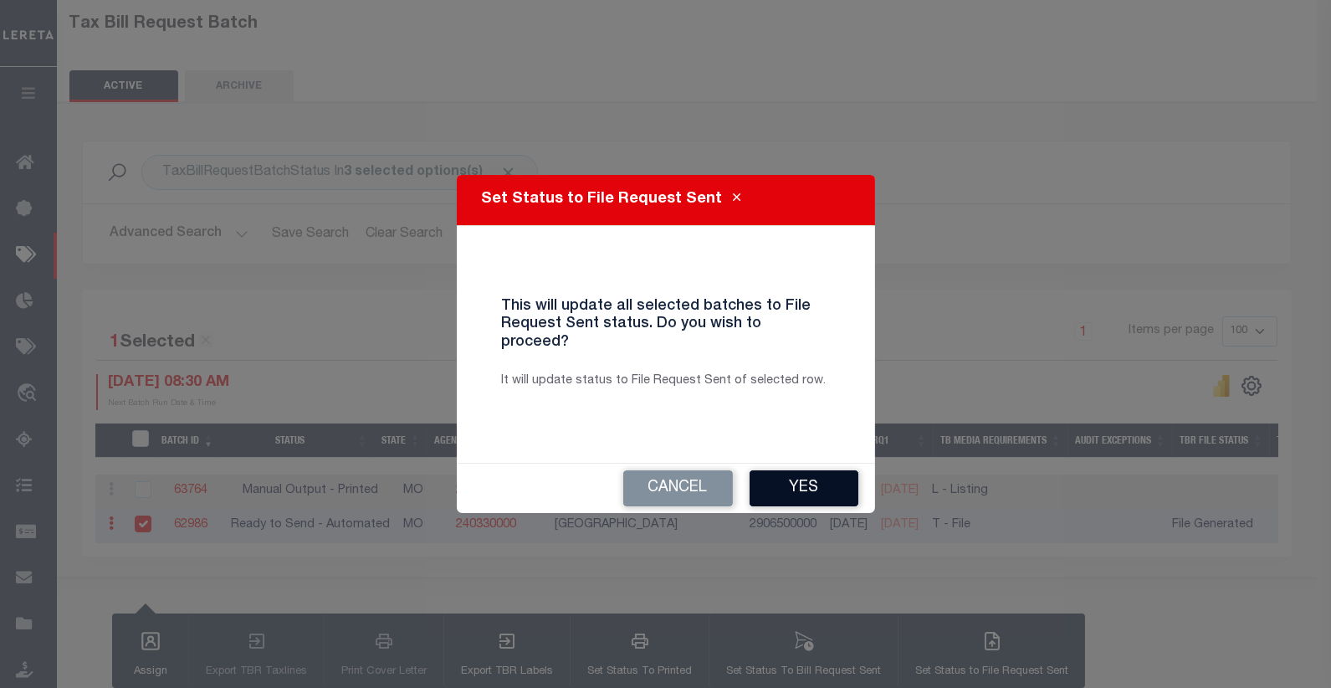
click at [813, 478] on button "Yes" at bounding box center [803, 488] width 109 height 36
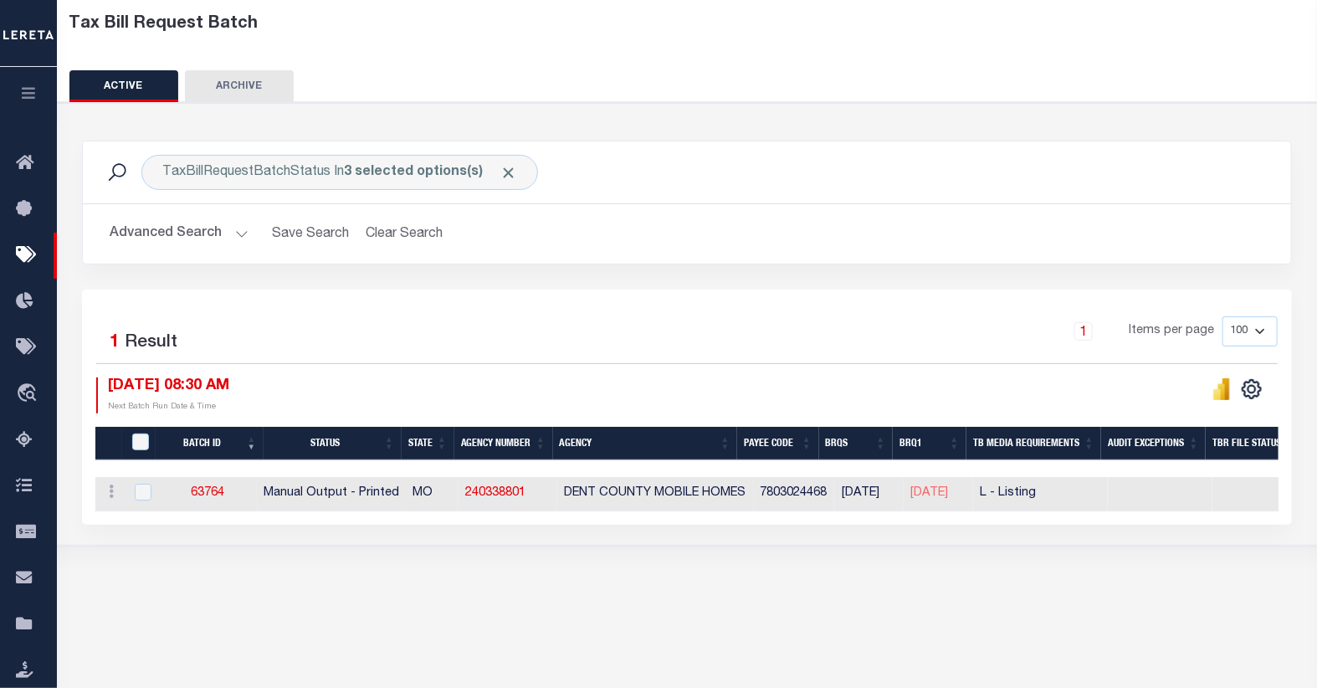
click at [180, 239] on button "Advanced Search" at bounding box center [179, 233] width 139 height 33
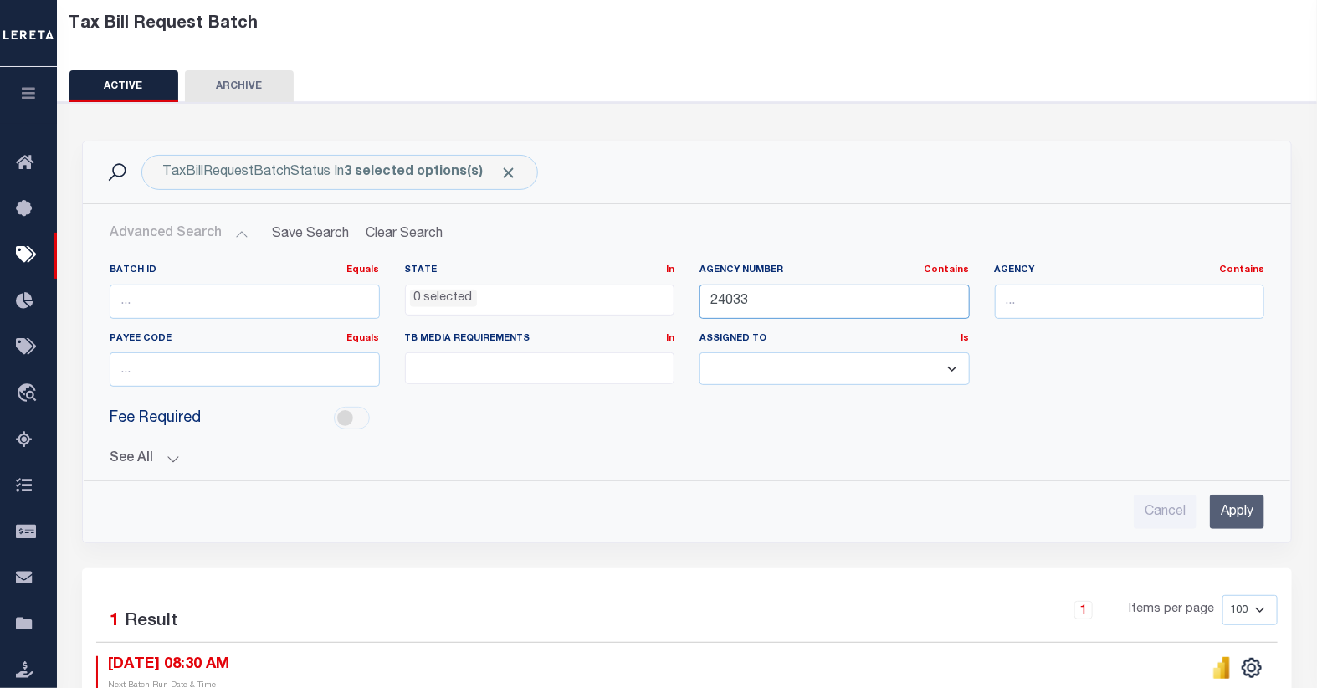
click at [762, 304] on input "24033" at bounding box center [834, 301] width 270 height 34
type input "24034"
click at [1240, 507] on input "Apply" at bounding box center [1236, 511] width 54 height 34
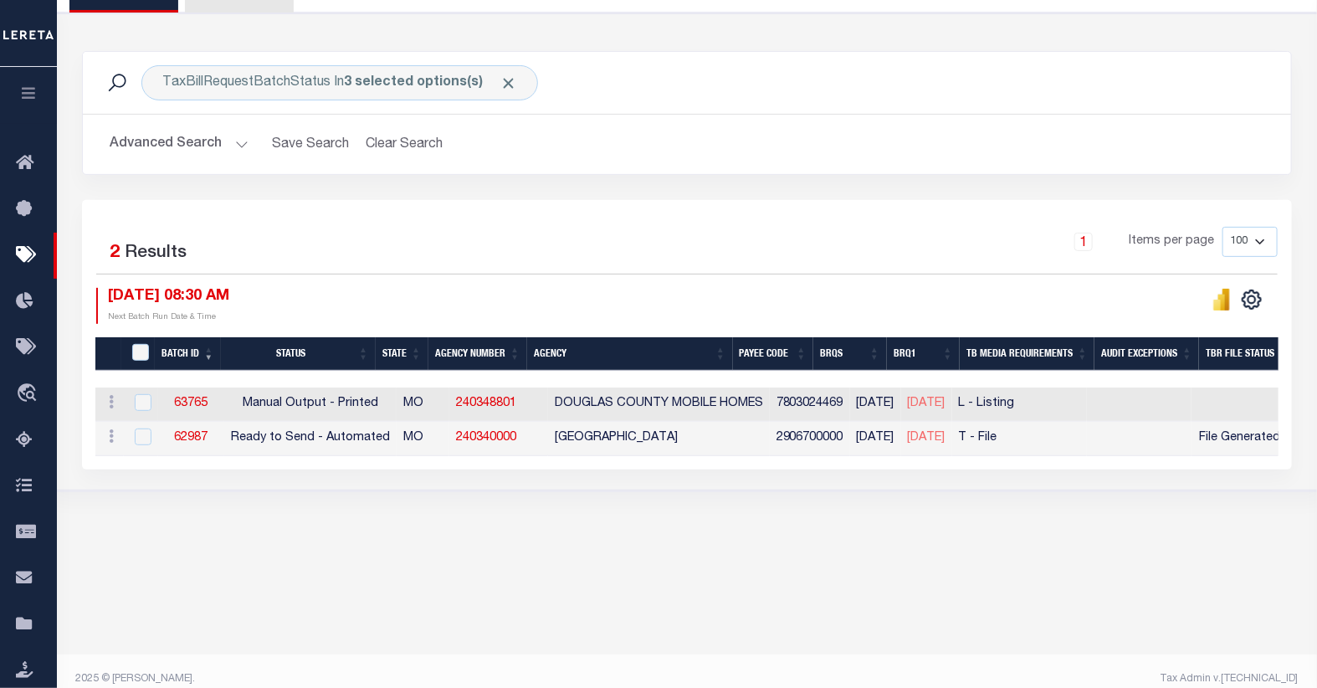
scroll to position [186, 0]
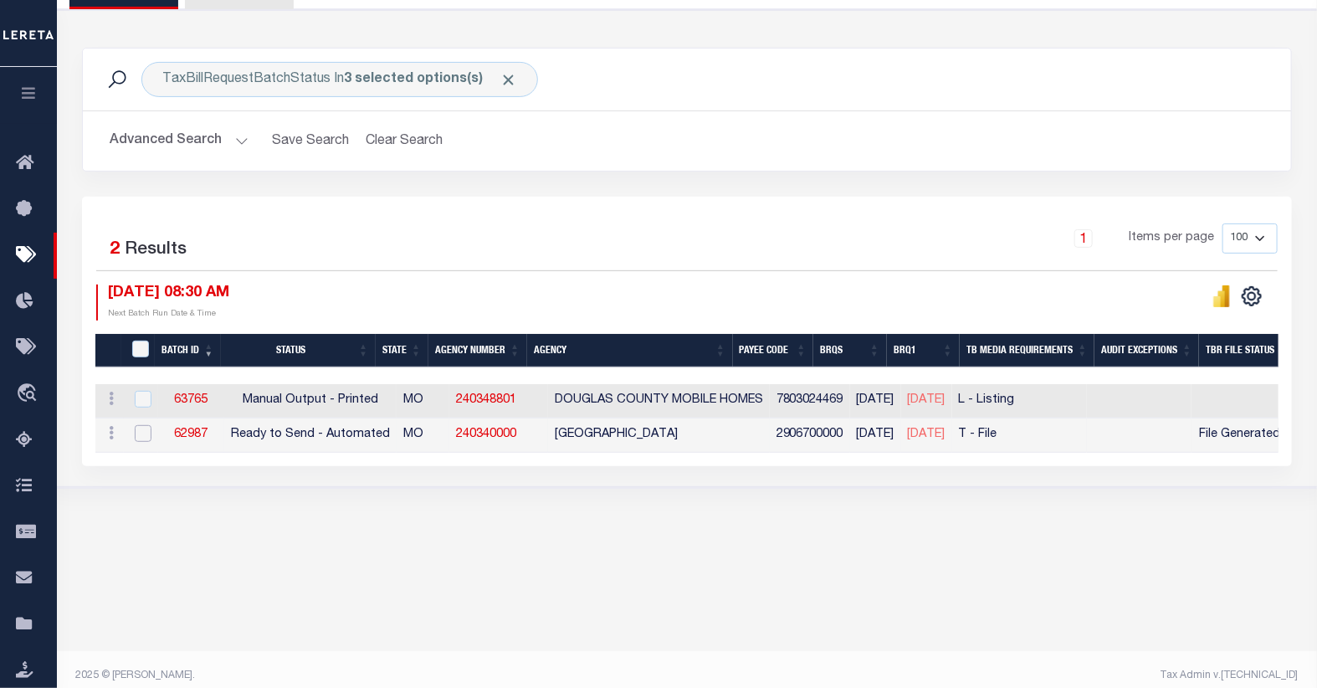
click at [136, 432] on input "checkbox" at bounding box center [143, 433] width 17 height 17
checkbox input "true"
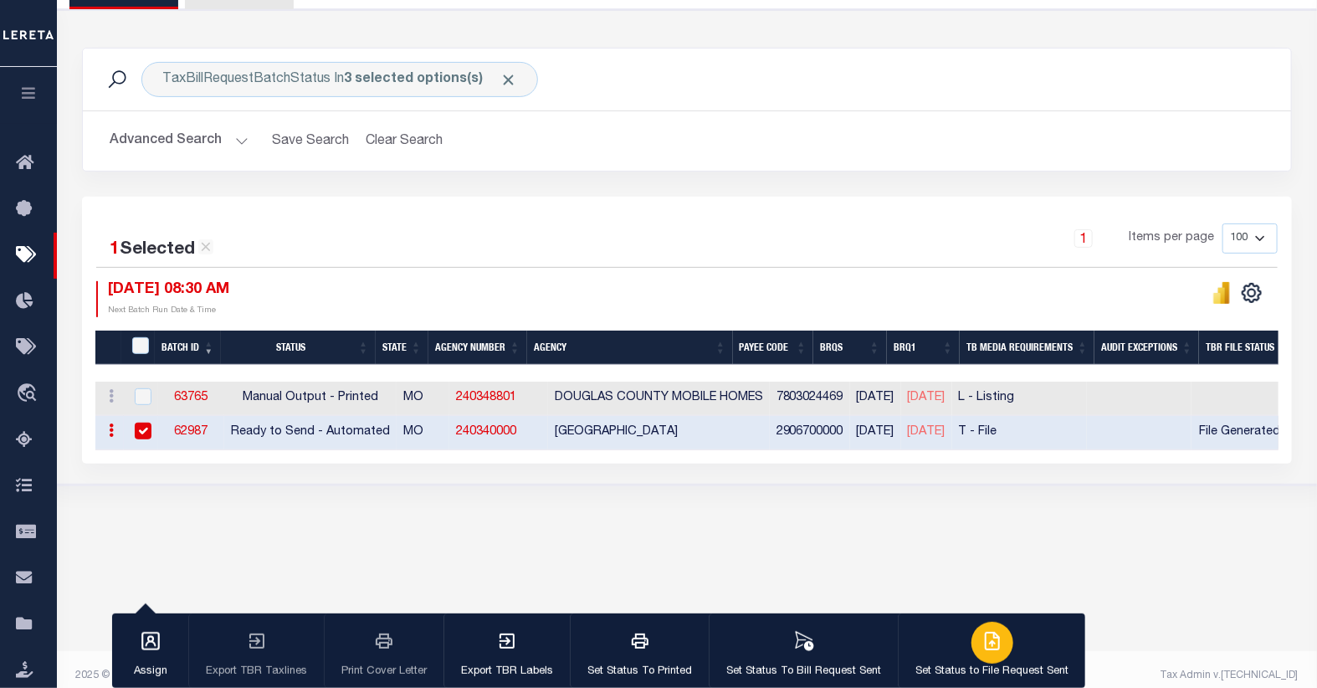
click at [992, 638] on icon "button" at bounding box center [994, 638] width 9 height 13
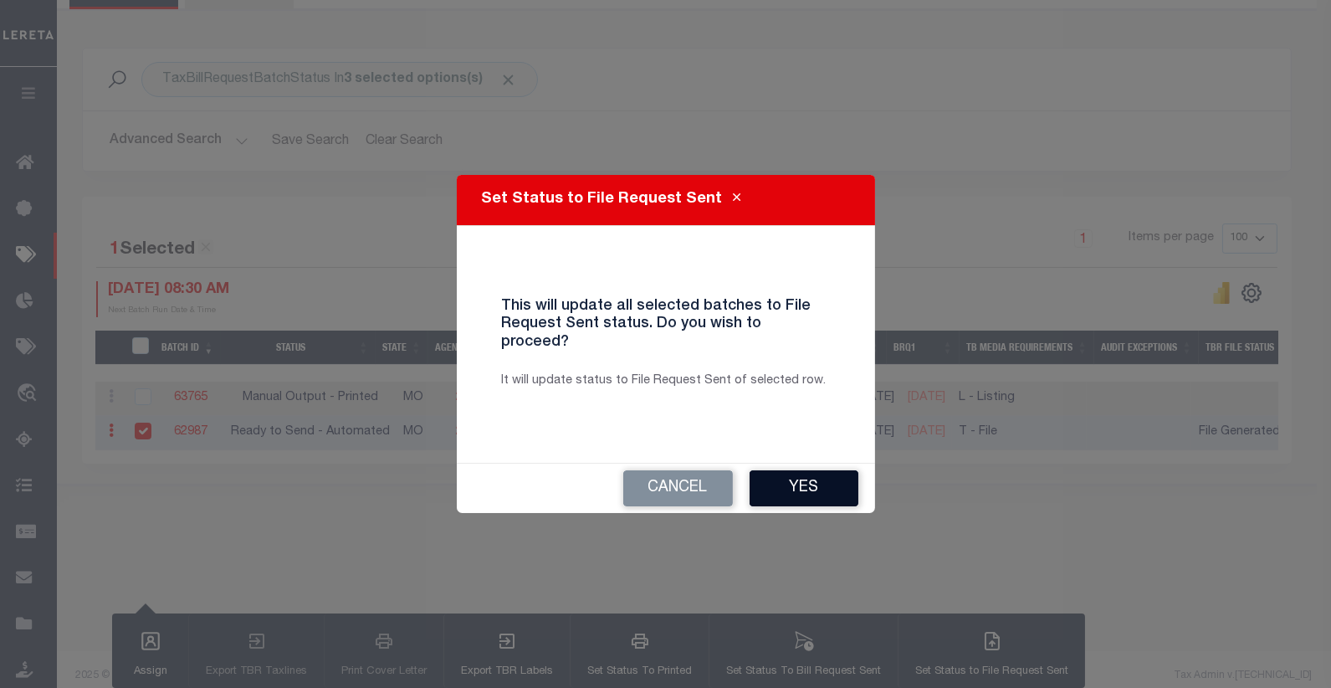
click at [816, 479] on button "Yes" at bounding box center [803, 488] width 109 height 36
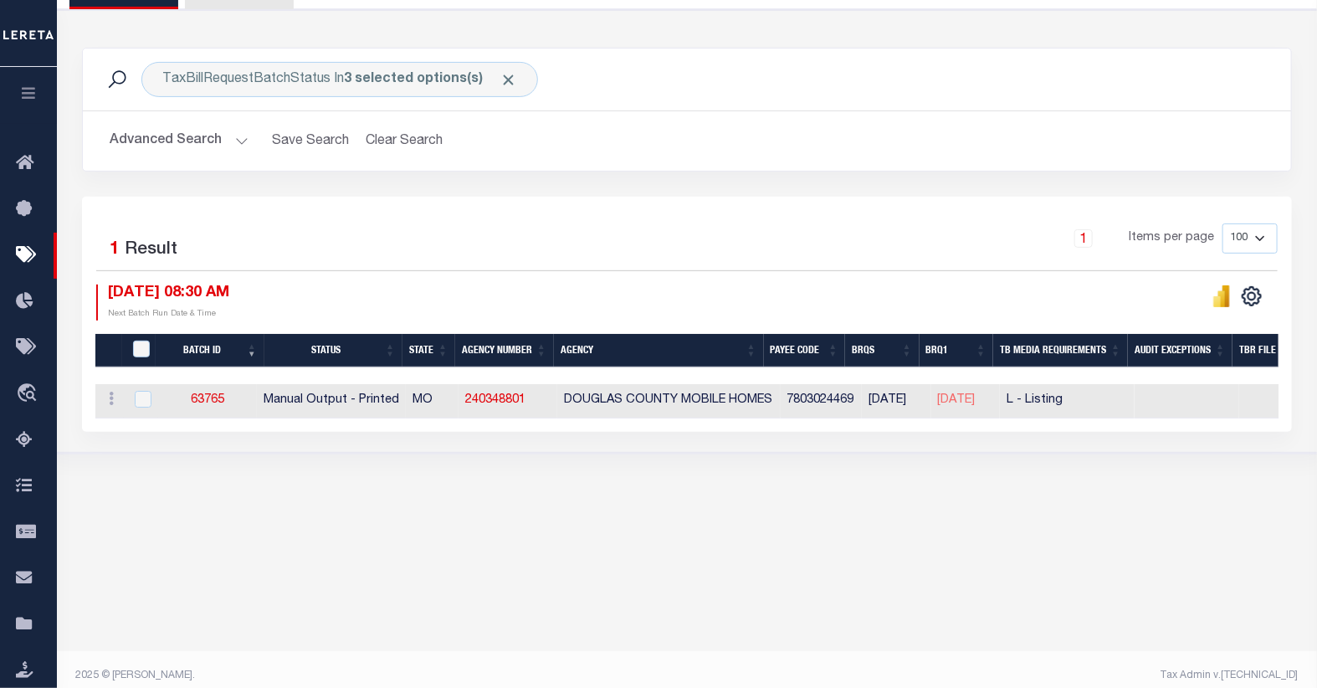
click at [226, 130] on button "Advanced Search" at bounding box center [179, 141] width 139 height 33
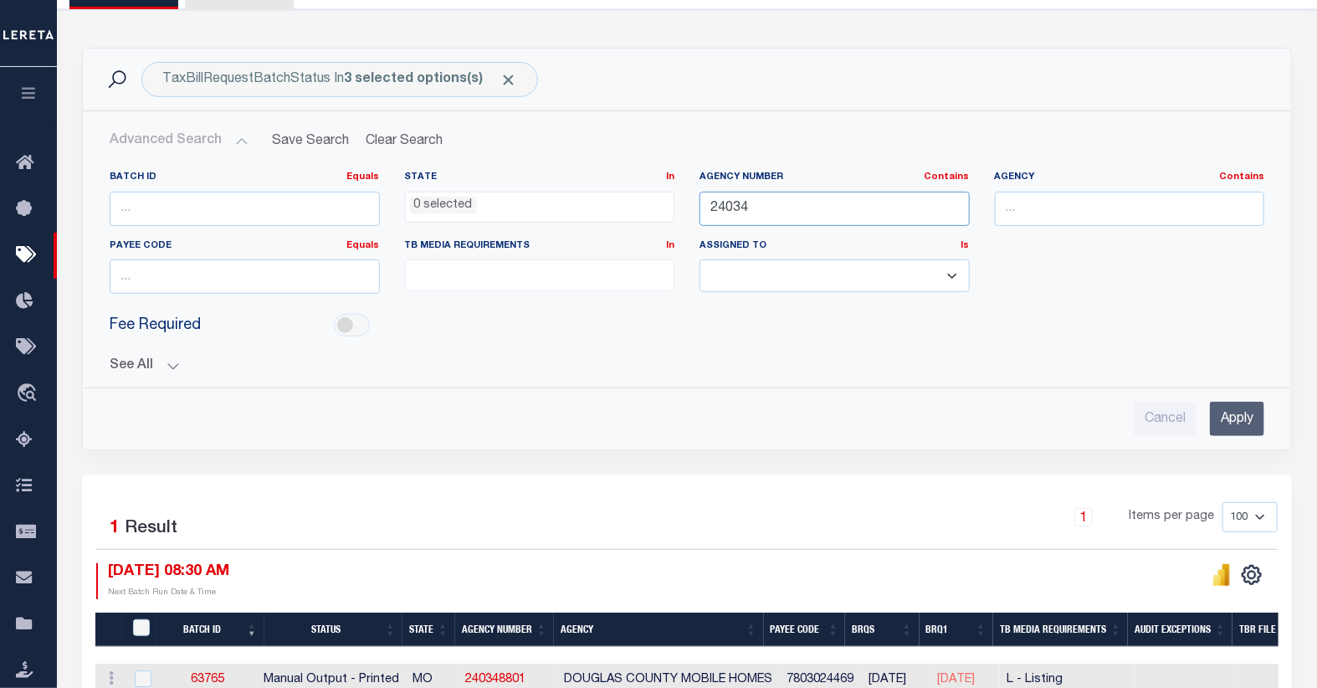
click at [795, 205] on input "24034" at bounding box center [834, 209] width 270 height 34
type input "24080"
click at [1240, 417] on input "Apply" at bounding box center [1236, 418] width 54 height 34
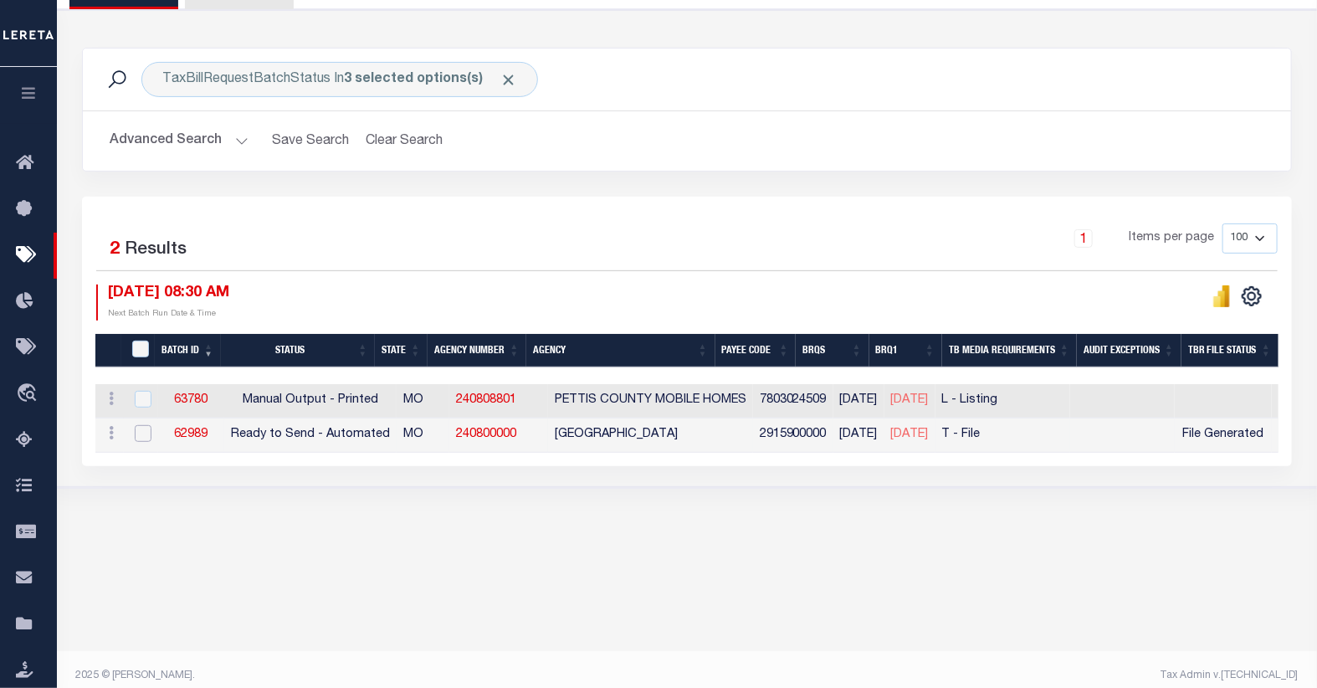
click at [140, 437] on input "checkbox" at bounding box center [143, 433] width 17 height 17
checkbox input "true"
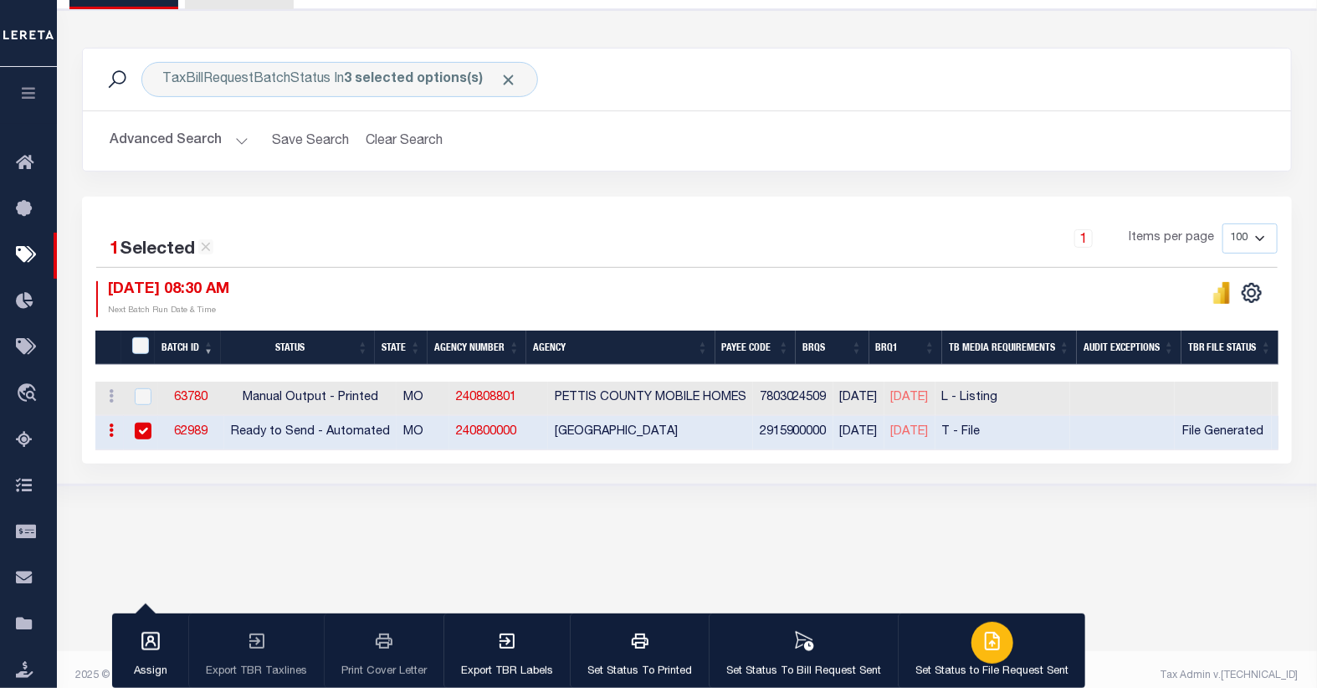
click at [995, 637] on icon "button" at bounding box center [992, 641] width 20 height 20
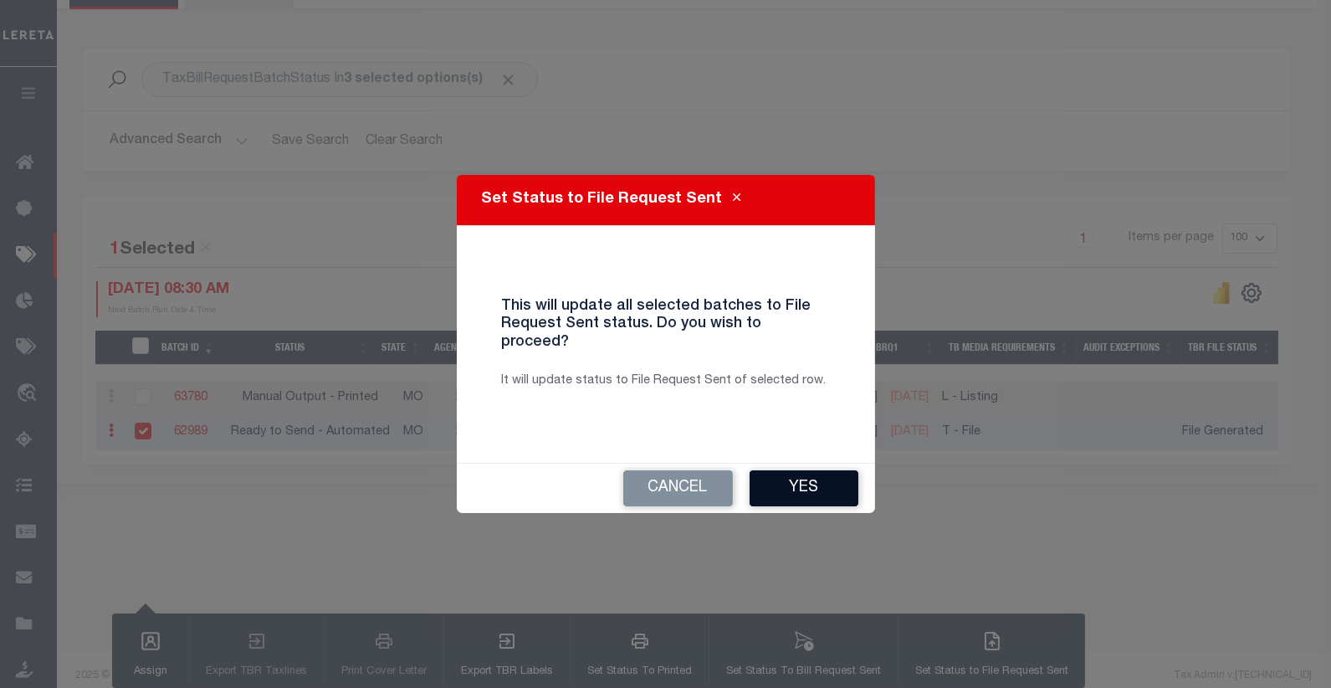
click at [772, 470] on button "Yes" at bounding box center [803, 488] width 109 height 36
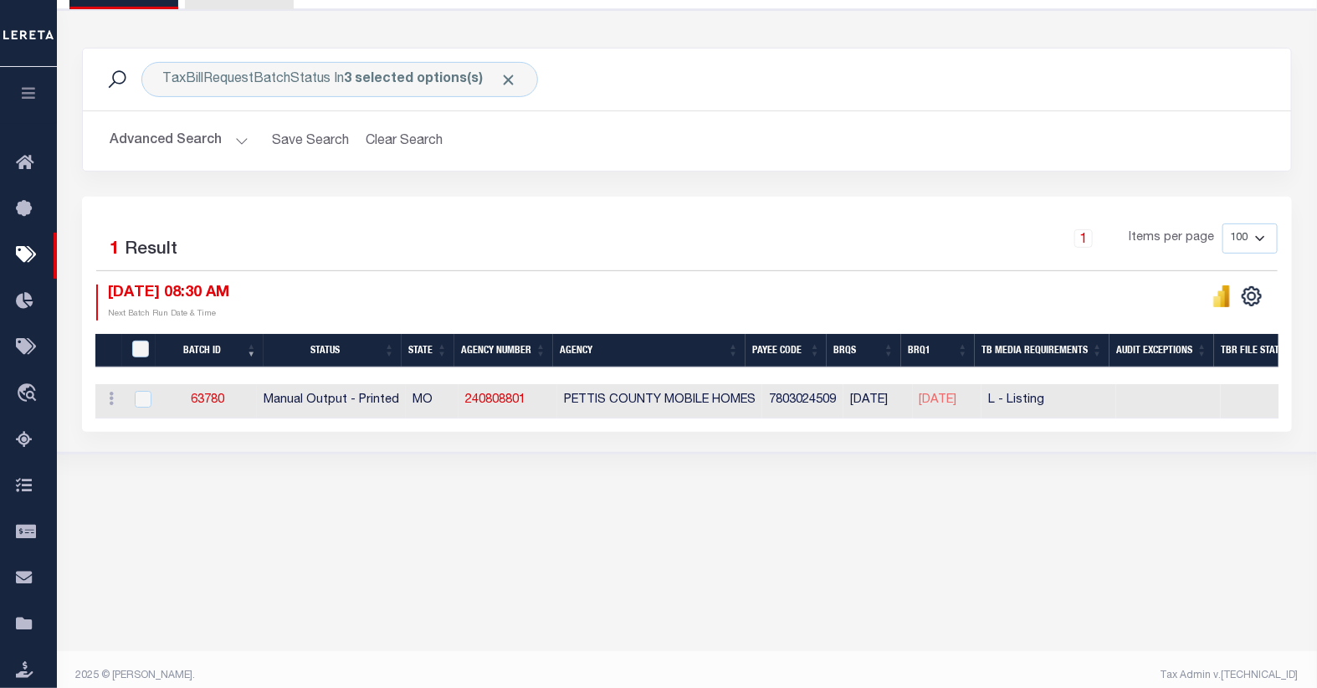
click at [203, 138] on button "Advanced Search" at bounding box center [179, 141] width 139 height 33
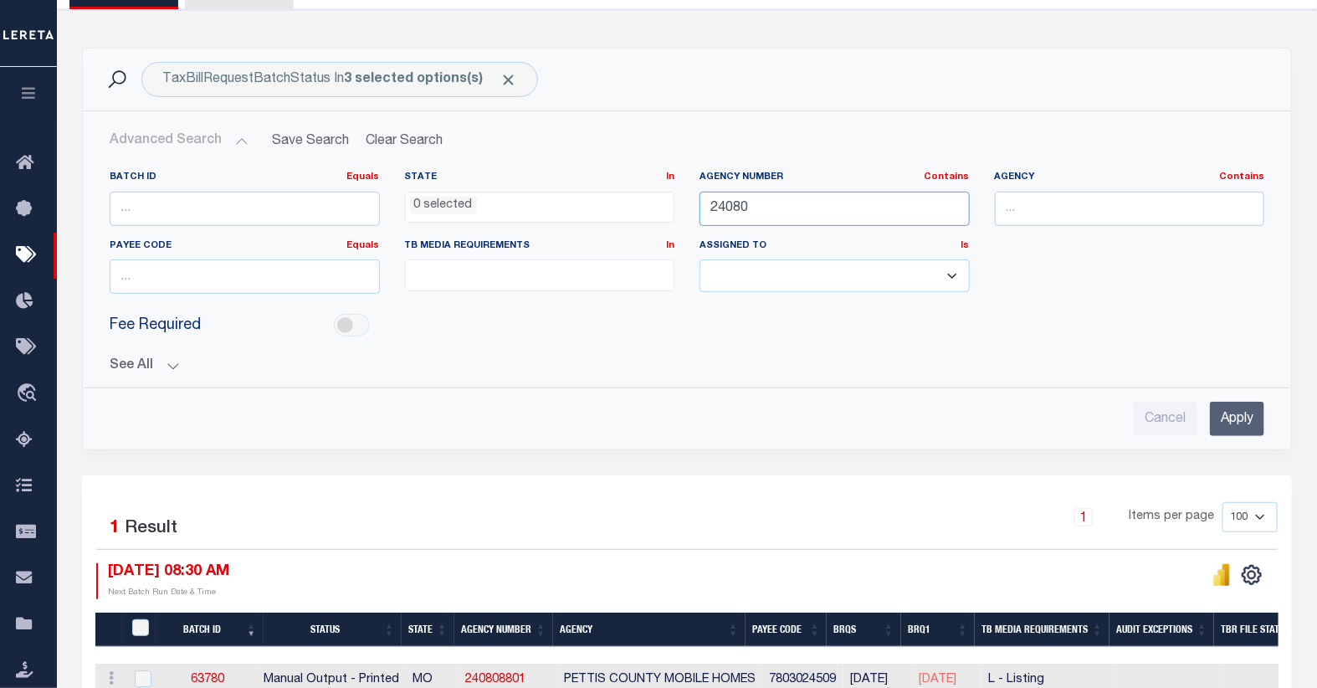
click at [797, 201] on input "24080" at bounding box center [834, 209] width 270 height 34
type input "24082"
click at [1231, 424] on input "Apply" at bounding box center [1236, 418] width 54 height 34
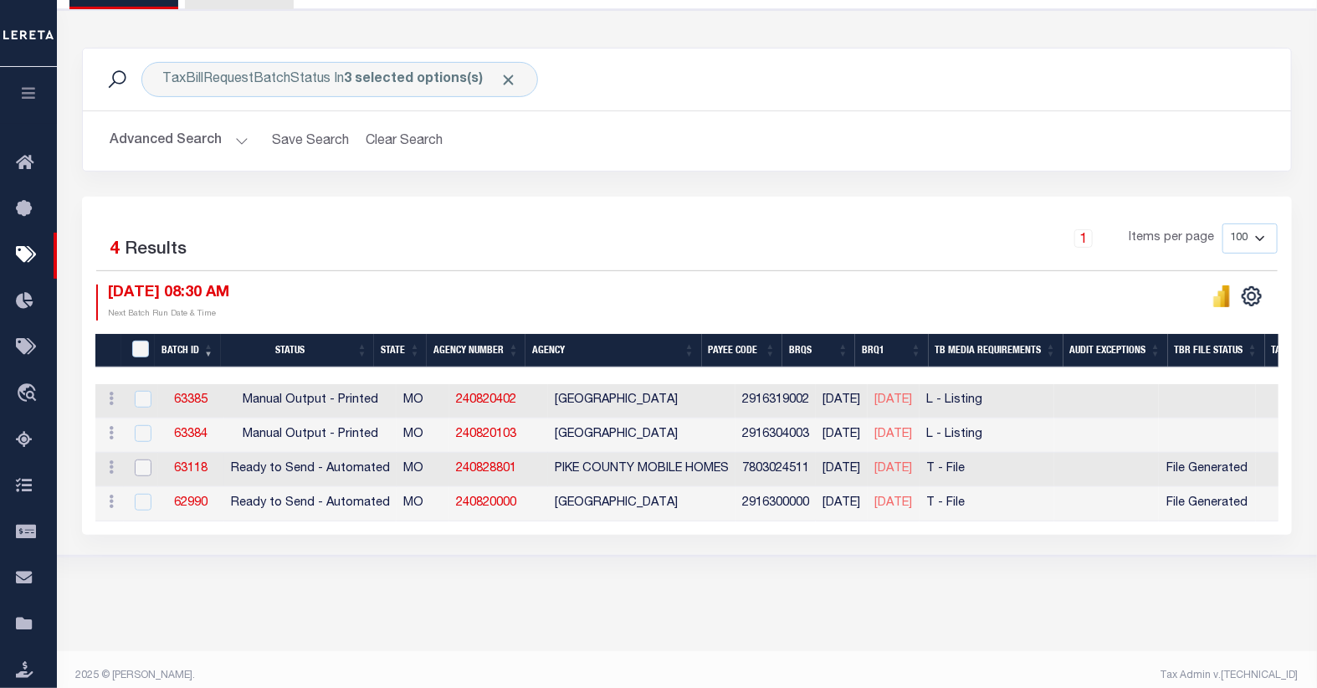
click at [142, 473] on input "checkbox" at bounding box center [143, 467] width 17 height 17
checkbox input "true"
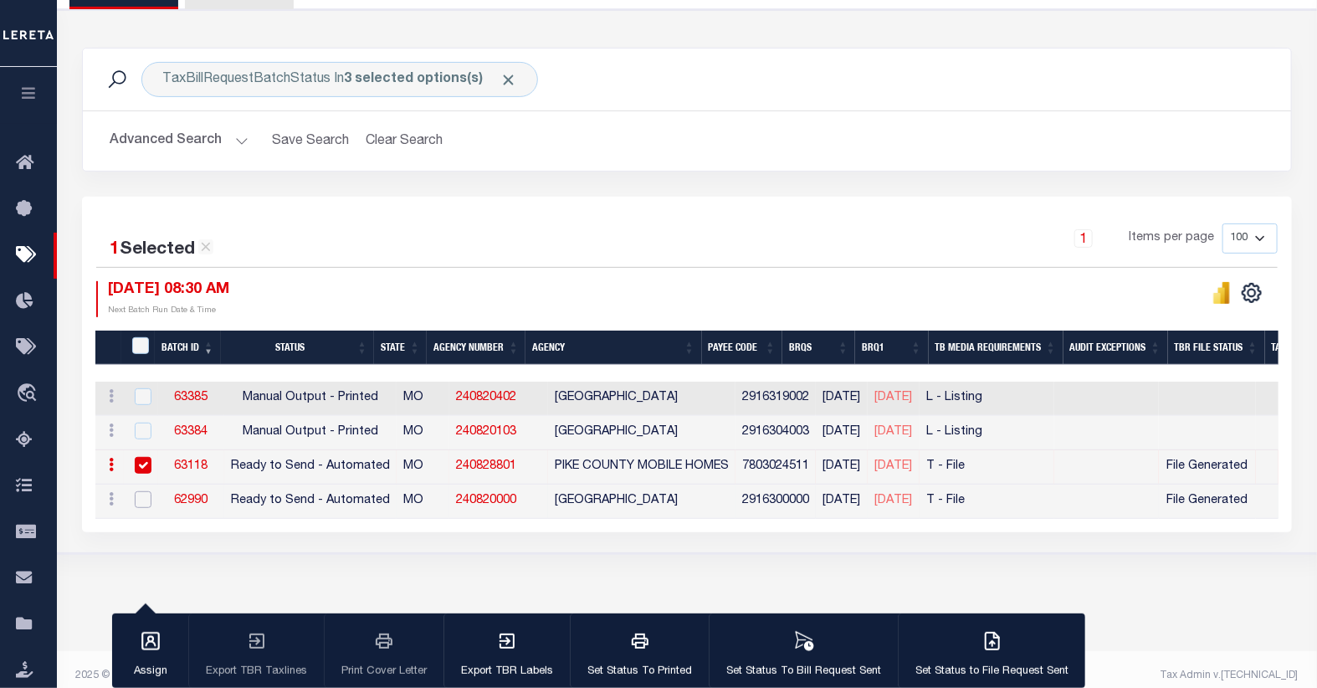
click at [142, 495] on input "checkbox" at bounding box center [143, 499] width 17 height 17
checkbox input "true"
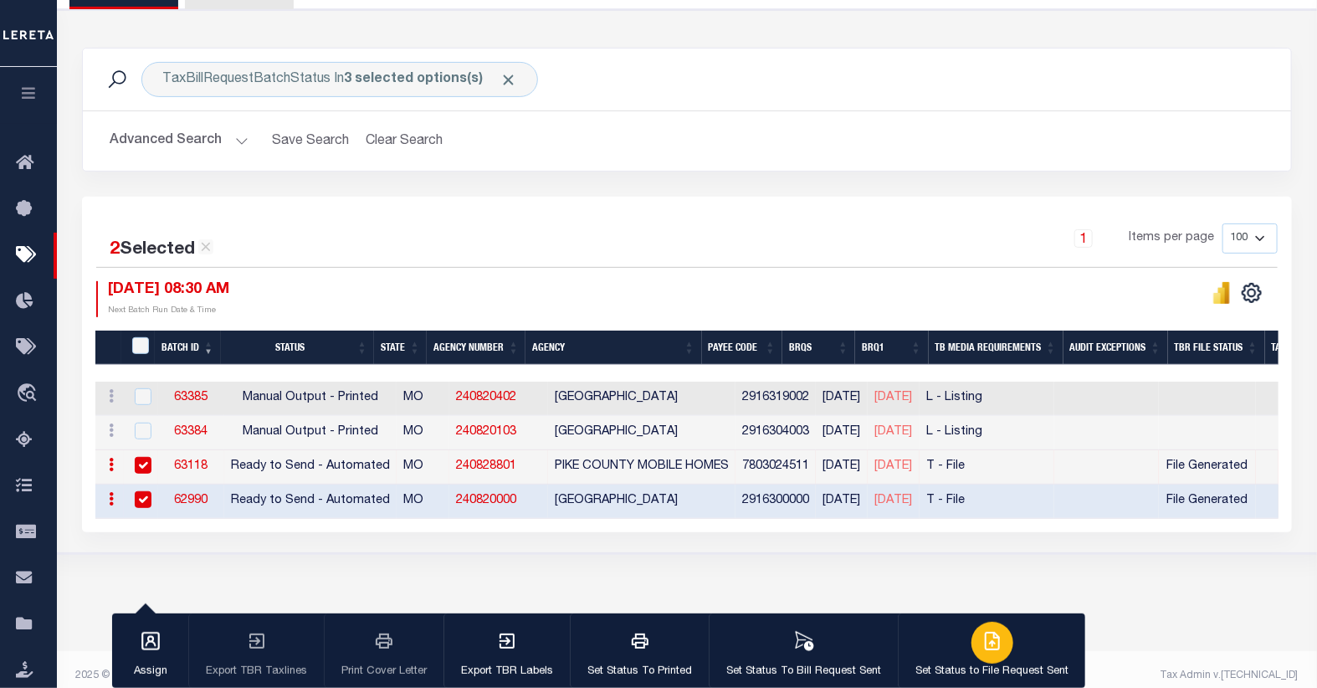
click at [982, 641] on icon "button" at bounding box center [992, 641] width 20 height 20
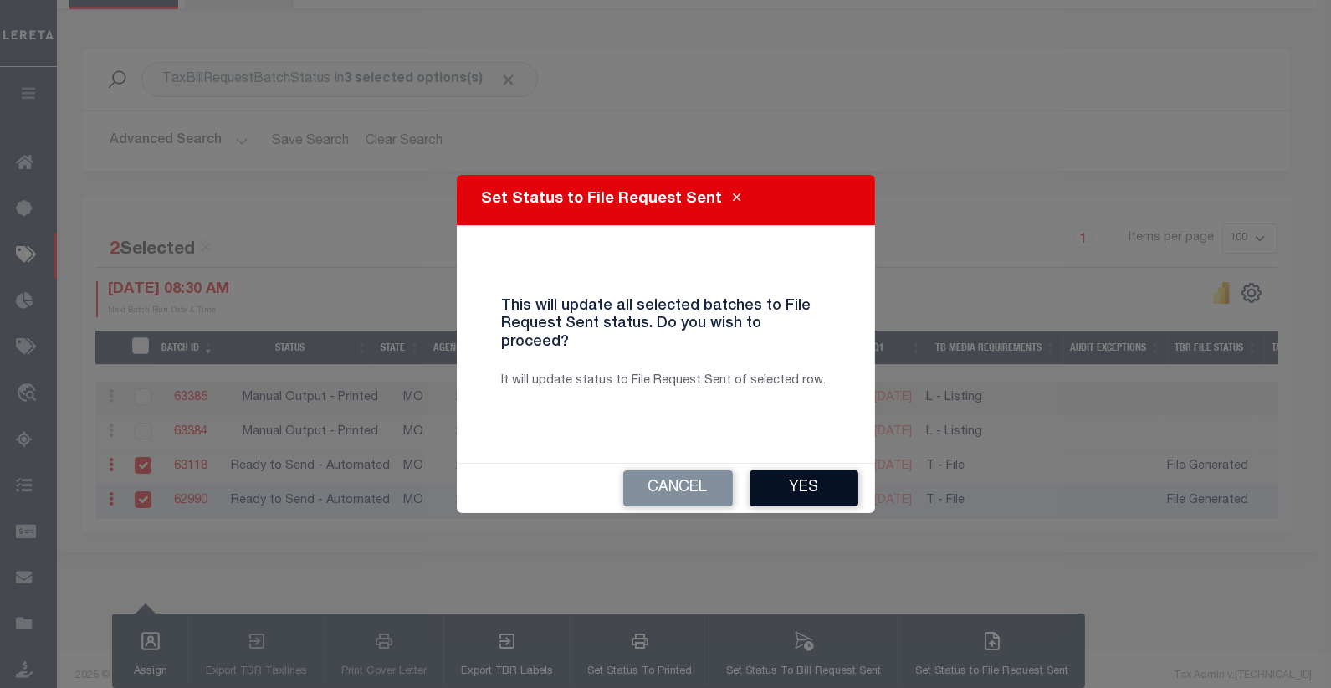
click at [824, 477] on button "Yes" at bounding box center [803, 488] width 109 height 36
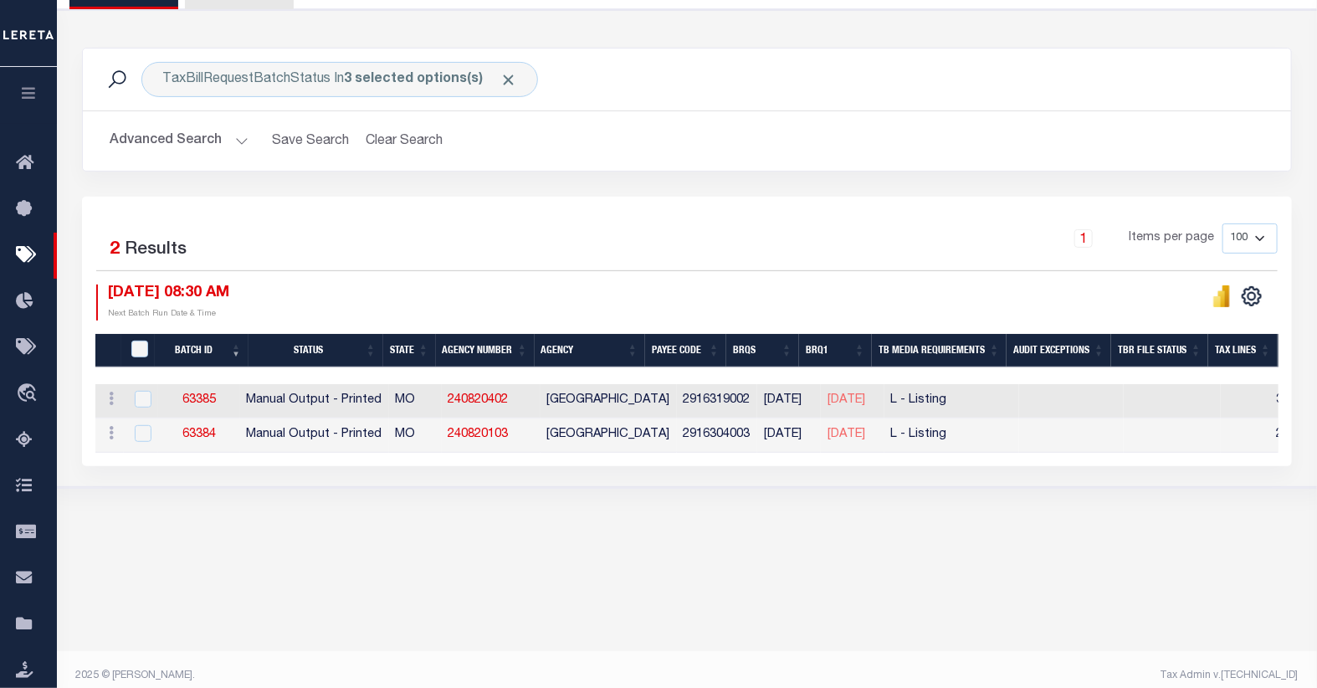
click at [176, 140] on button "Advanced Search" at bounding box center [179, 141] width 139 height 33
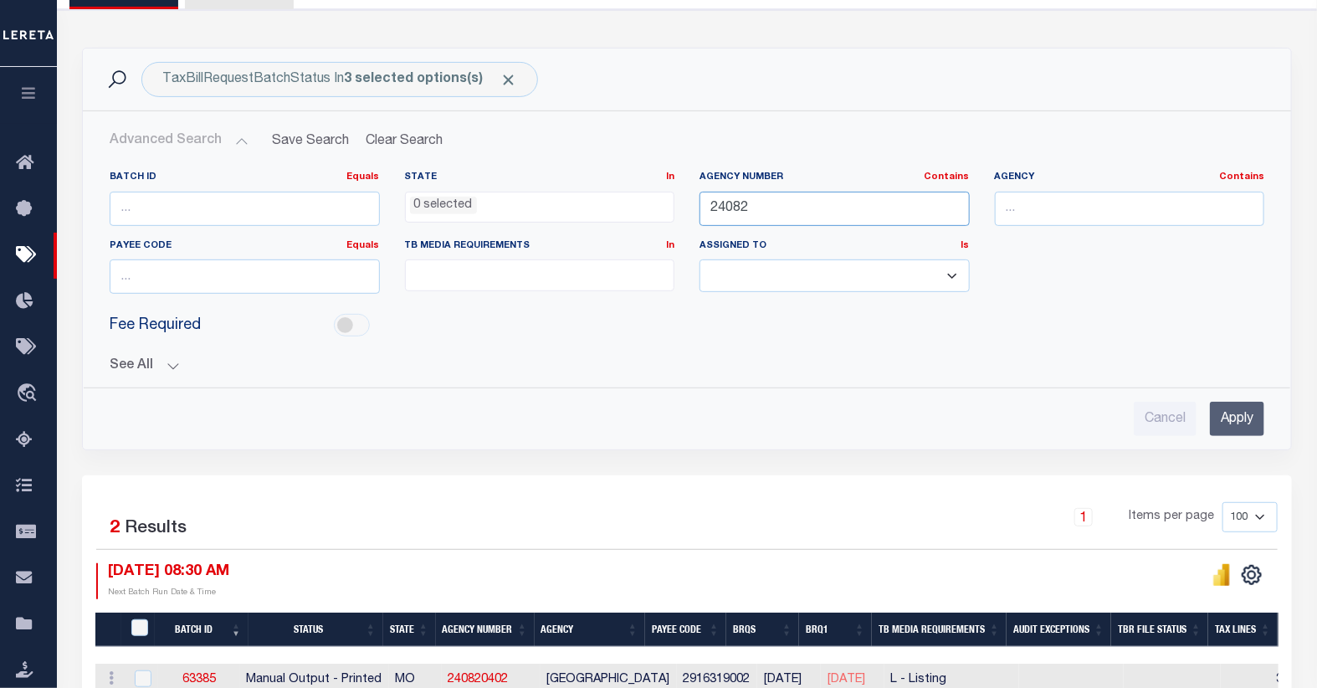
click at [716, 204] on input "24082" at bounding box center [834, 209] width 270 height 34
type input "01041"
click at [1235, 418] on input "Apply" at bounding box center [1236, 418] width 54 height 34
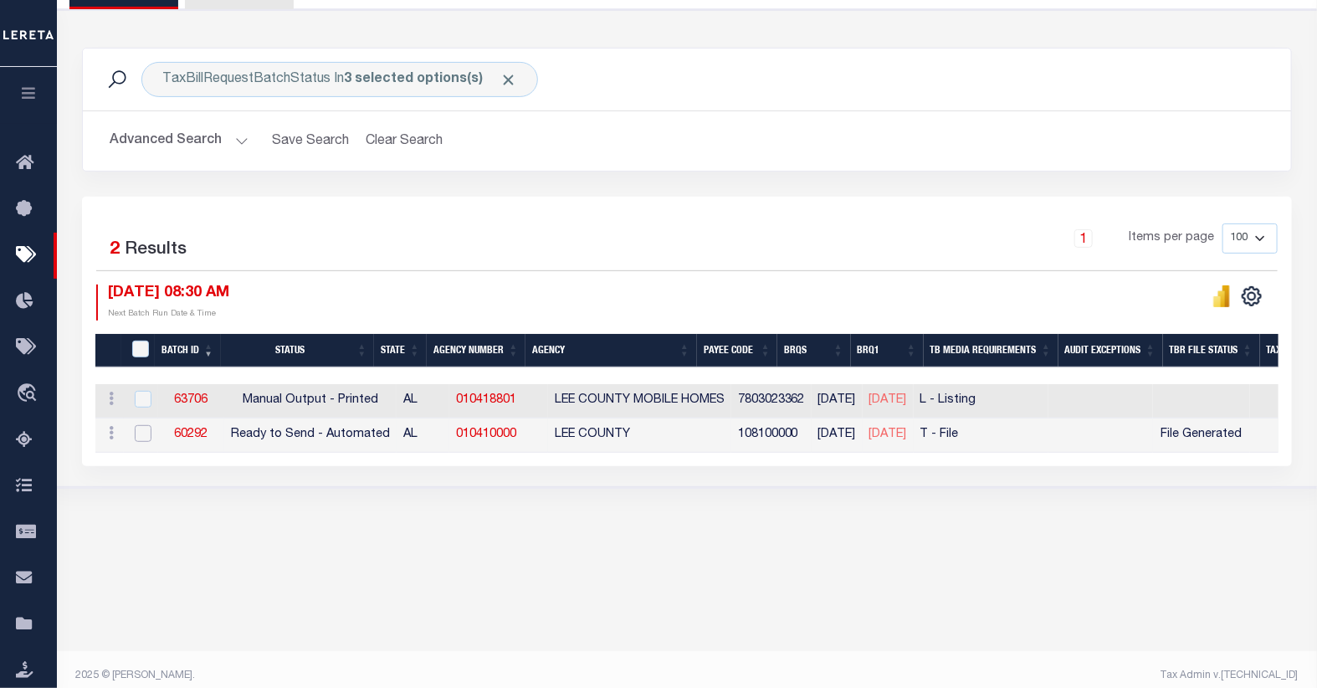
click at [139, 437] on input "checkbox" at bounding box center [143, 433] width 17 height 17
checkbox input "true"
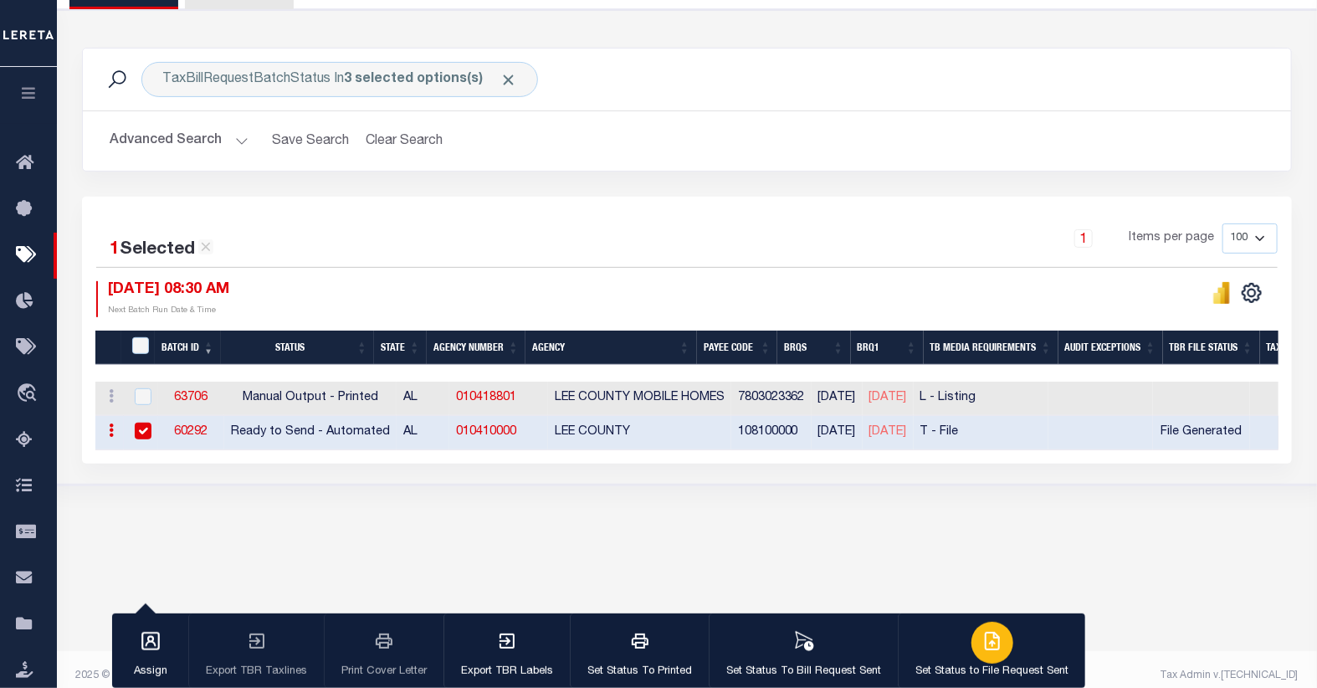
click at [987, 642] on icon "button" at bounding box center [992, 641] width 20 height 20
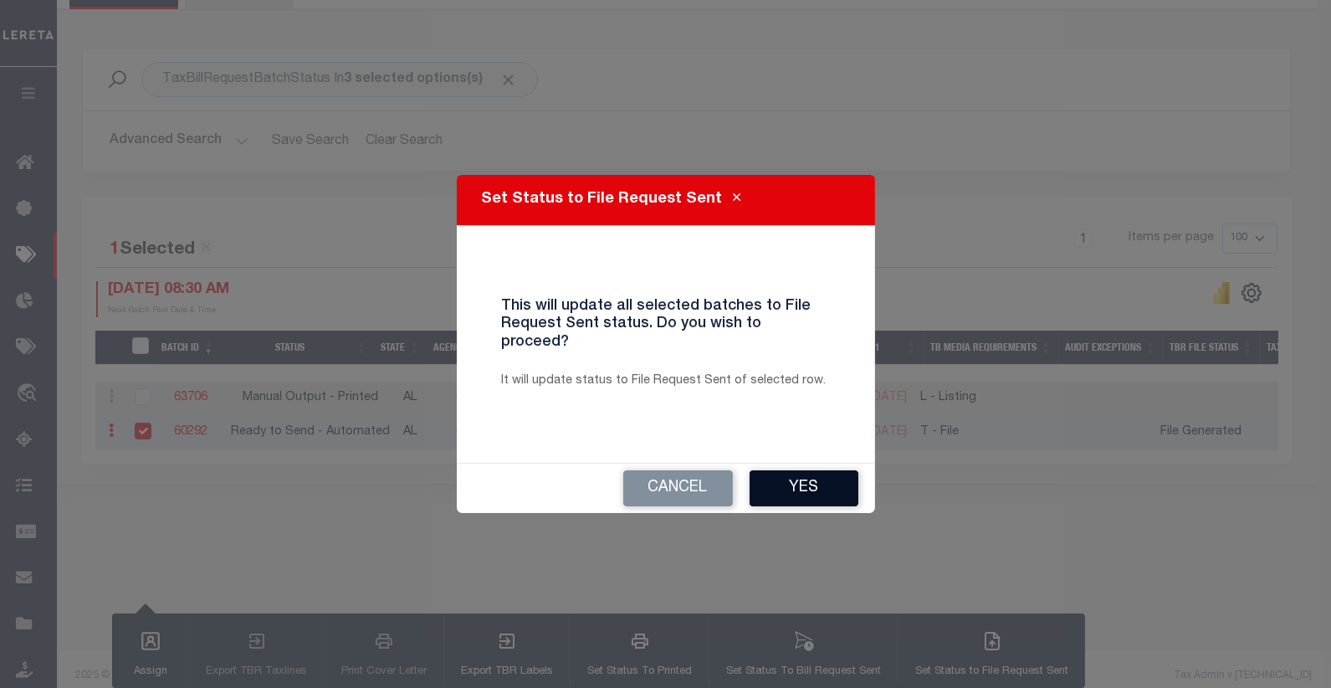
click at [816, 481] on button "Yes" at bounding box center [803, 488] width 109 height 36
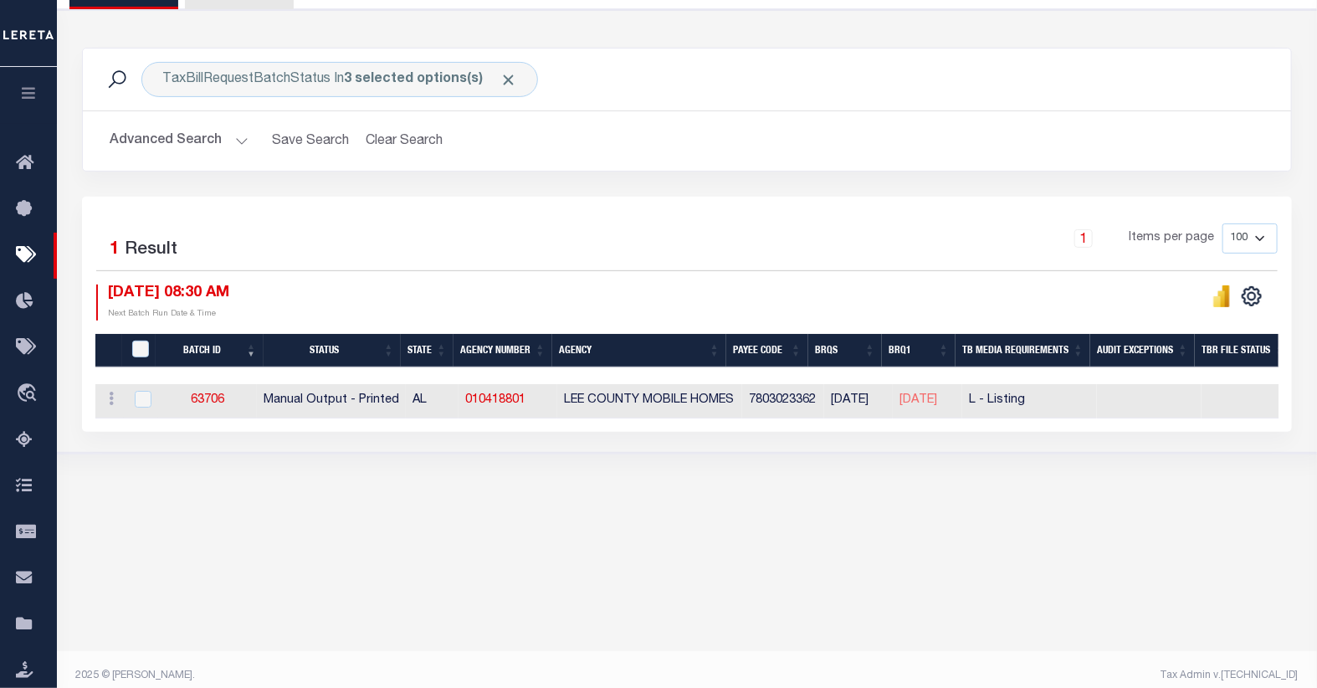
click at [206, 145] on button "Advanced Search" at bounding box center [179, 141] width 139 height 33
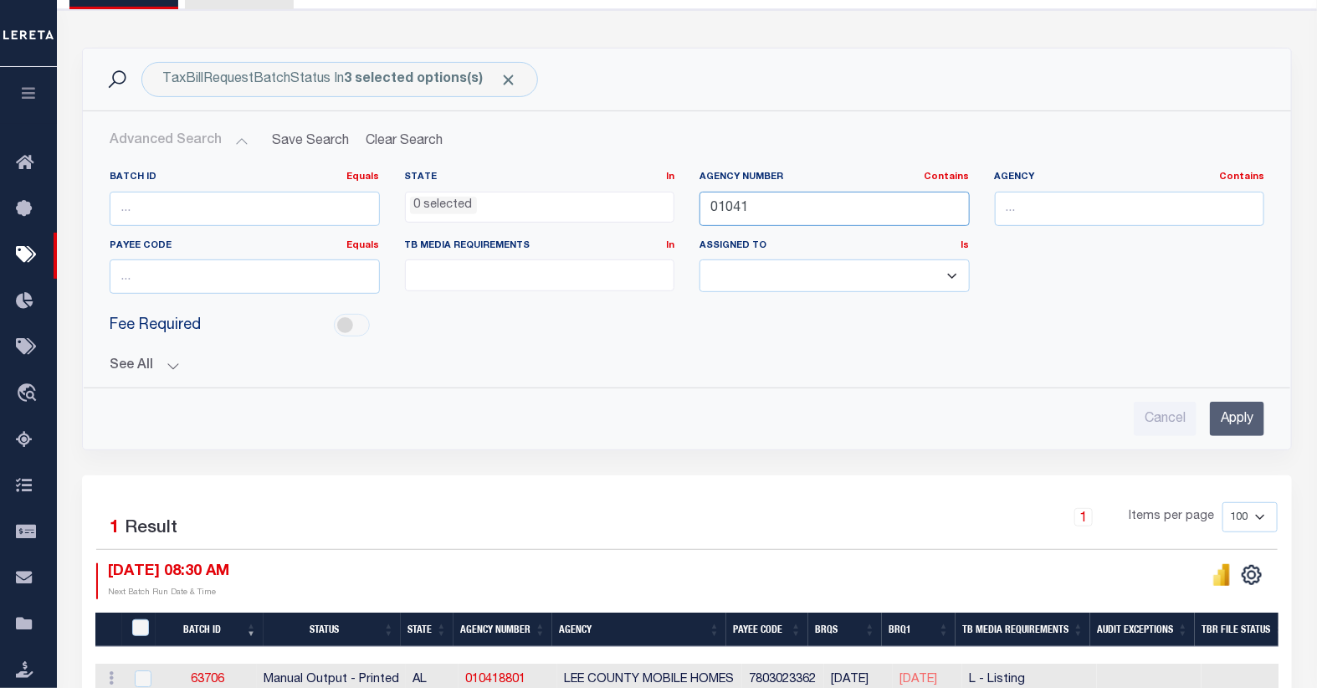
click at [784, 202] on input "01041" at bounding box center [834, 209] width 270 height 34
type input "01045"
click at [1226, 410] on input "Apply" at bounding box center [1236, 418] width 54 height 34
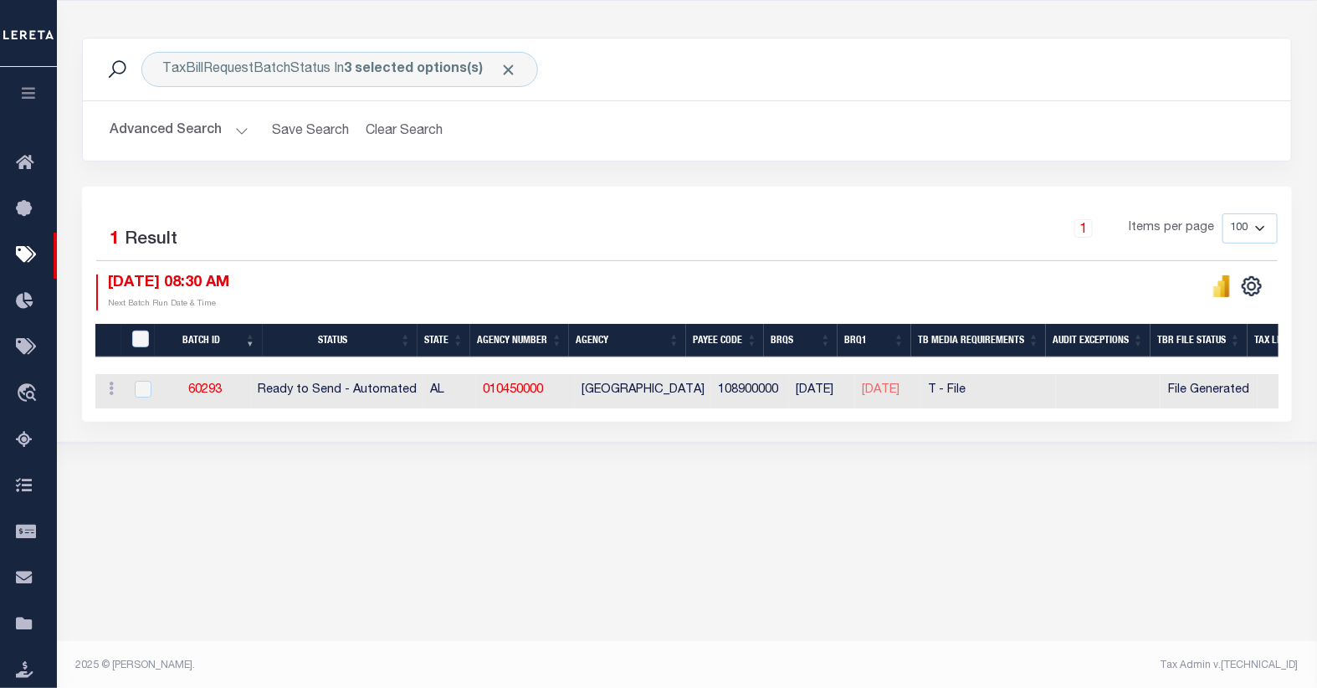
scroll to position [198, 0]
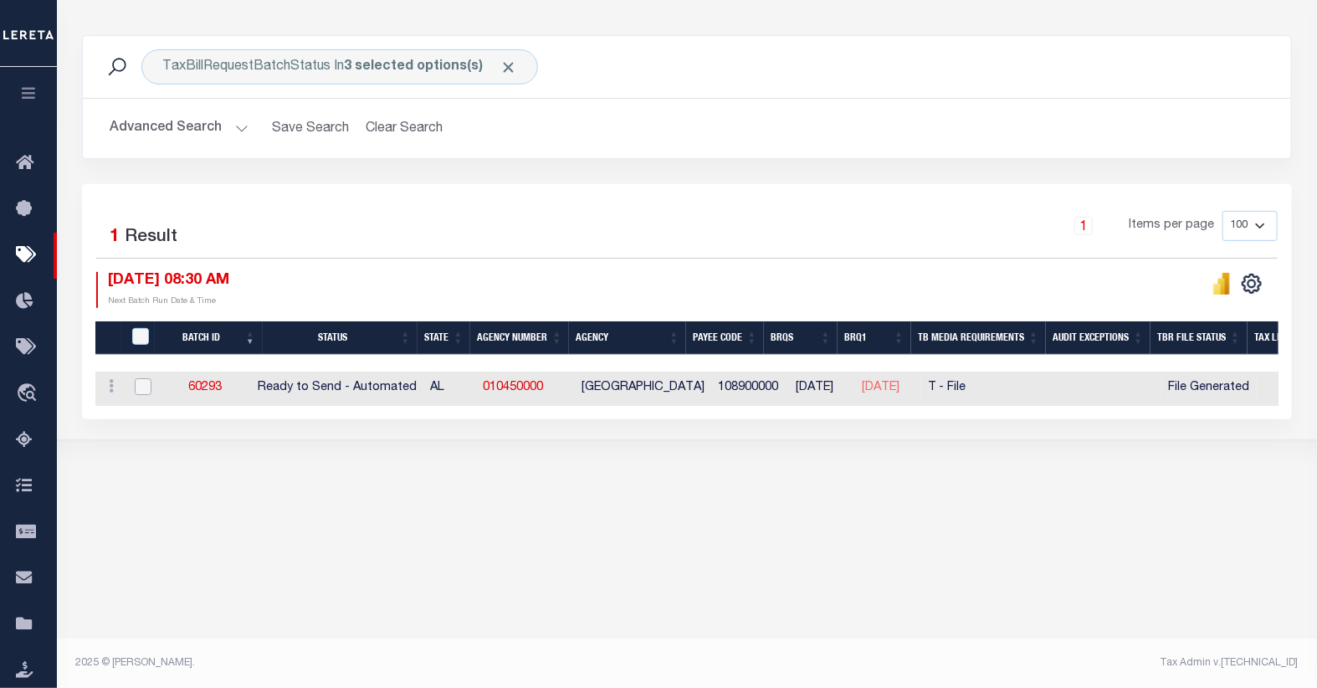
click at [147, 389] on input "checkbox" at bounding box center [143, 386] width 17 height 17
checkbox input "true"
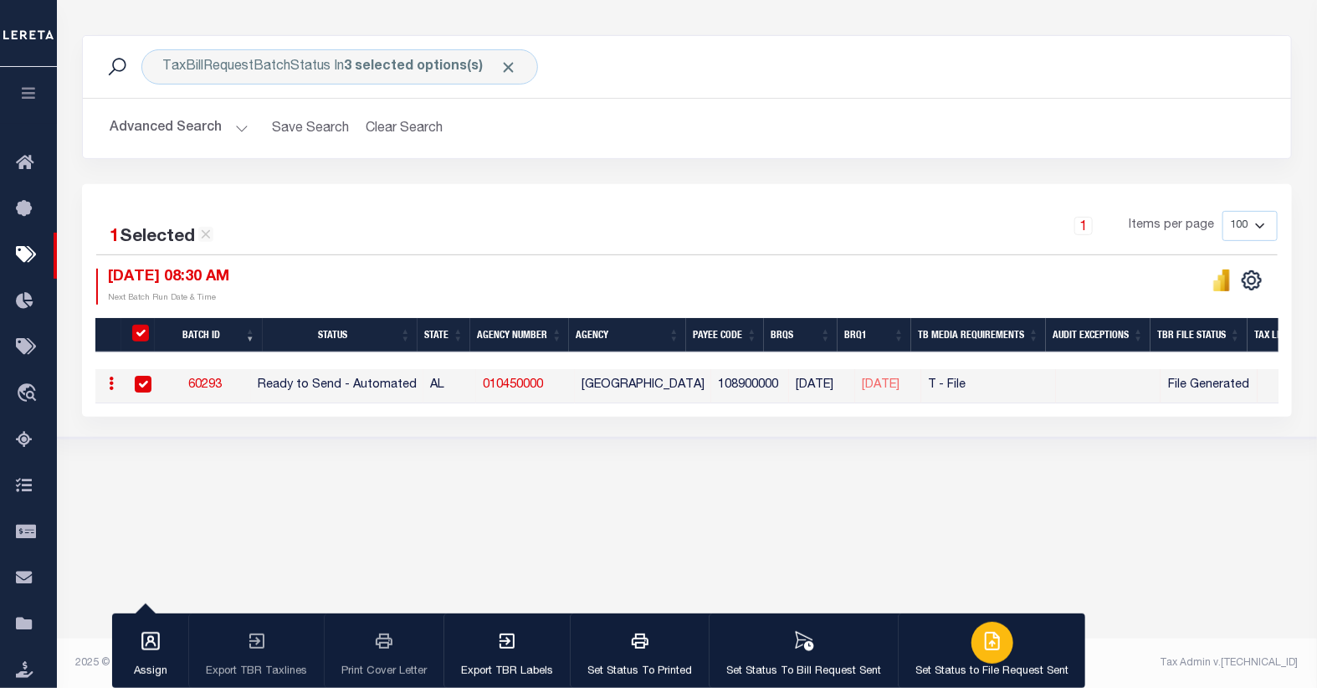
click at [989, 642] on icon "button" at bounding box center [992, 641] width 20 height 20
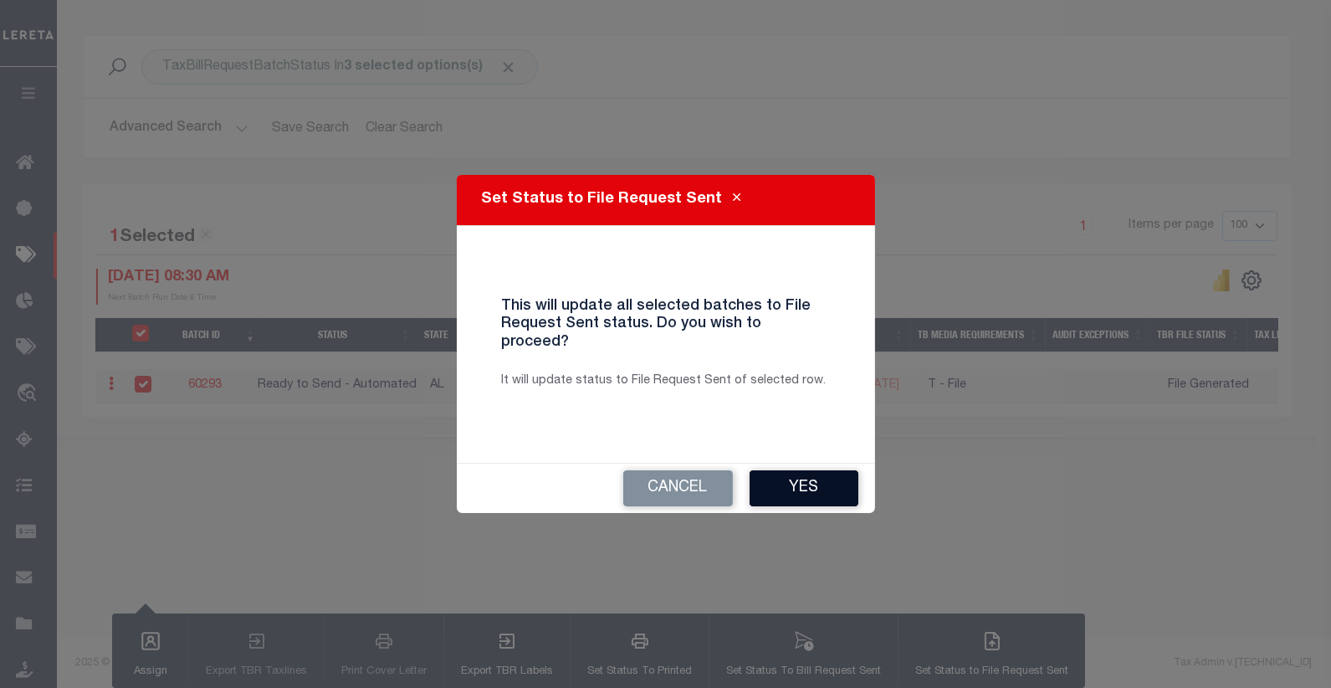
click at [790, 487] on button "Yes" at bounding box center [803, 488] width 109 height 36
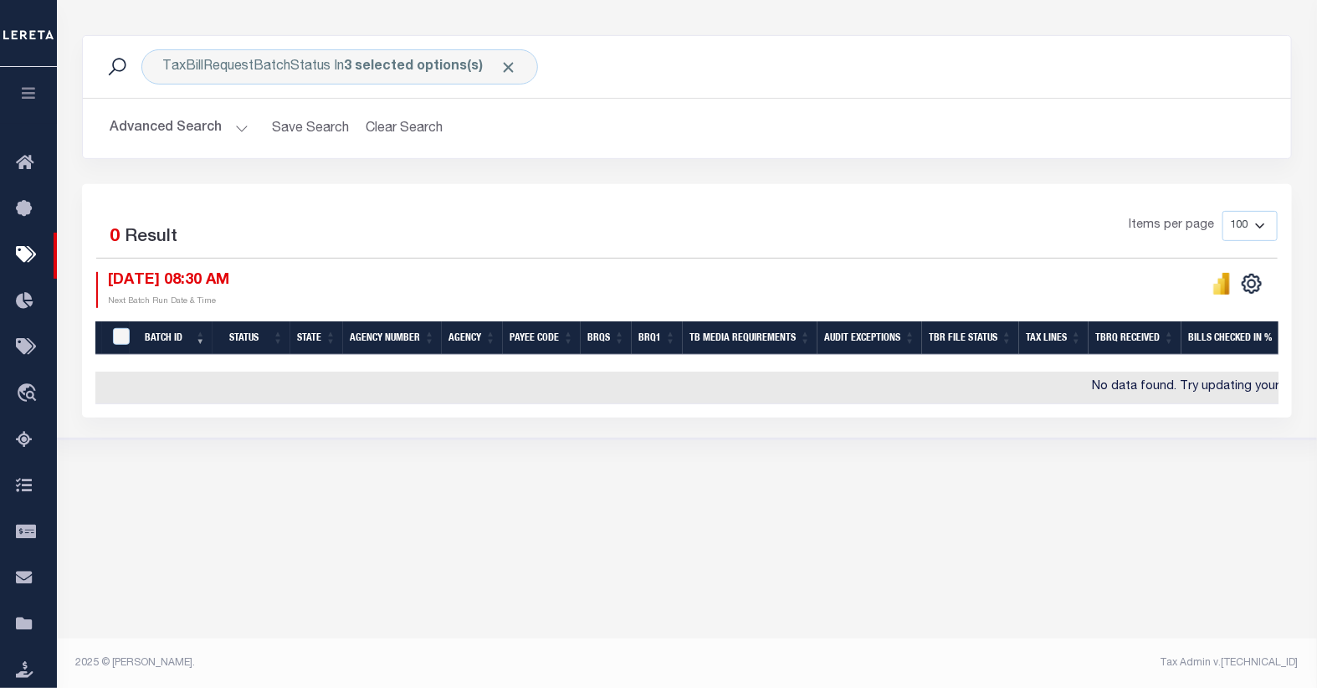
click at [224, 131] on button "Advanced Search" at bounding box center [179, 128] width 139 height 33
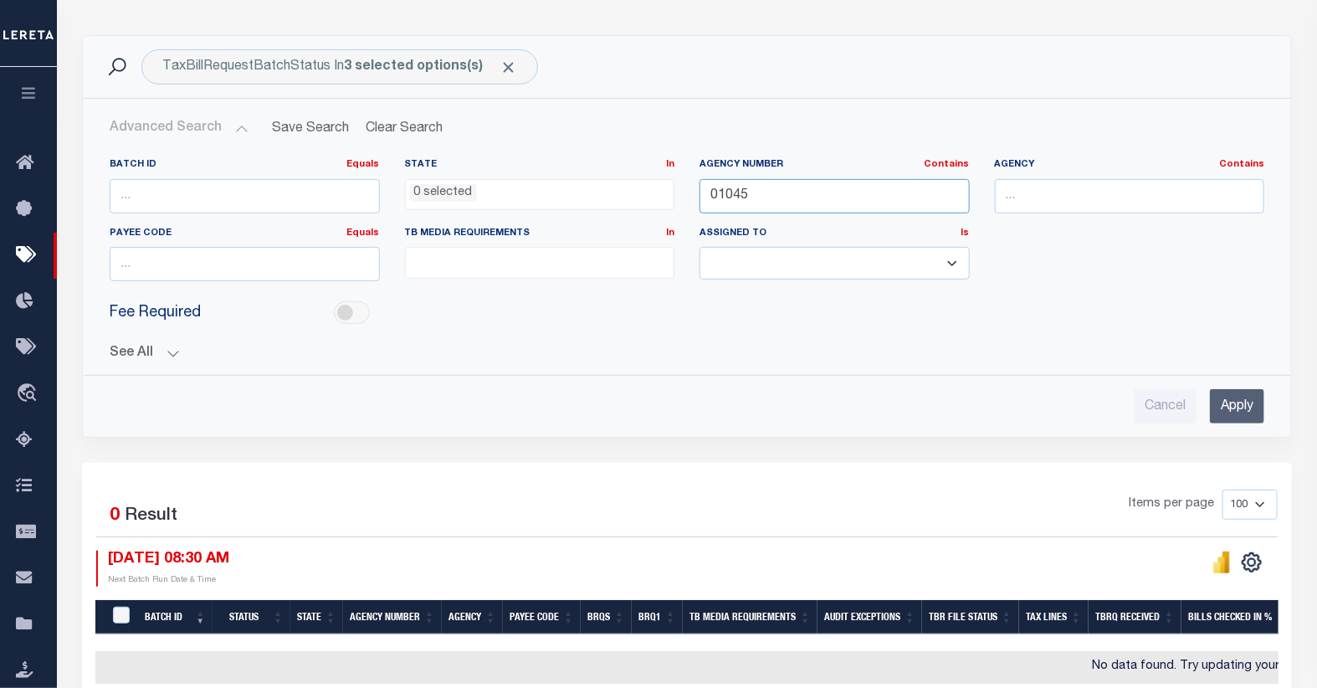
click at [759, 197] on input "01045" at bounding box center [834, 196] width 270 height 34
type input "01052"
click at [1228, 402] on input "Apply" at bounding box center [1236, 406] width 54 height 34
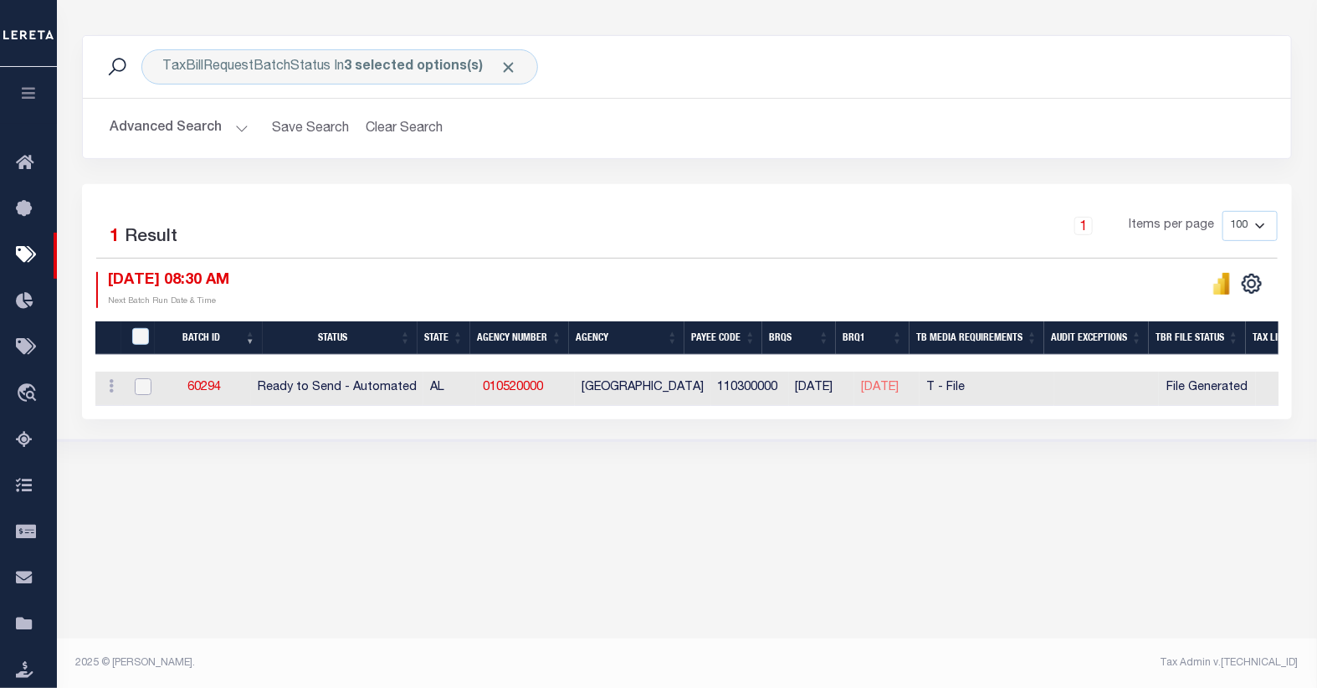
click at [146, 389] on input "checkbox" at bounding box center [143, 386] width 17 height 17
checkbox input "true"
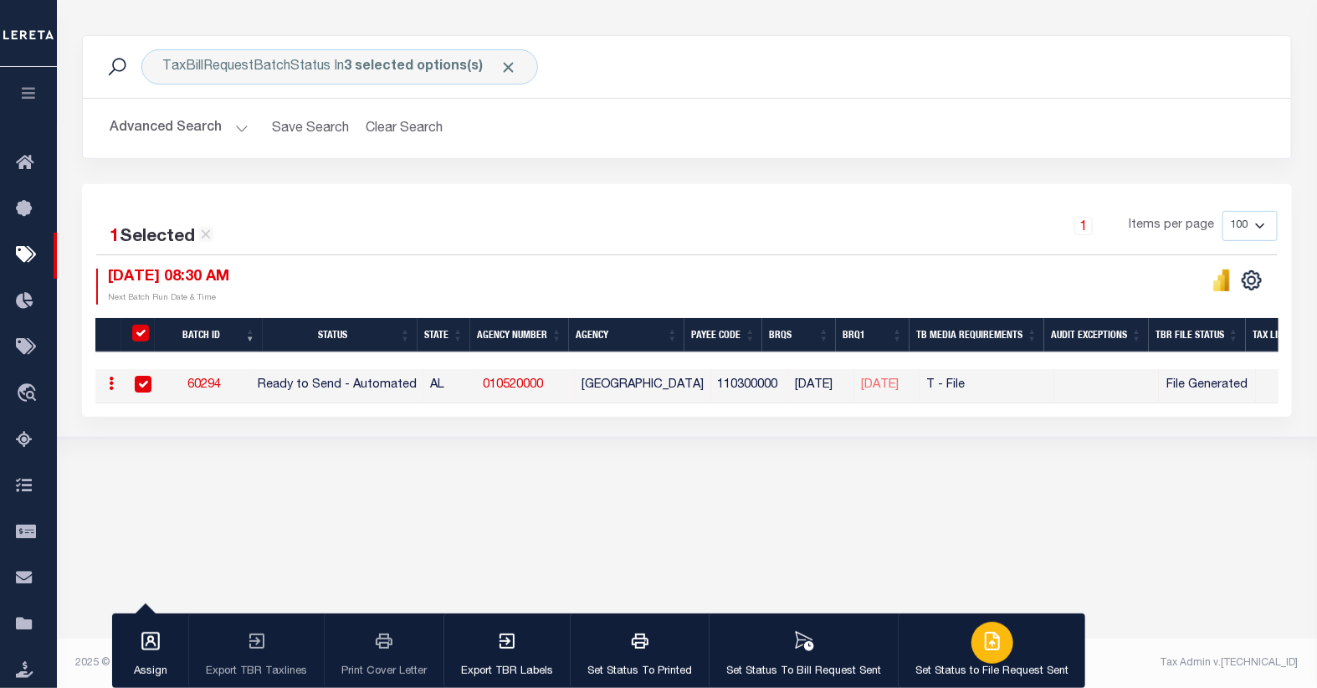
click at [990, 639] on icon "button" at bounding box center [994, 638] width 9 height 13
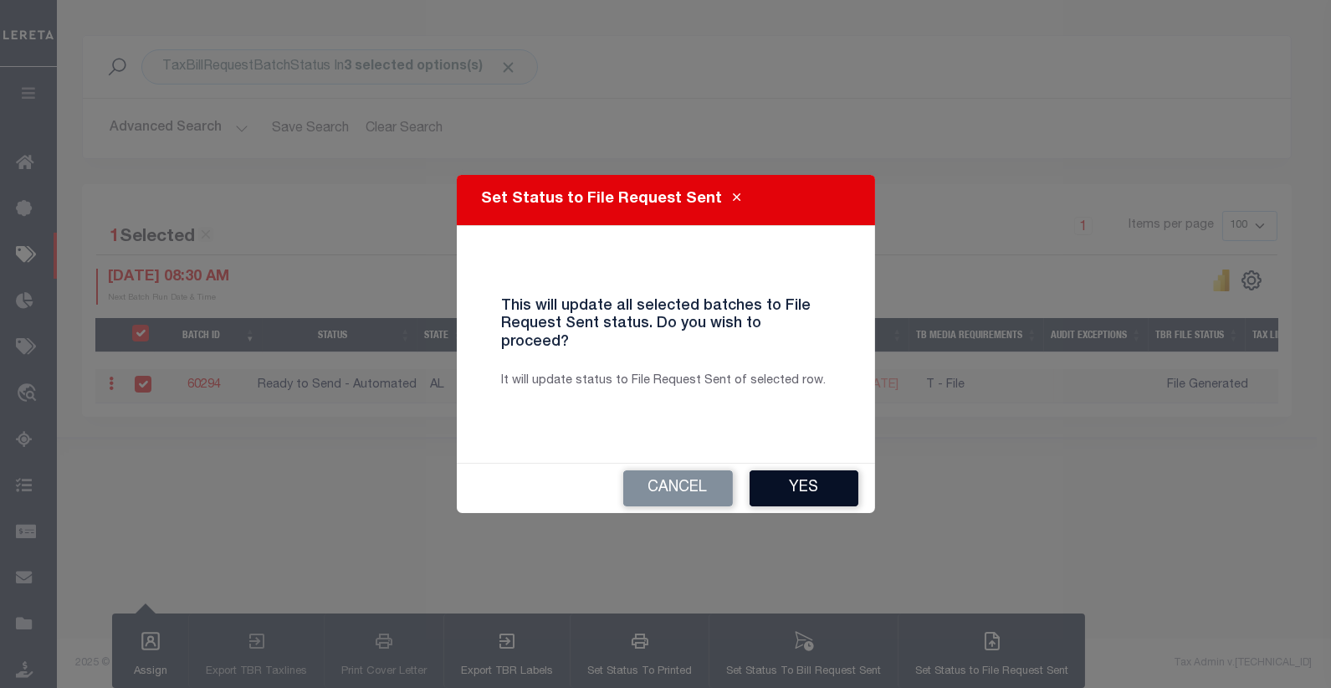
click at [803, 483] on button "Yes" at bounding box center [803, 488] width 109 height 36
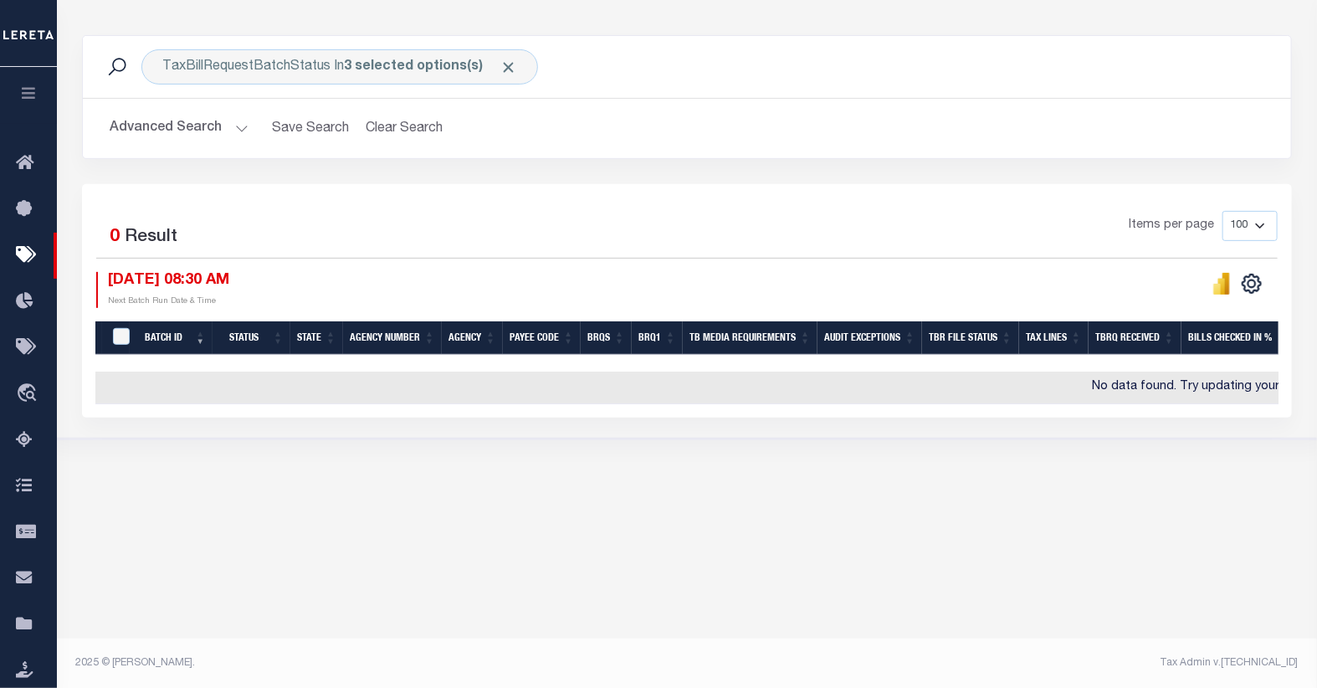
click at [285, 221] on div "1 Selected 0 Result" at bounding box center [234, 234] width 277 height 47
click at [199, 130] on button "Advanced Search" at bounding box center [179, 128] width 139 height 33
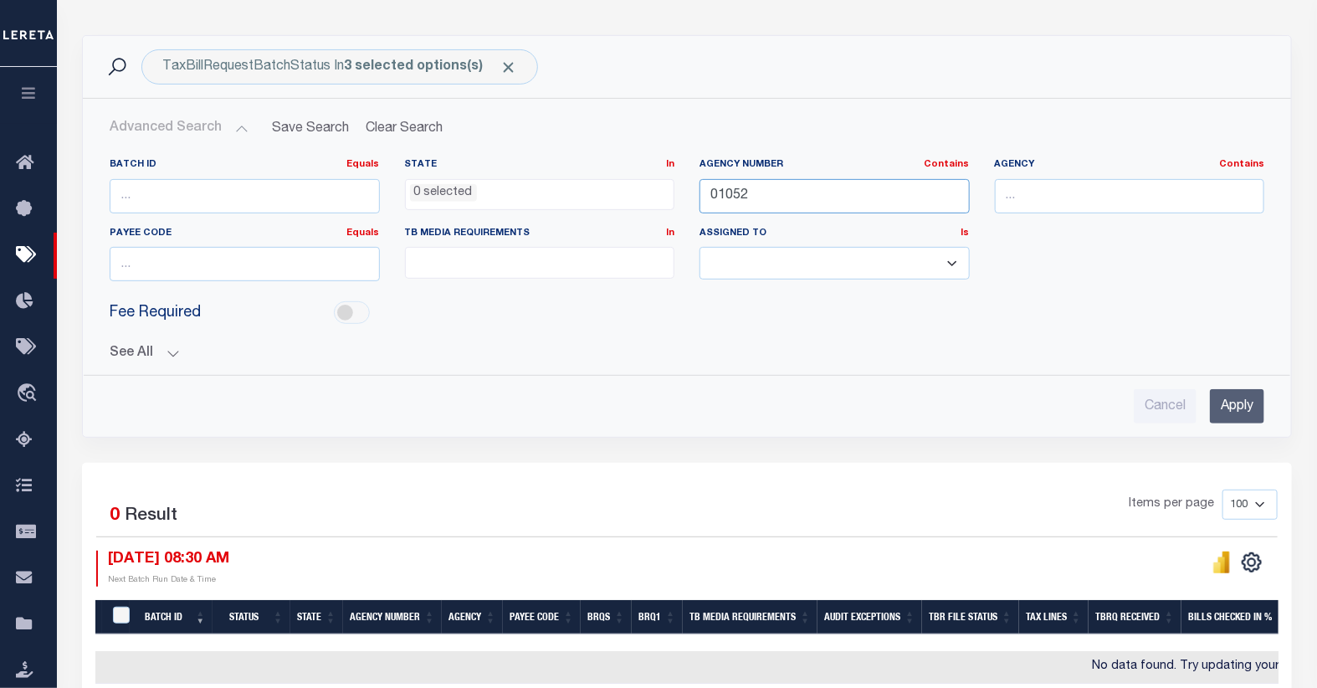
click at [790, 198] on input "01052" at bounding box center [834, 196] width 270 height 34
type input "01056"
click at [1230, 405] on input "Apply" at bounding box center [1236, 406] width 54 height 34
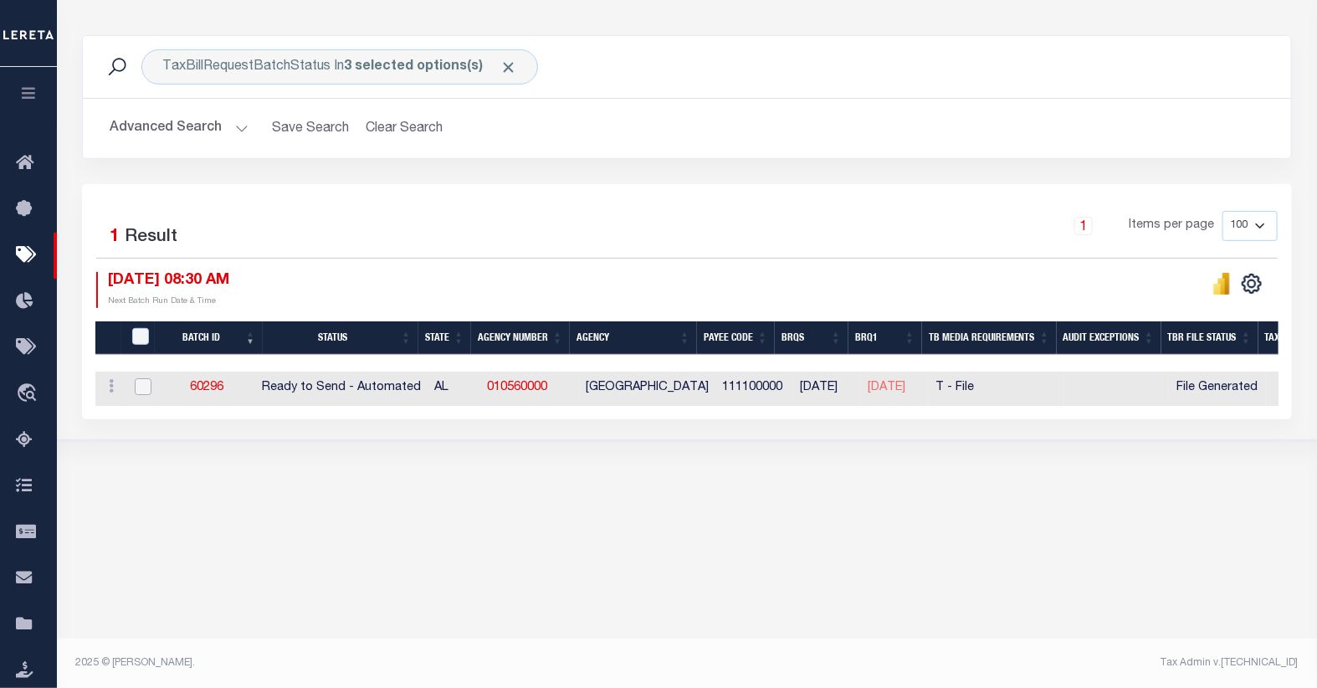
click at [145, 390] on input "checkbox" at bounding box center [143, 386] width 17 height 17
checkbox input "true"
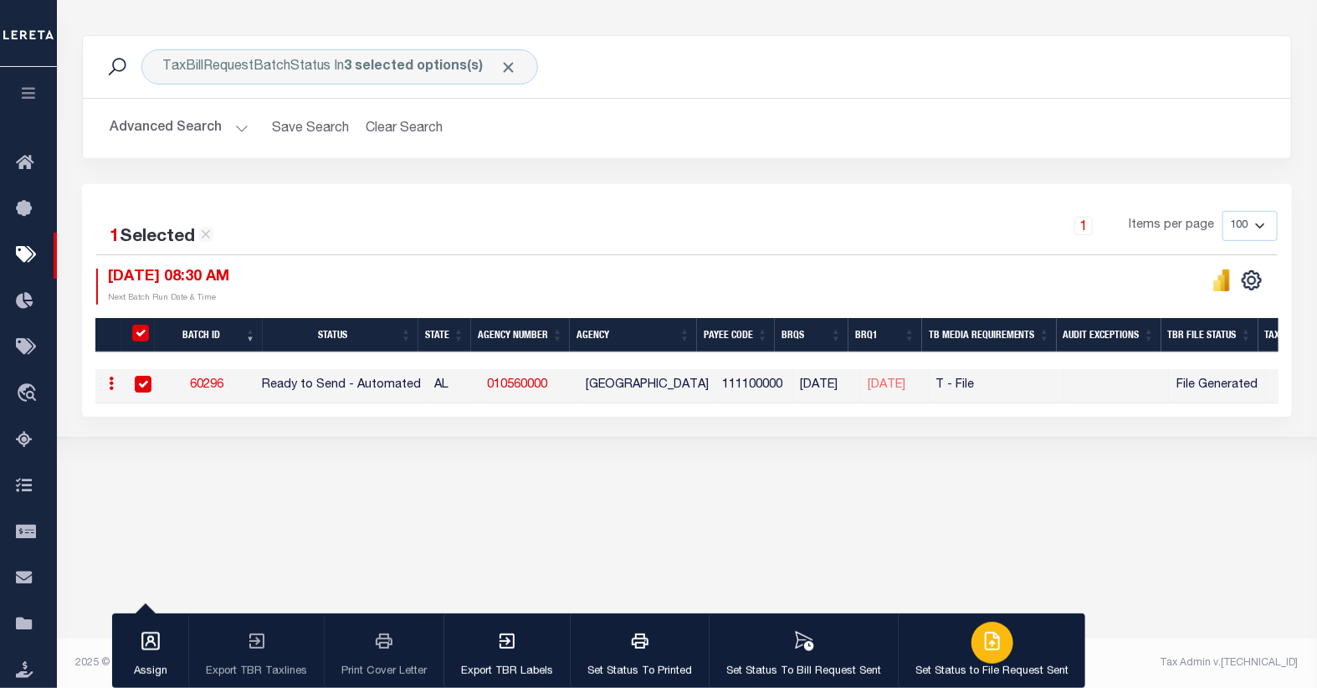
click at [990, 642] on icon "button" at bounding box center [994, 638] width 9 height 13
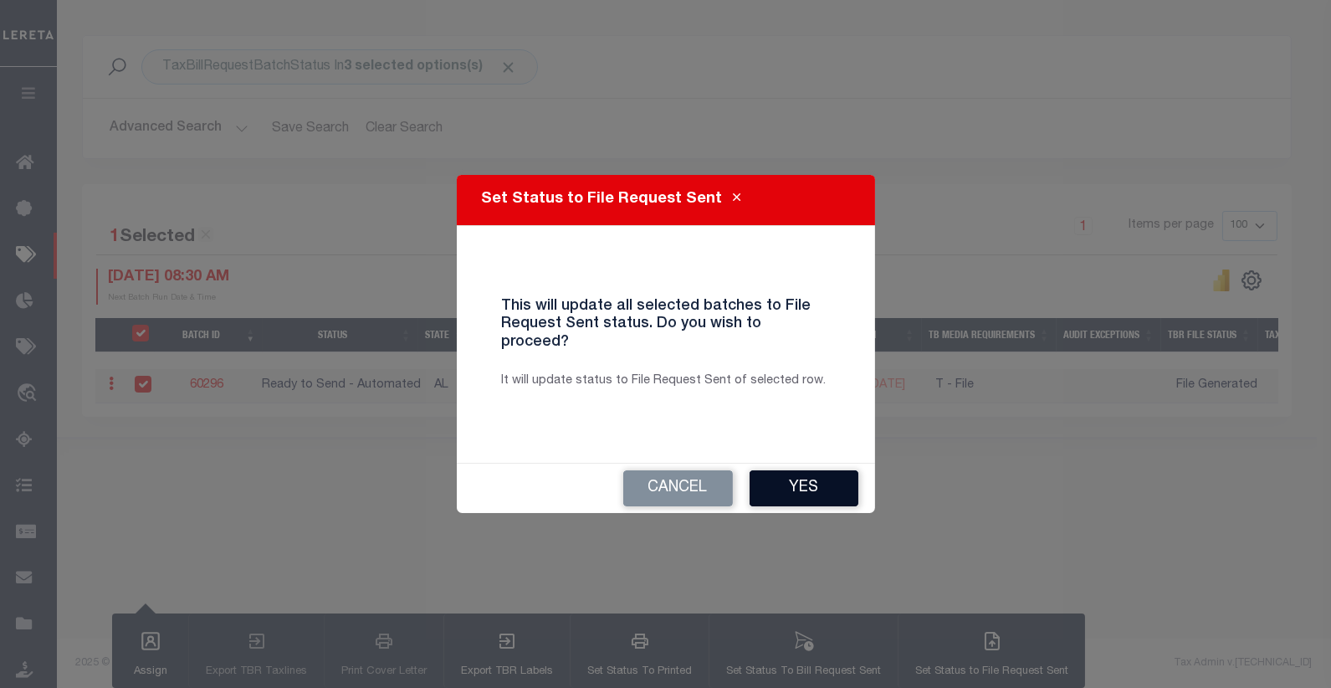
click at [783, 483] on button "Yes" at bounding box center [803, 488] width 109 height 36
